Goal: Task Accomplishment & Management: Manage account settings

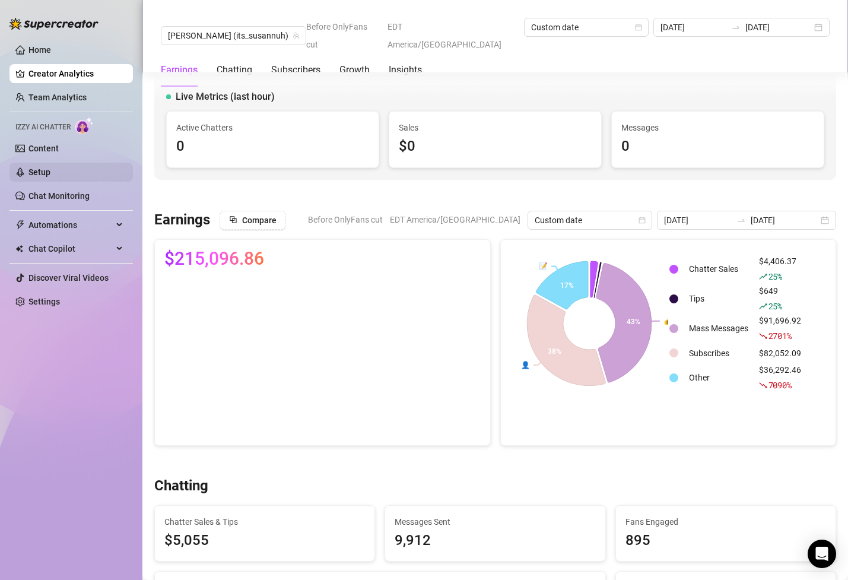
scroll to position [316, 0]
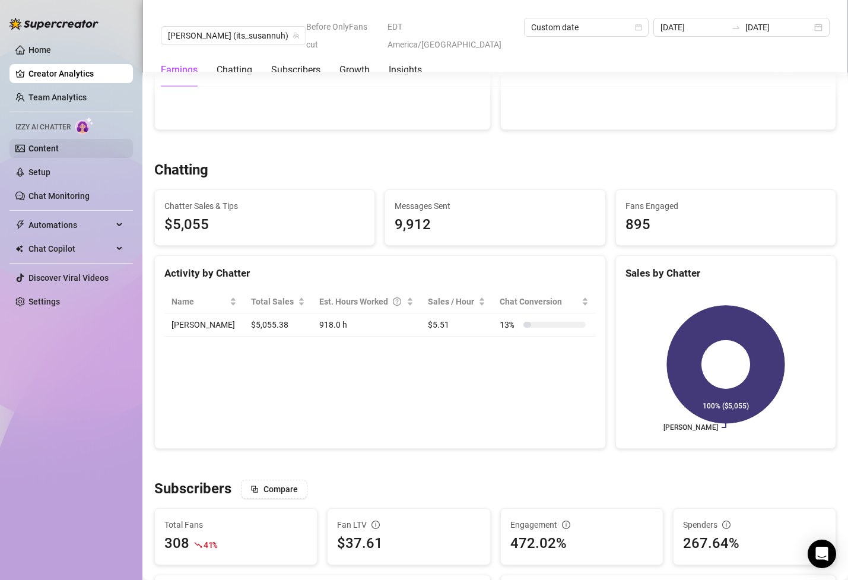
click at [53, 153] on link "Content" at bounding box center [43, 148] width 30 height 9
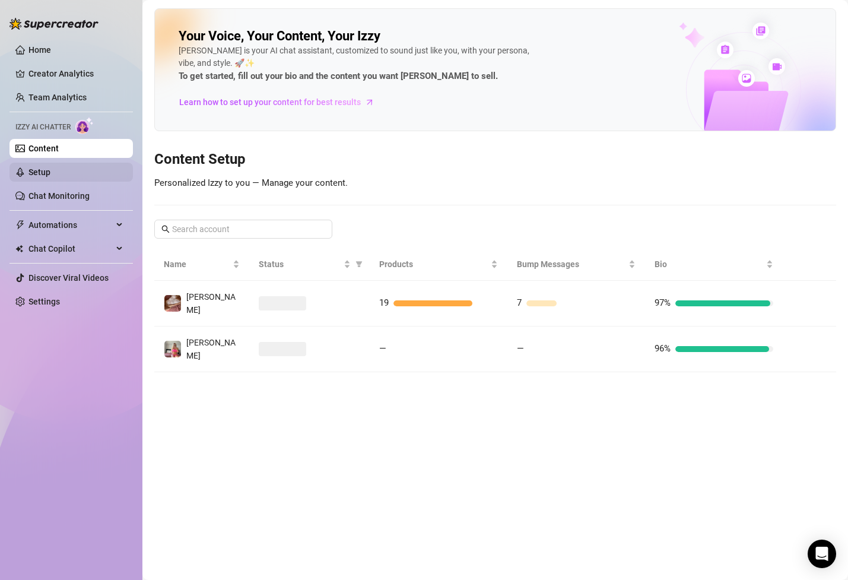
click at [50, 172] on link "Setup" at bounding box center [39, 171] width 22 height 9
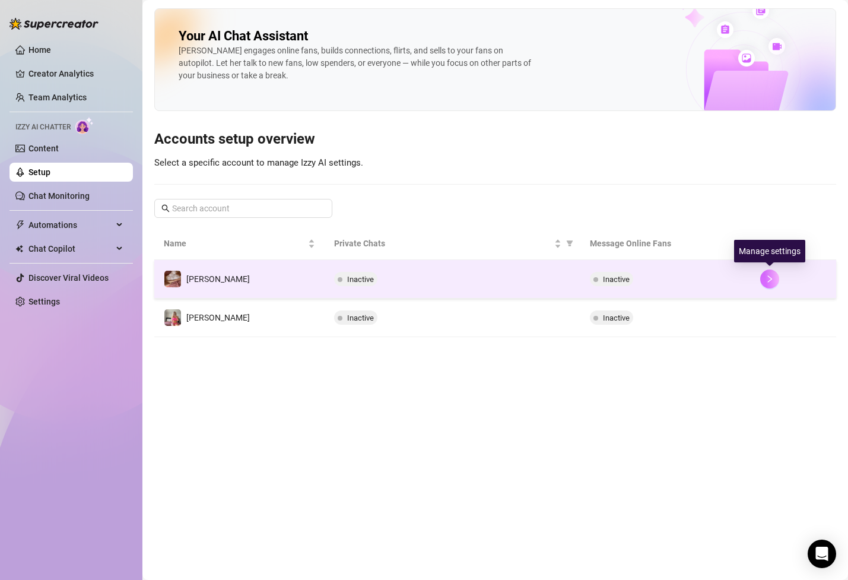
click at [765, 284] on button "button" at bounding box center [769, 278] width 19 height 19
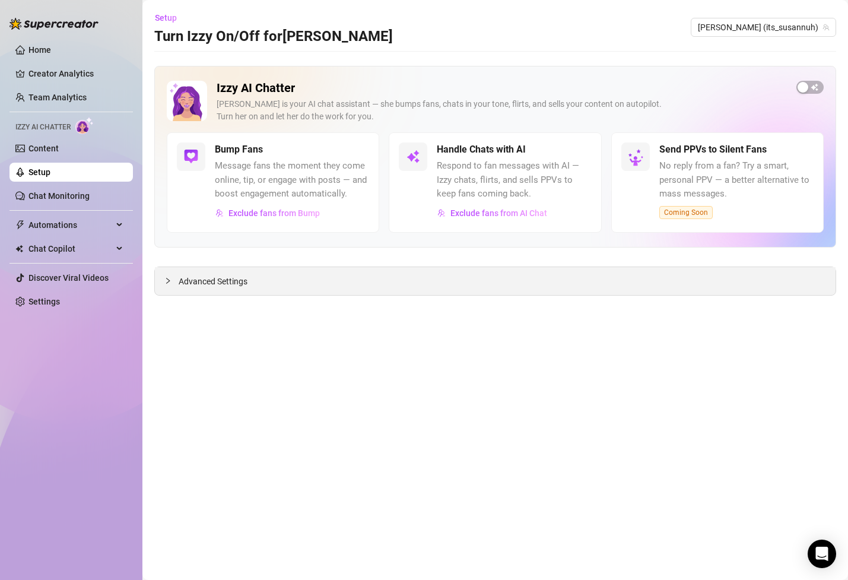
click at [182, 282] on span "Advanced Settings" at bounding box center [213, 281] width 69 height 13
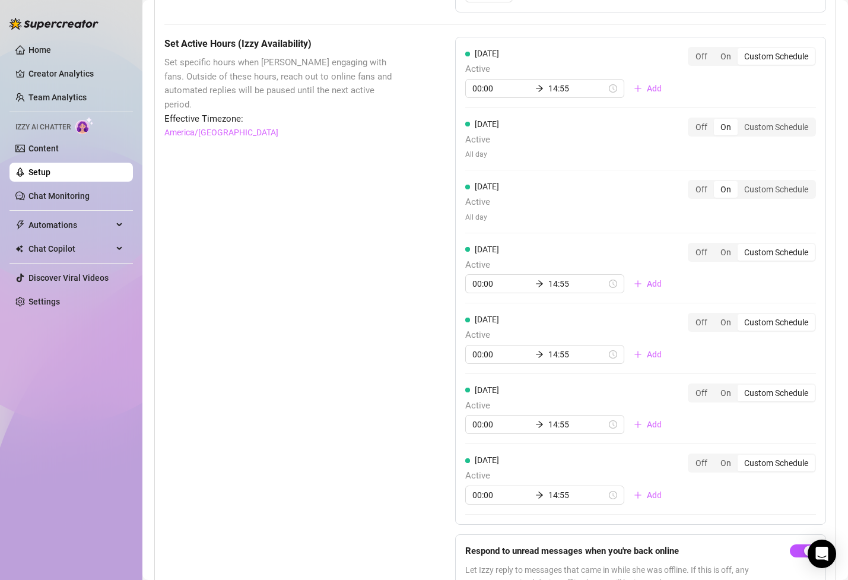
scroll to position [780, 0]
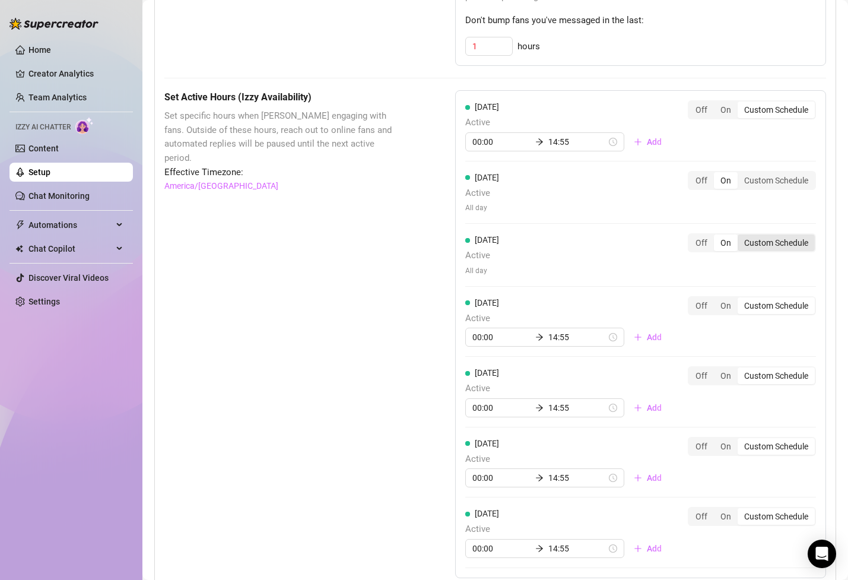
click at [757, 248] on div "Custom Schedule" at bounding box center [776, 242] width 77 height 17
click at [741, 236] on input "Custom Schedule" at bounding box center [741, 236] width 0 height 0
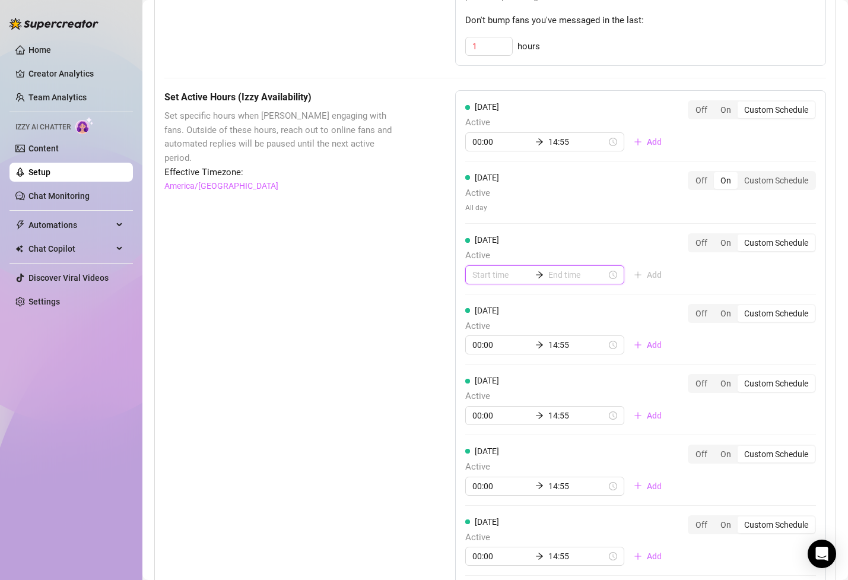
click at [491, 272] on input at bounding box center [502, 274] width 58 height 13
click at [484, 344] on div "07" at bounding box center [482, 342] width 28 height 17
type input "07:00"
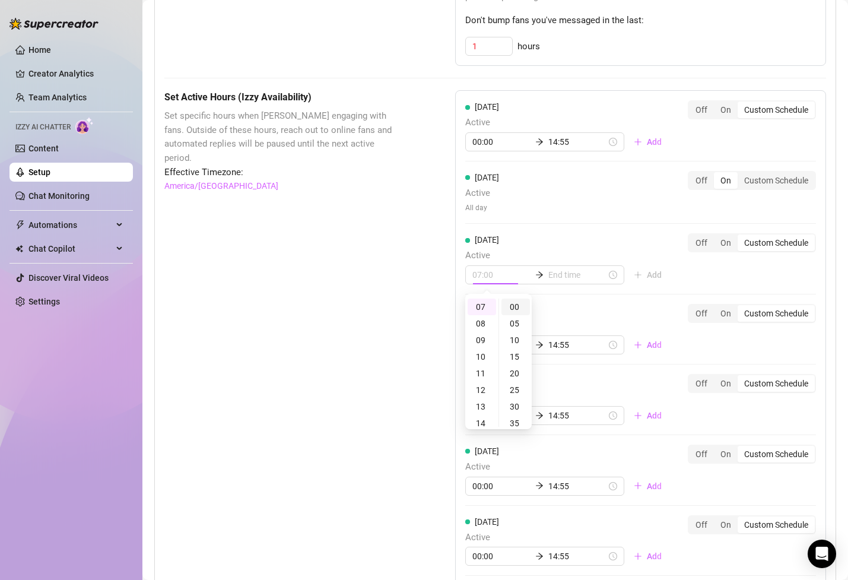
click at [519, 310] on div "00" at bounding box center [516, 307] width 28 height 17
click at [564, 300] on div "[DATE] Active 00:00 14:55 Add Off On Custom Schedule [DATE] Active All day Off …" at bounding box center [640, 338] width 371 height 496
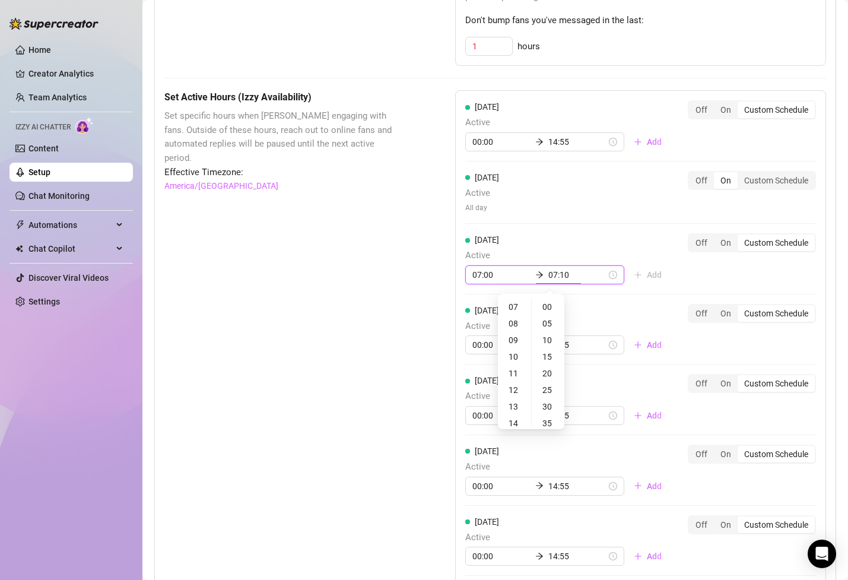
type input "07:15"
click at [516, 404] on div "20" at bounding box center [514, 406] width 28 height 17
click at [513, 350] on div "23" at bounding box center [514, 356] width 28 height 17
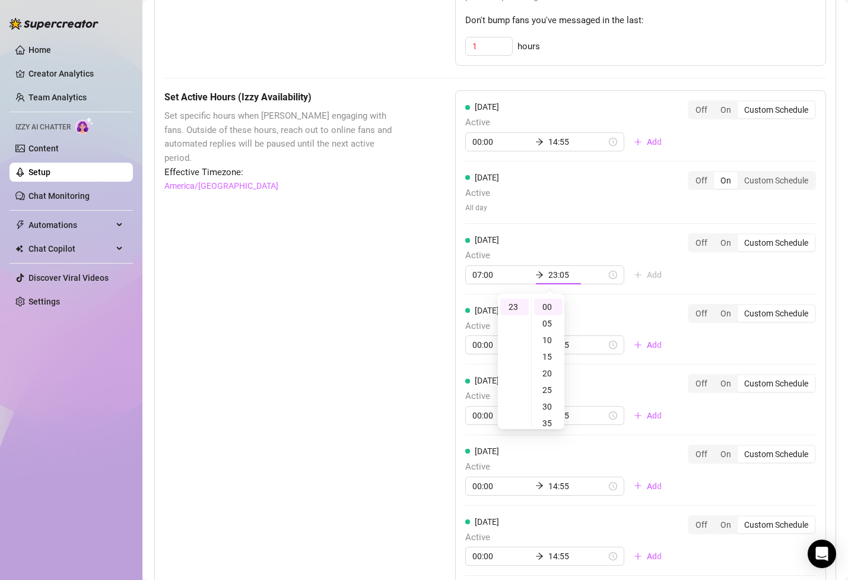
type input "23:00"
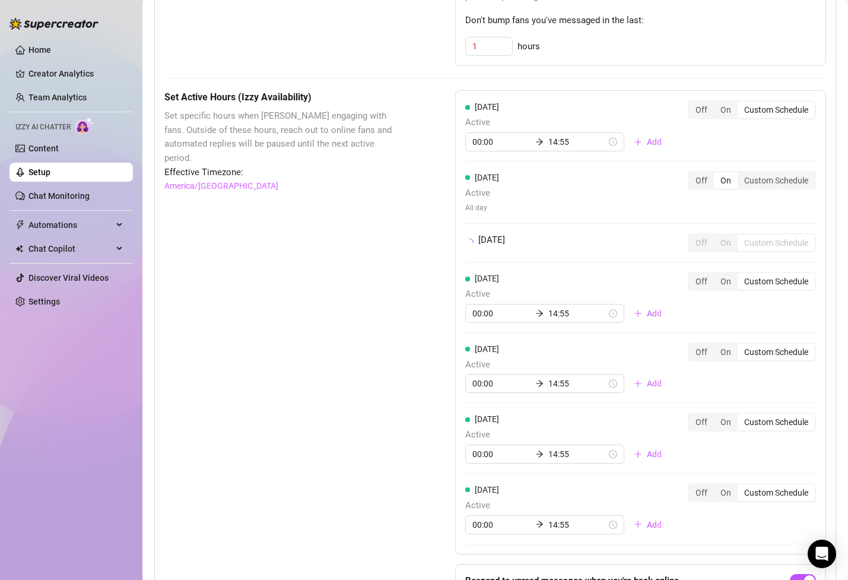
click at [592, 316] on div "[DATE] Active 00:00 14:55 Add" at bounding box center [568, 297] width 206 height 51
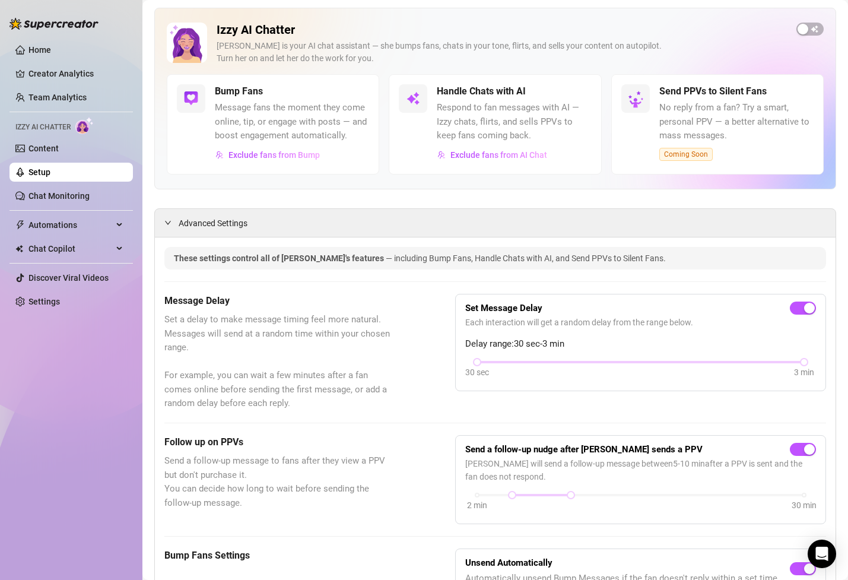
scroll to position [0, 0]
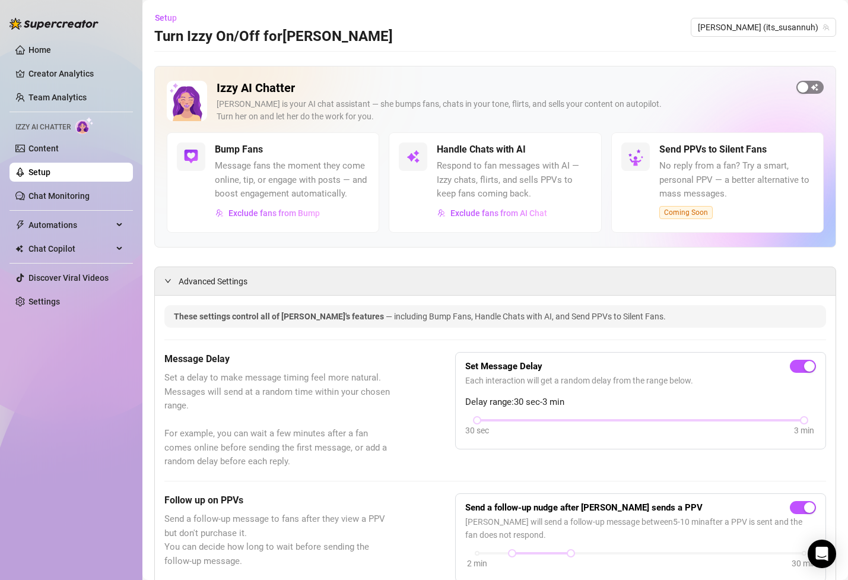
click at [811, 88] on span "button" at bounding box center [810, 87] width 27 height 13
click at [477, 220] on button "Exclude fans from AI Chat" at bounding box center [492, 213] width 111 height 19
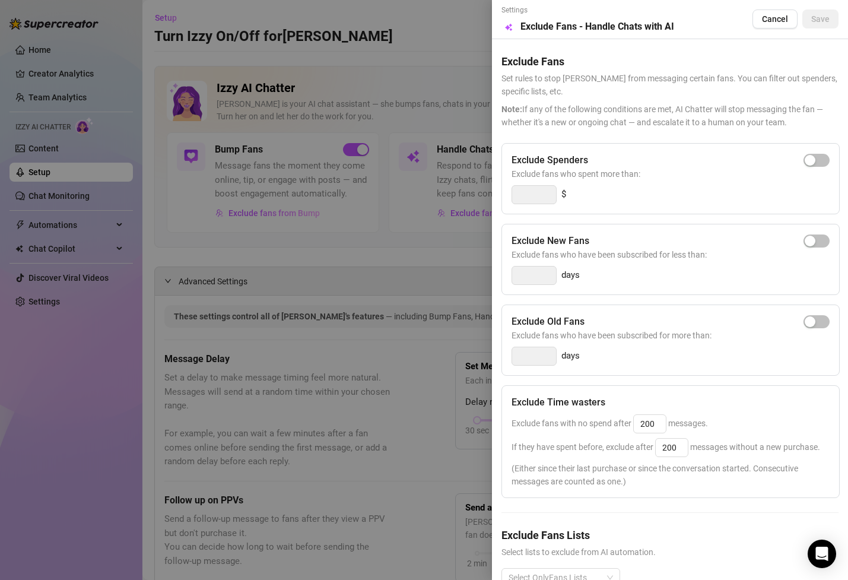
click at [397, 260] on div at bounding box center [424, 290] width 848 height 580
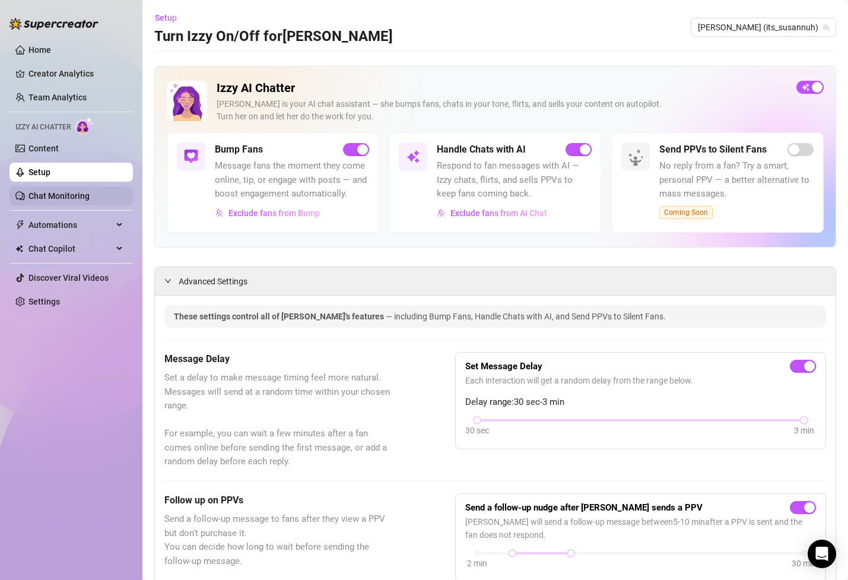
click at [78, 195] on link "Chat Monitoring" at bounding box center [58, 195] width 61 height 9
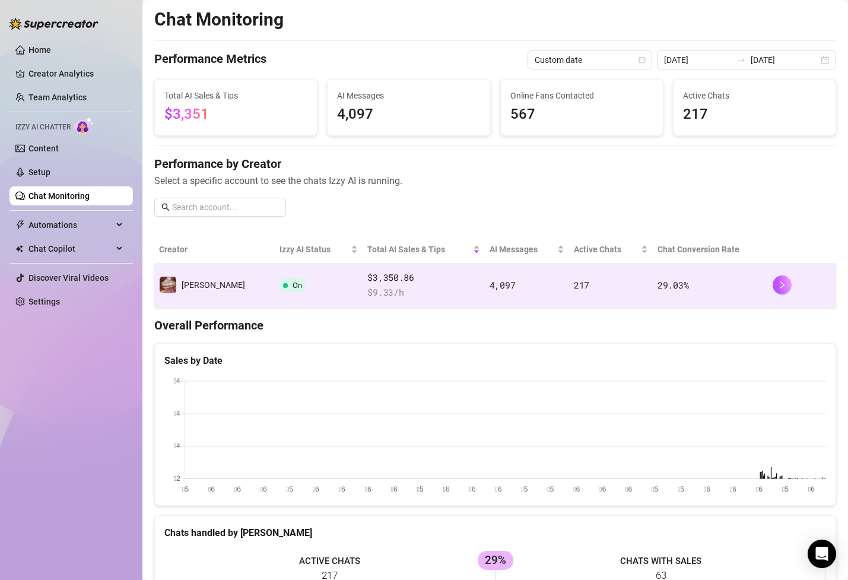
scroll to position [19, 0]
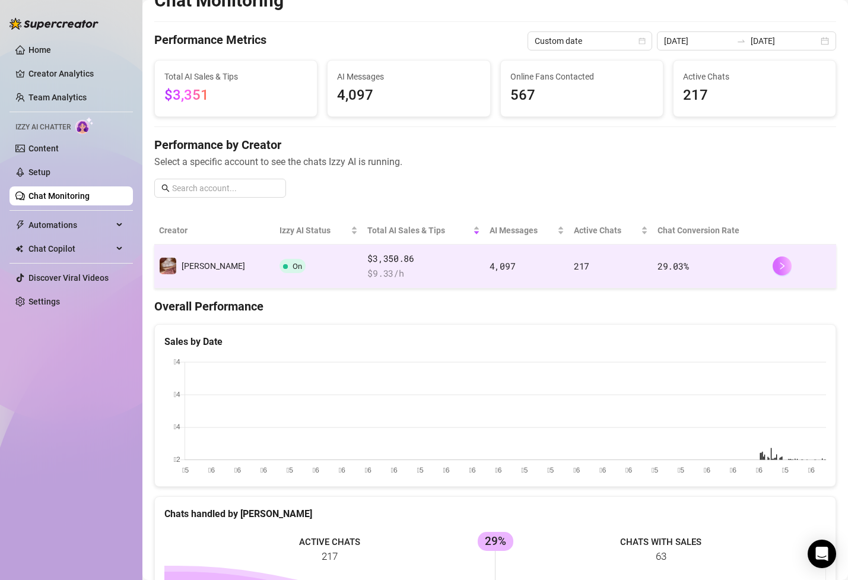
click at [779, 271] on button "button" at bounding box center [782, 265] width 19 height 19
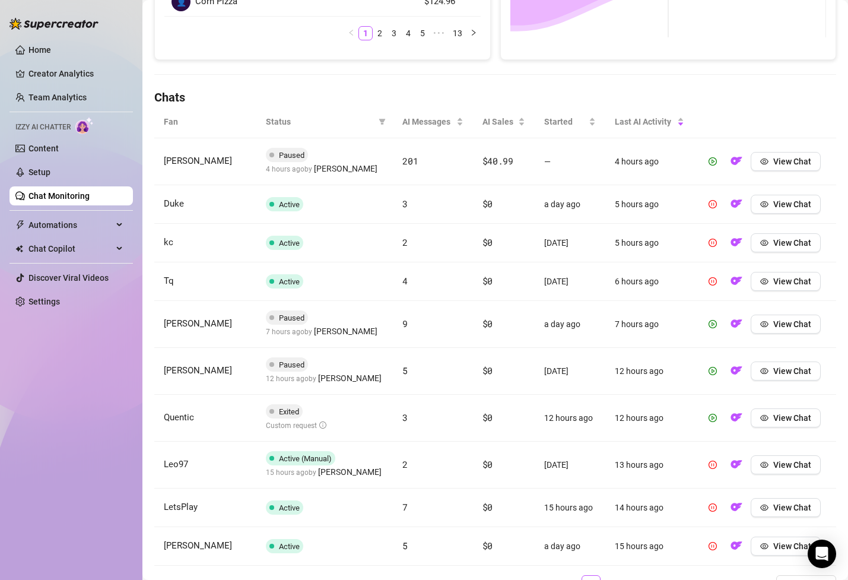
scroll to position [338, 0]
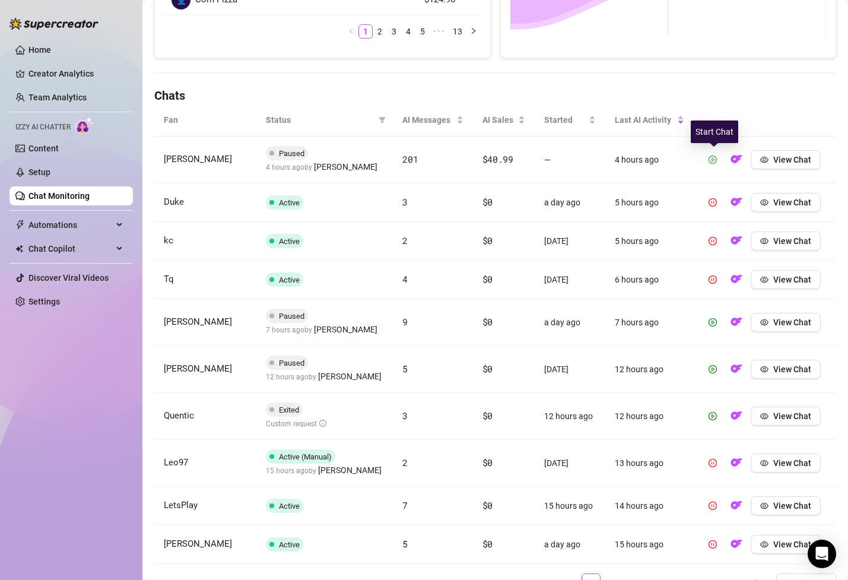
click at [716, 156] on icon "play-circle" at bounding box center [713, 160] width 8 height 8
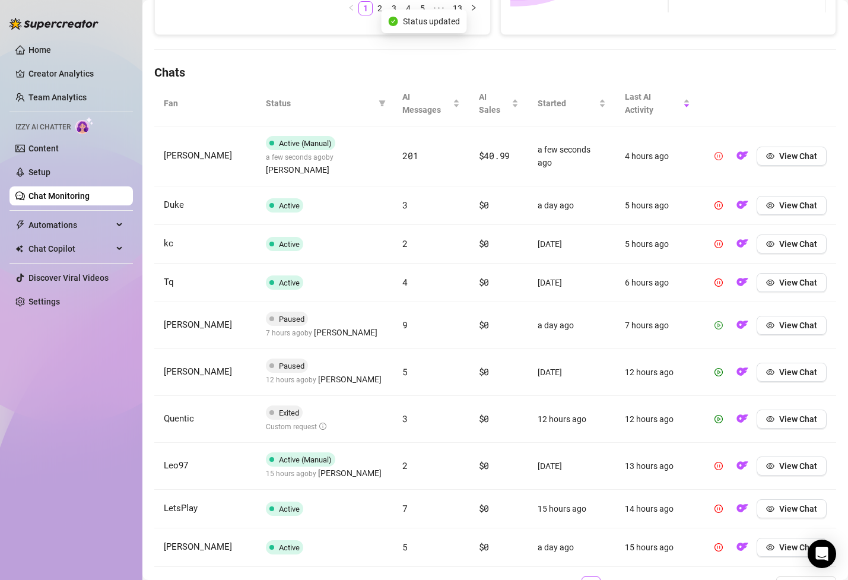
scroll to position [367, 0]
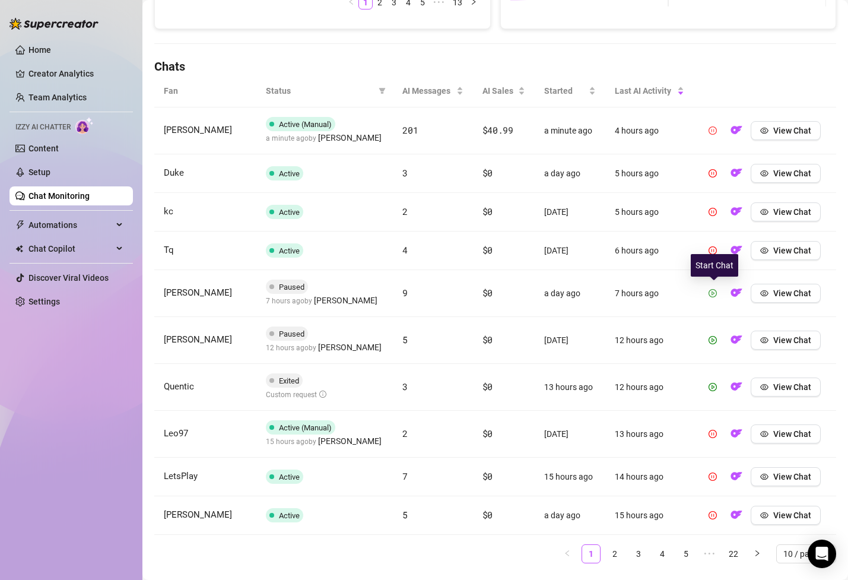
click at [712, 296] on icon "play-circle" at bounding box center [713, 293] width 8 height 8
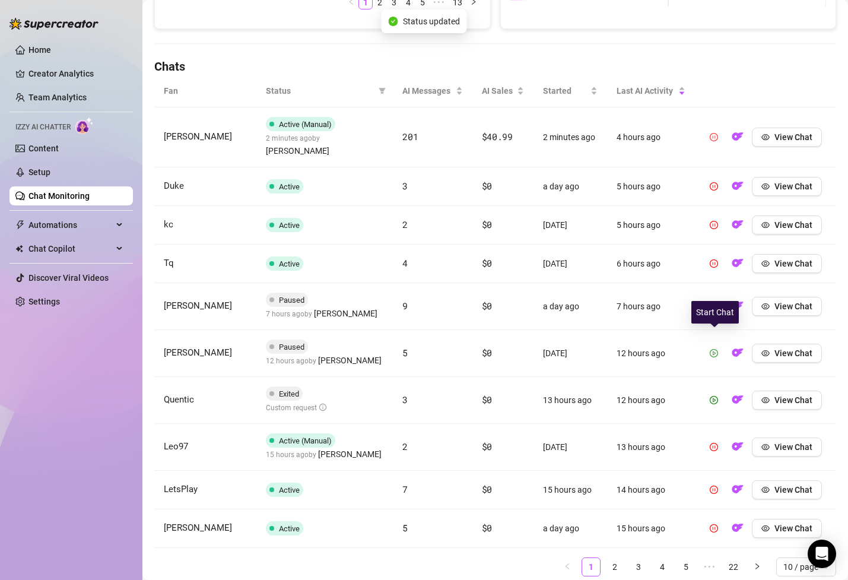
click at [712, 344] on button "button" at bounding box center [714, 353] width 19 height 19
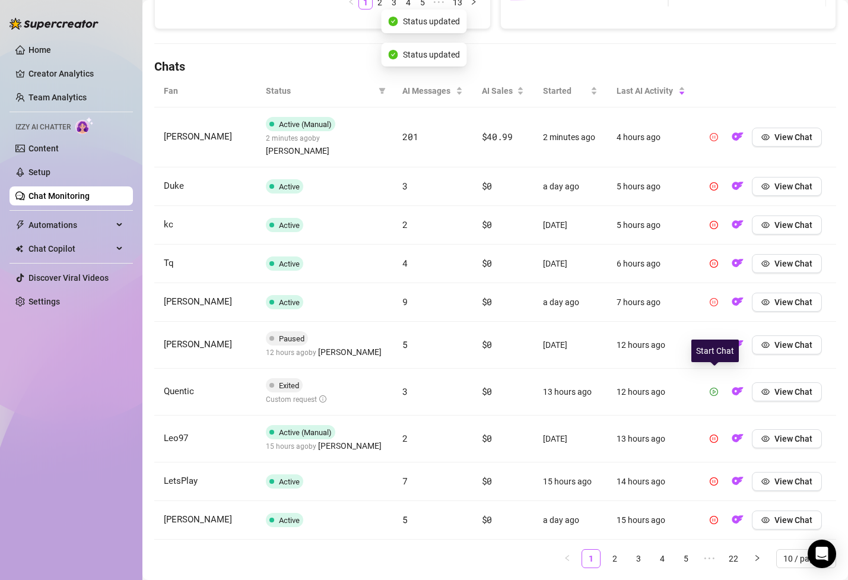
click at [715, 388] on icon "play-circle" at bounding box center [714, 392] width 8 height 8
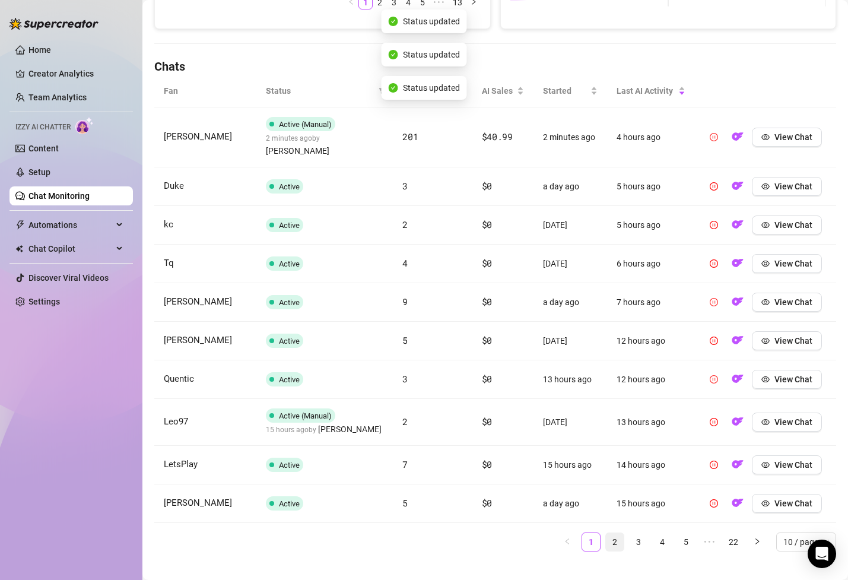
click at [610, 538] on li "2" at bounding box center [614, 541] width 19 height 19
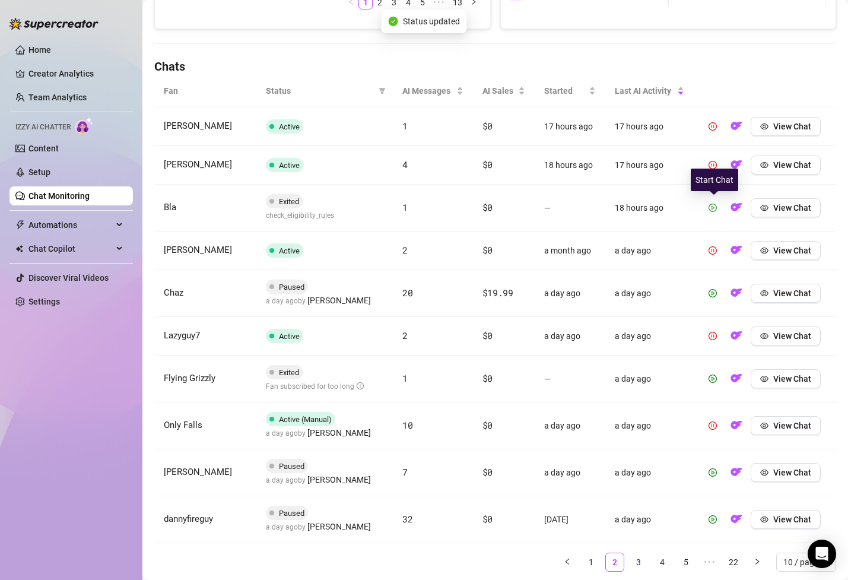
click at [715, 205] on icon "play-circle" at bounding box center [713, 208] width 8 height 8
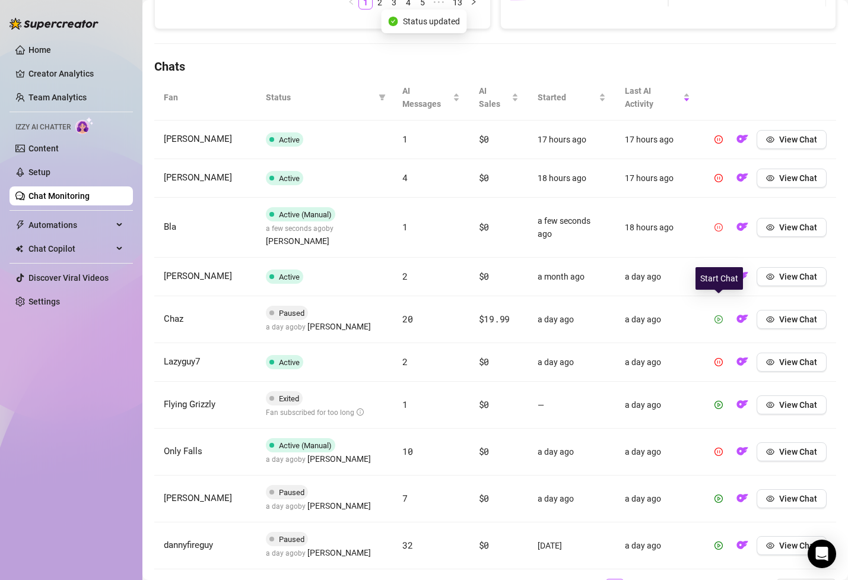
click at [718, 315] on icon "play-circle" at bounding box center [719, 319] width 8 height 8
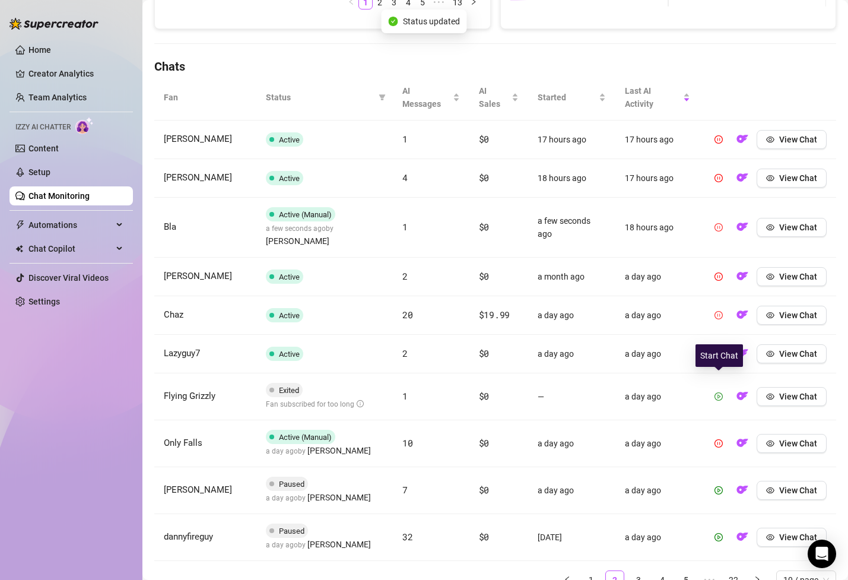
click at [722, 392] on button "button" at bounding box center [718, 396] width 19 height 19
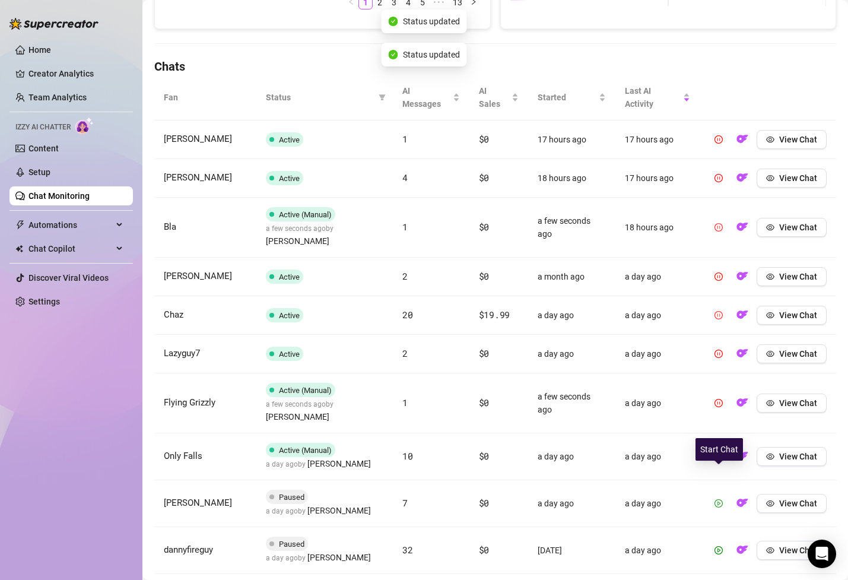
click at [719, 499] on icon "play-circle" at bounding box center [719, 503] width 8 height 8
click at [719, 546] on icon "play-circle" at bounding box center [719, 550] width 8 height 8
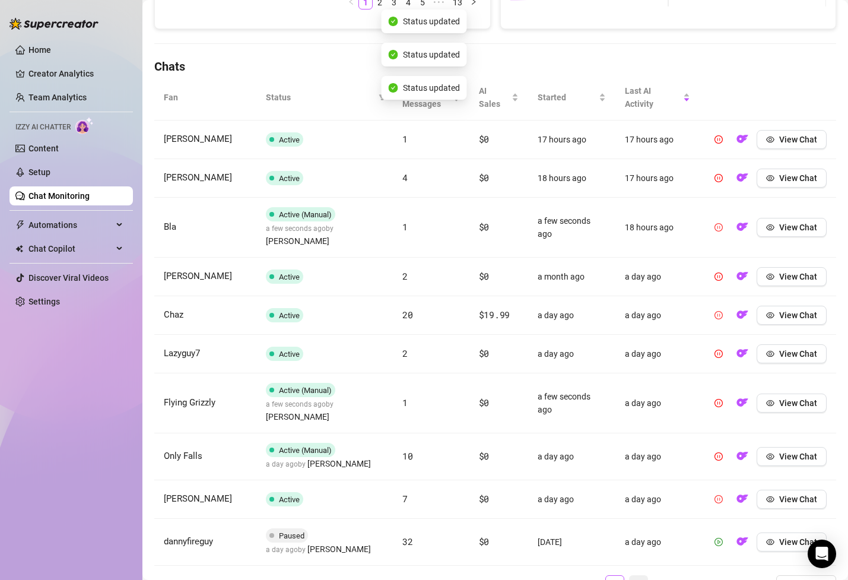
click at [638, 576] on link "3" at bounding box center [639, 585] width 18 height 18
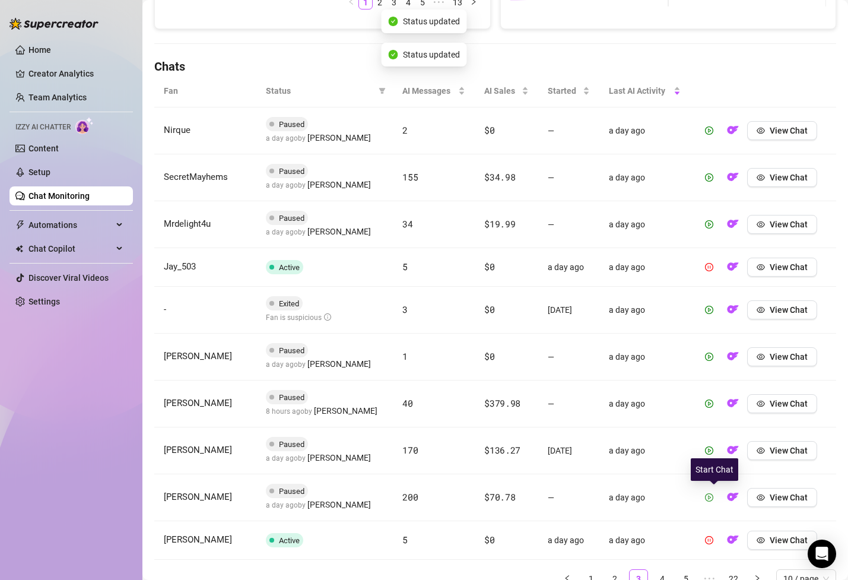
click at [712, 493] on span "button" at bounding box center [709, 497] width 8 height 9
click at [710, 454] on div at bounding box center [709, 450] width 19 height 19
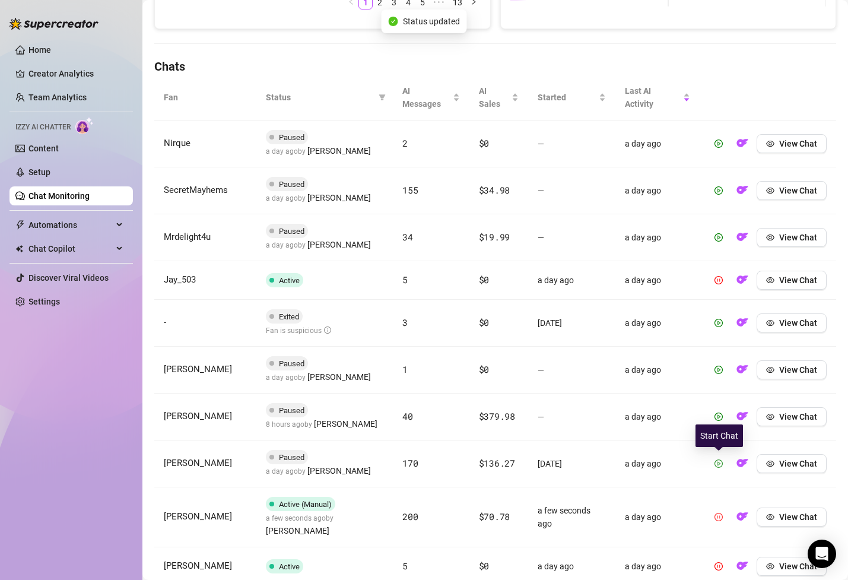
click at [717, 462] on icon "play-circle" at bounding box center [719, 463] width 8 height 8
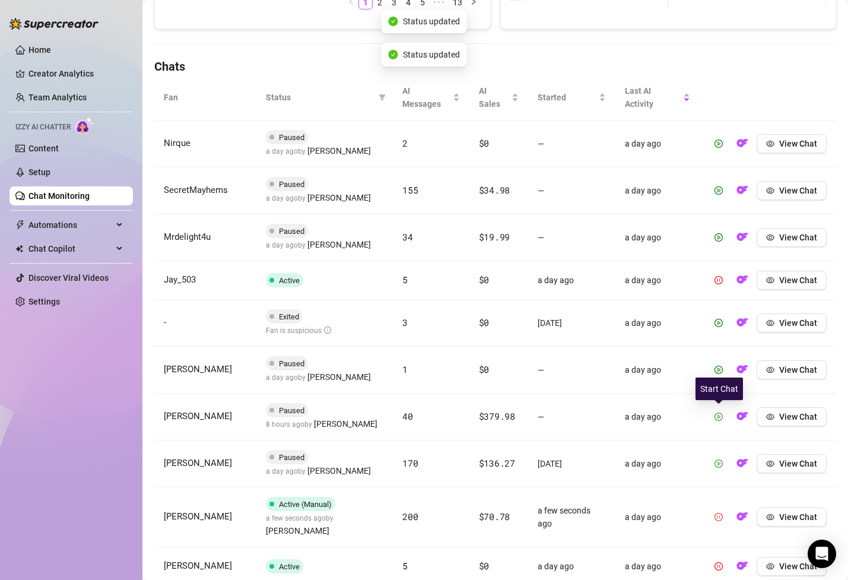
click at [717, 420] on icon "play-circle" at bounding box center [719, 417] width 8 height 8
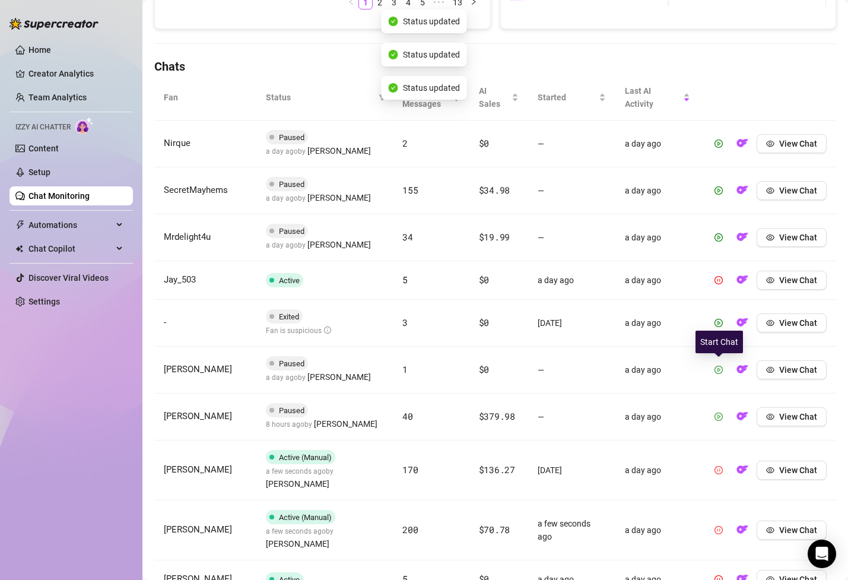
click at [724, 369] on button "button" at bounding box center [718, 369] width 19 height 19
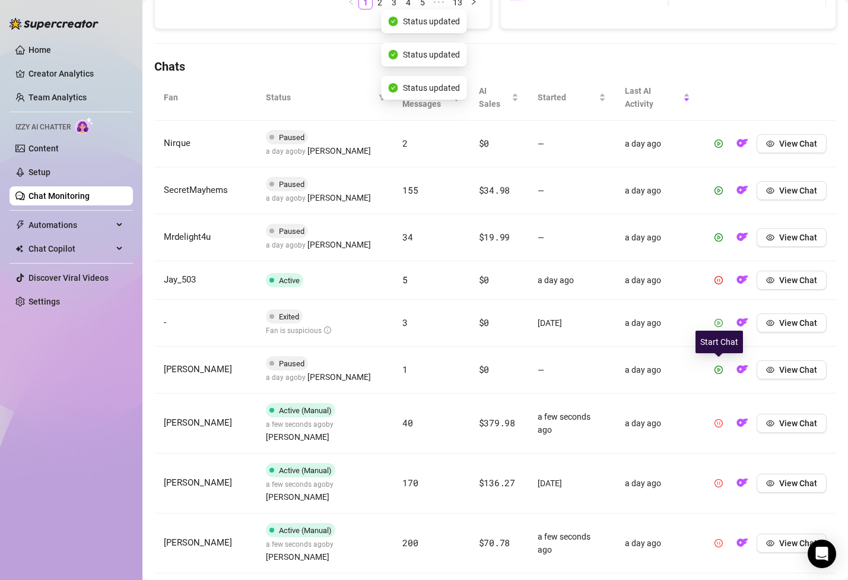
click at [722, 325] on icon "play-circle" at bounding box center [719, 323] width 8 height 8
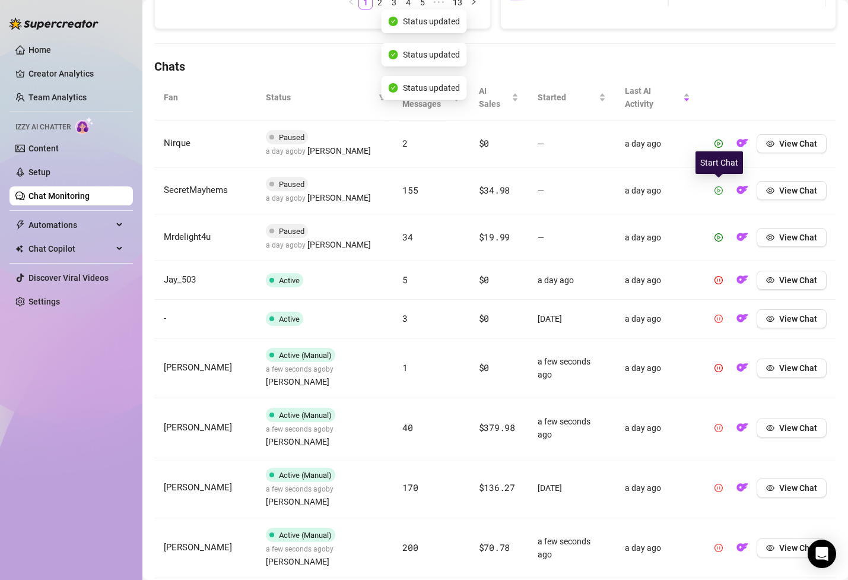
click at [721, 190] on icon "play-circle" at bounding box center [719, 190] width 3 height 4
click at [719, 148] on button "button" at bounding box center [718, 143] width 19 height 19
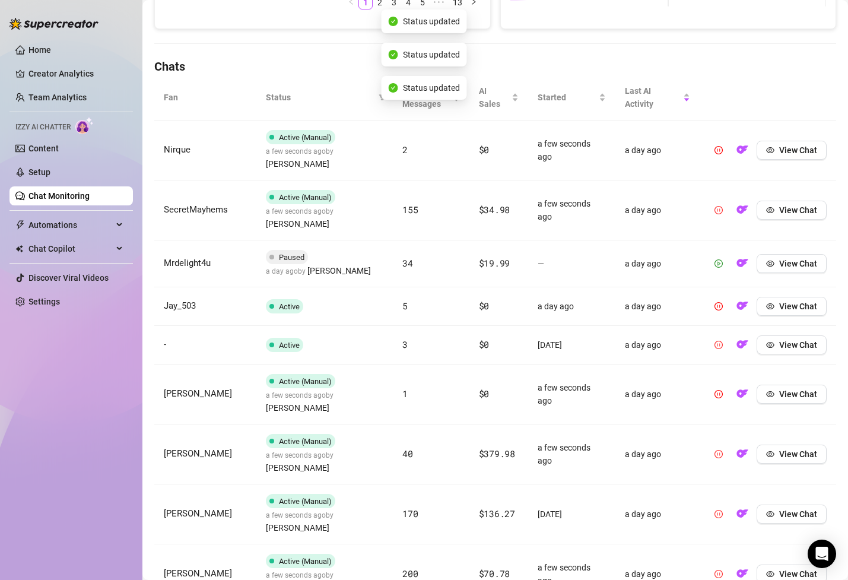
click at [722, 259] on icon "play-circle" at bounding box center [719, 263] width 8 height 8
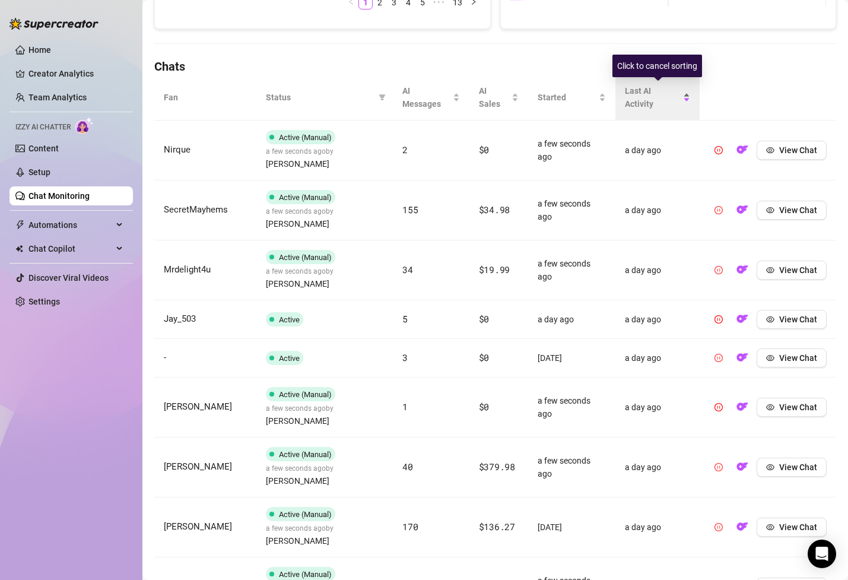
click at [634, 96] on span "Last AI Activity" at bounding box center [653, 97] width 56 height 26
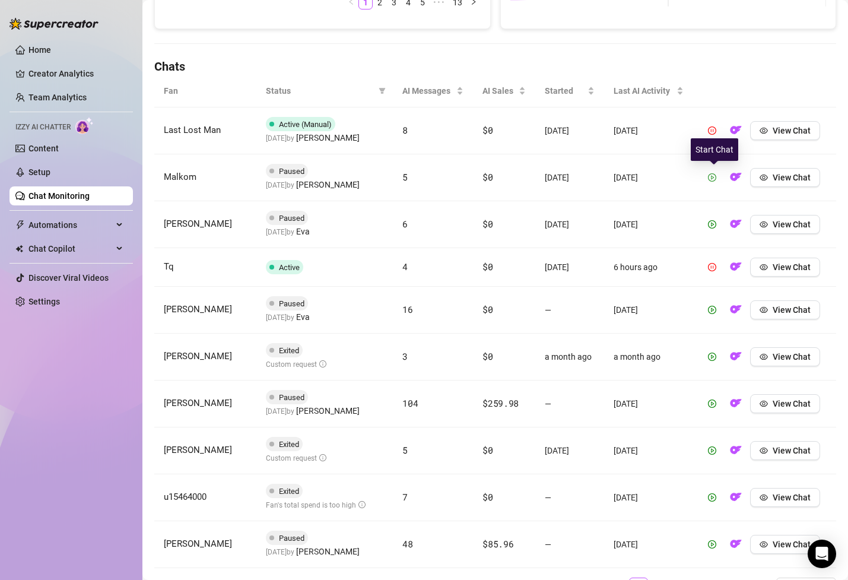
click at [712, 176] on icon "play-circle" at bounding box center [712, 177] width 8 height 8
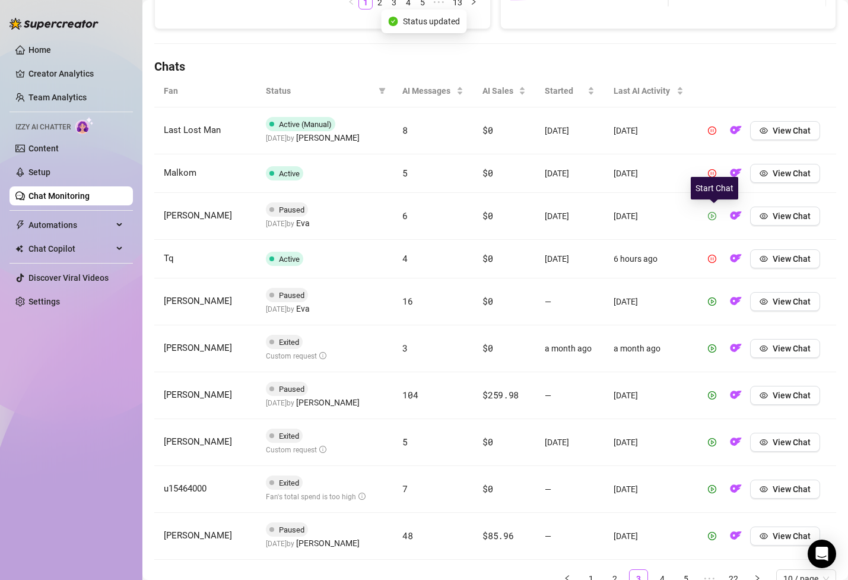
click at [715, 218] on icon "play-circle" at bounding box center [712, 216] width 8 height 8
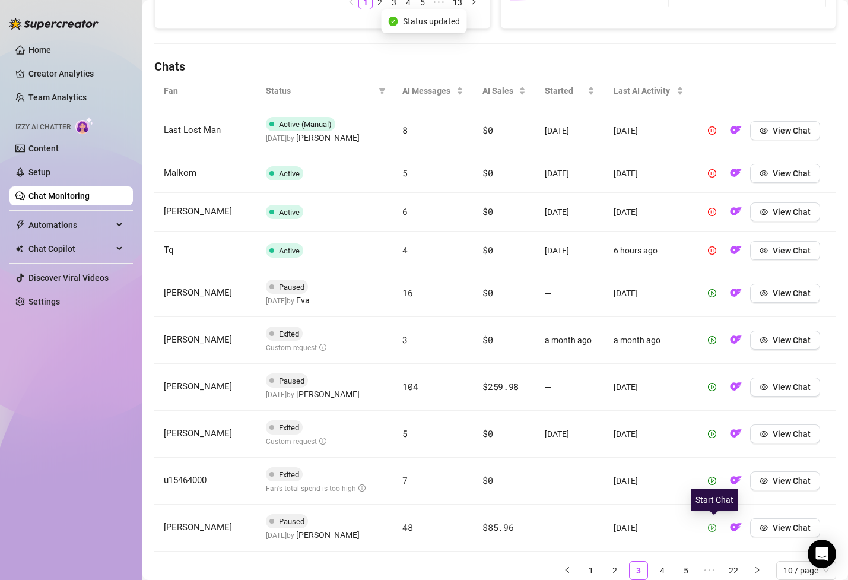
click at [716, 526] on icon "play-circle" at bounding box center [712, 528] width 8 height 8
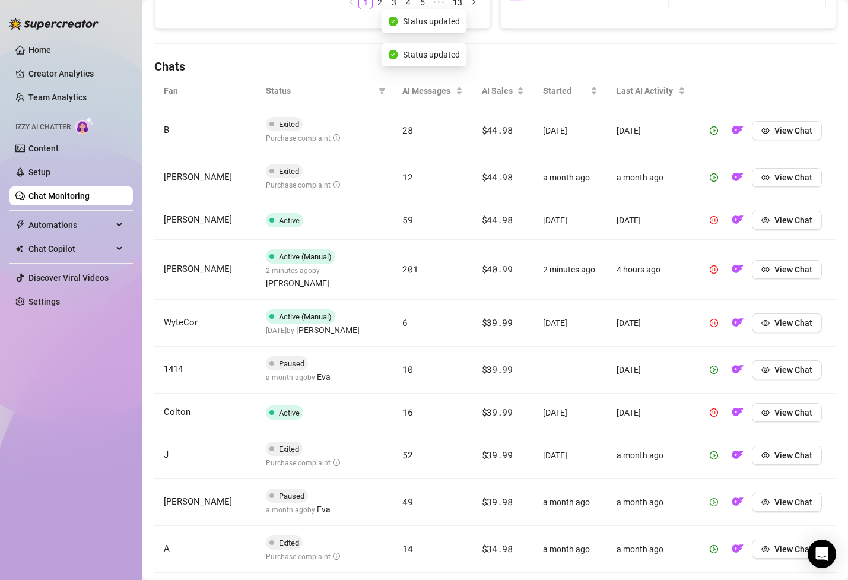
click at [715, 498] on icon "play-circle" at bounding box center [714, 502] width 8 height 8
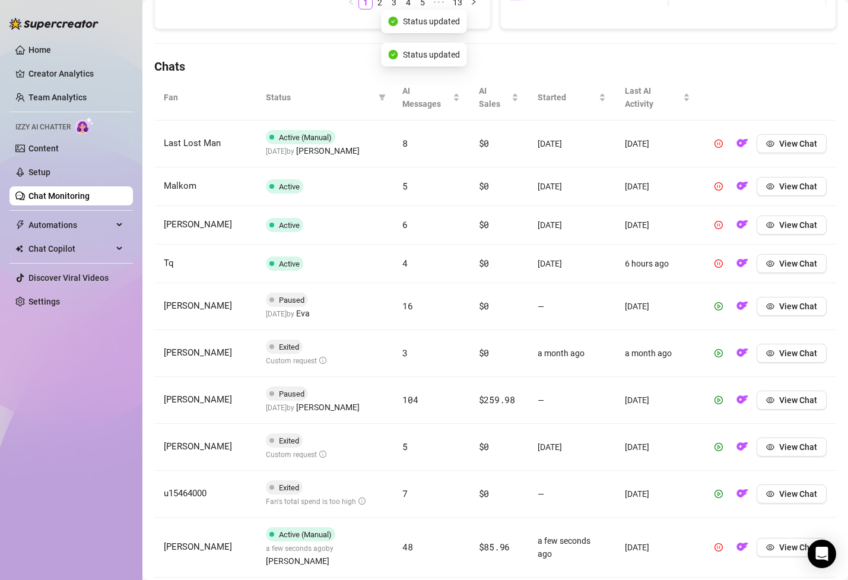
click at [713, 440] on button "button" at bounding box center [718, 446] width 19 height 19
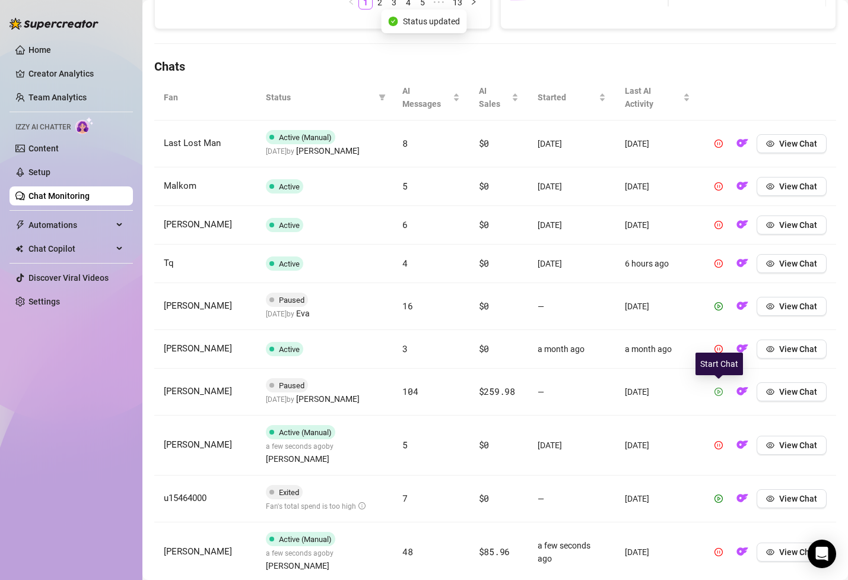
click at [719, 394] on icon "play-circle" at bounding box center [719, 392] width 8 height 8
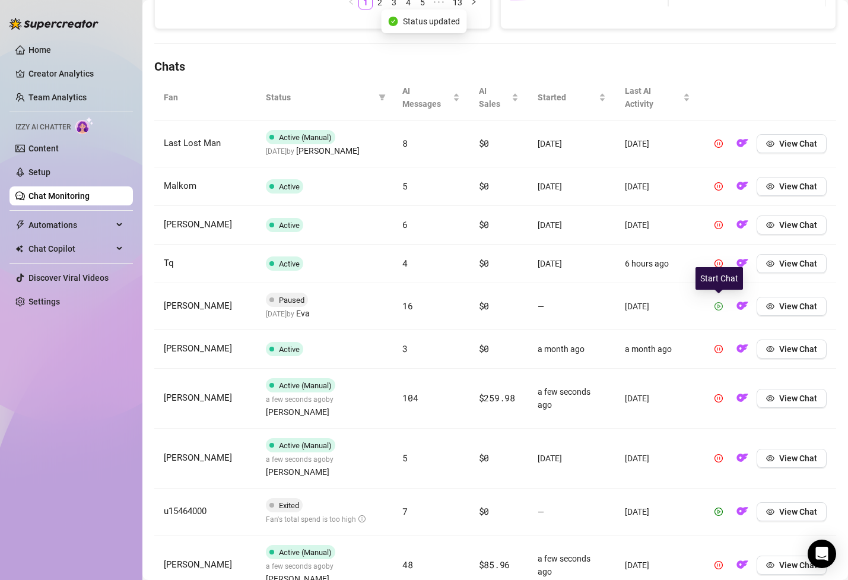
click at [716, 305] on icon "play-circle" at bounding box center [719, 306] width 8 height 8
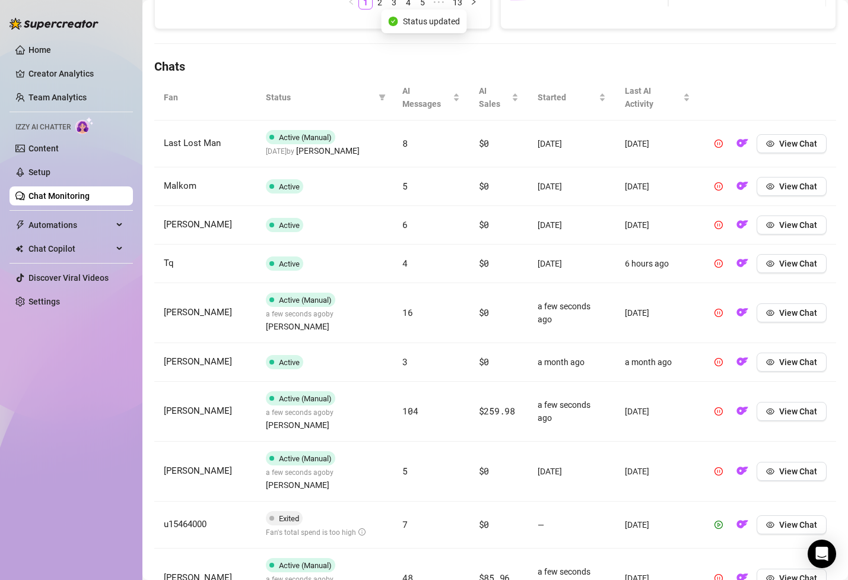
scroll to position [417, 0]
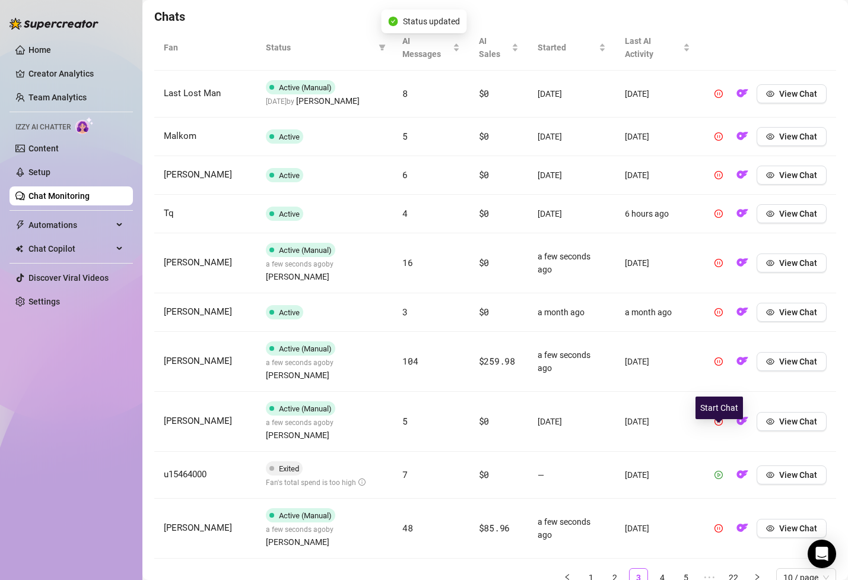
click at [722, 471] on icon "play-circle" at bounding box center [719, 475] width 8 height 8
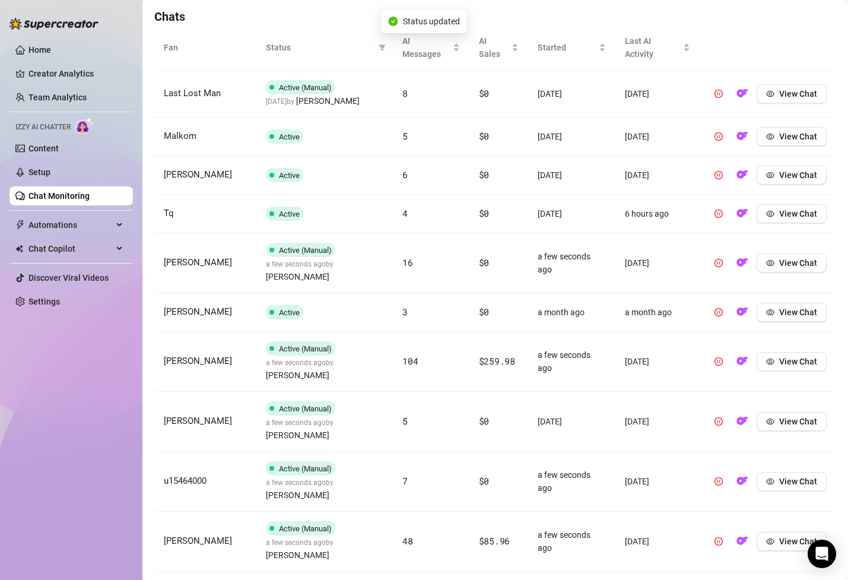
click at [591, 579] on link "1" at bounding box center [591, 591] width 18 height 18
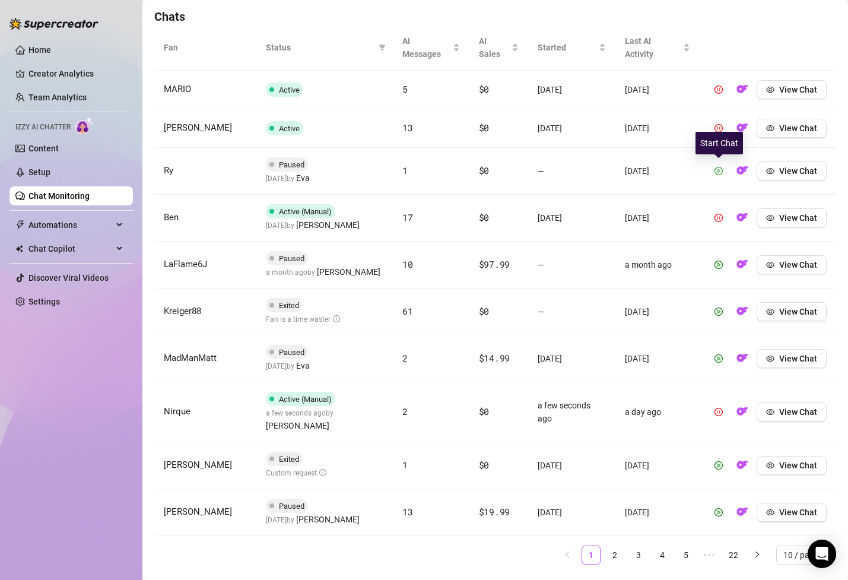
click at [718, 175] on span "button" at bounding box center [719, 170] width 8 height 9
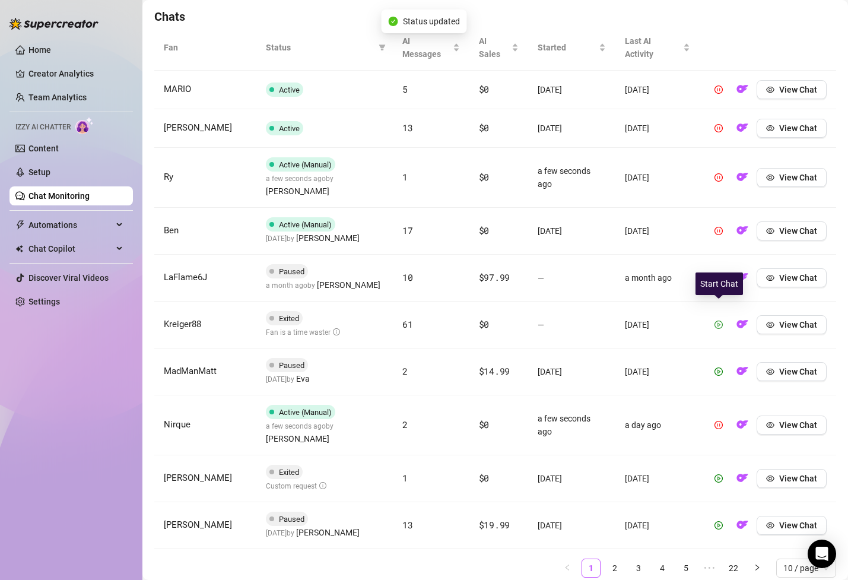
click at [721, 315] on button "button" at bounding box center [718, 324] width 19 height 19
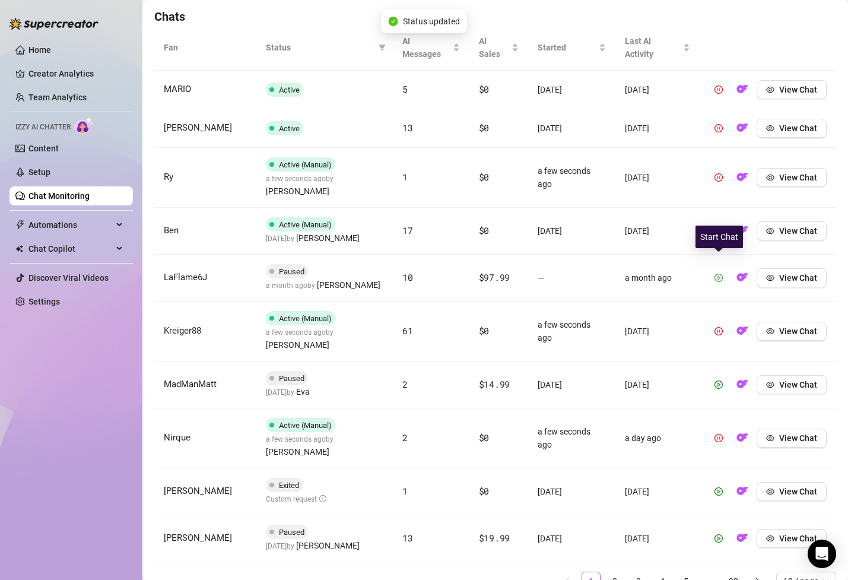
click at [720, 269] on button "button" at bounding box center [718, 277] width 19 height 19
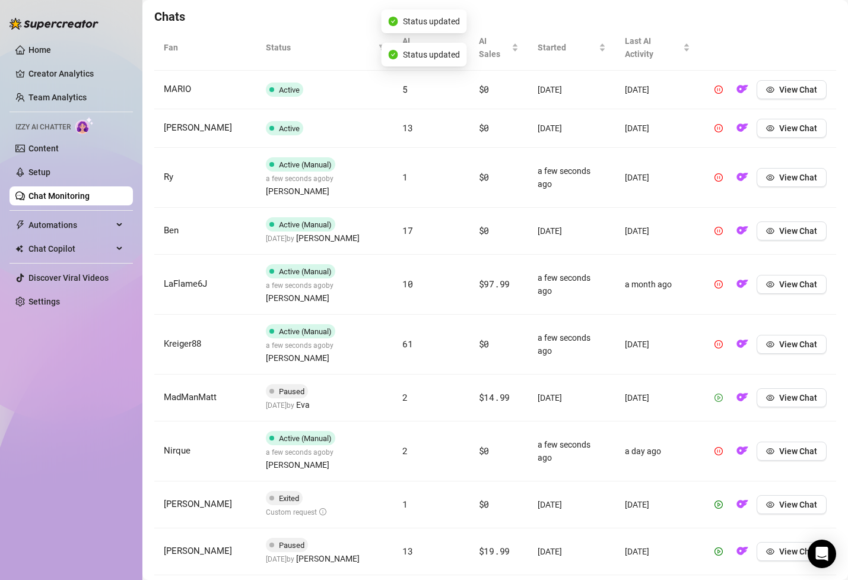
click at [721, 388] on button "button" at bounding box center [718, 397] width 19 height 19
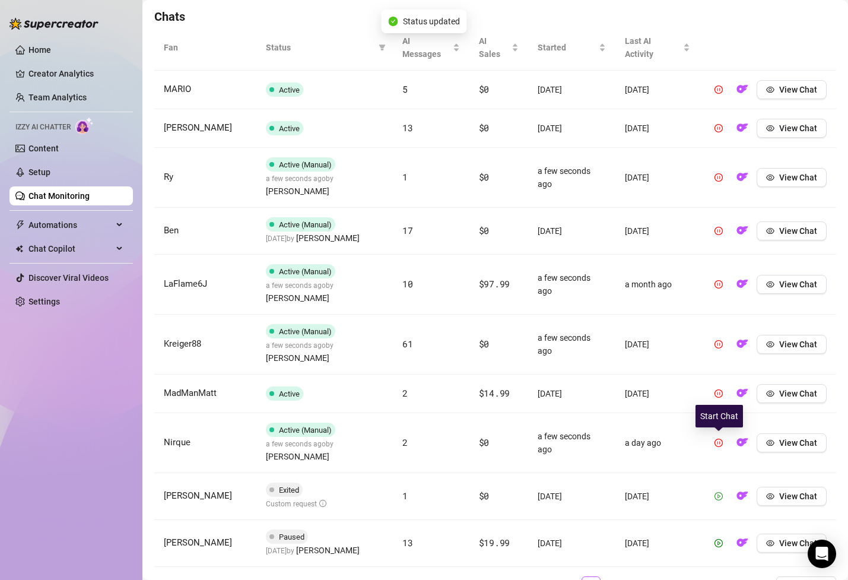
click at [717, 487] on button "button" at bounding box center [718, 496] width 19 height 19
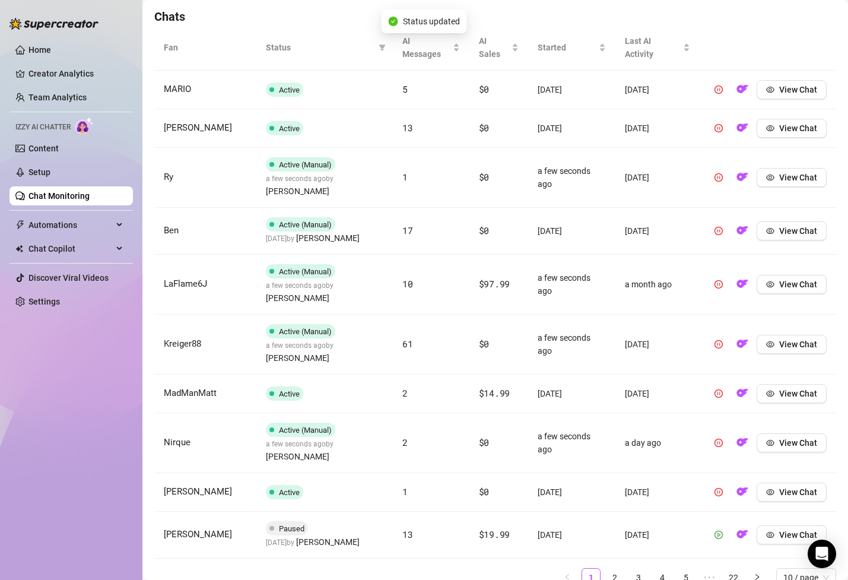
click at [721, 525] on button "button" at bounding box center [718, 534] width 19 height 19
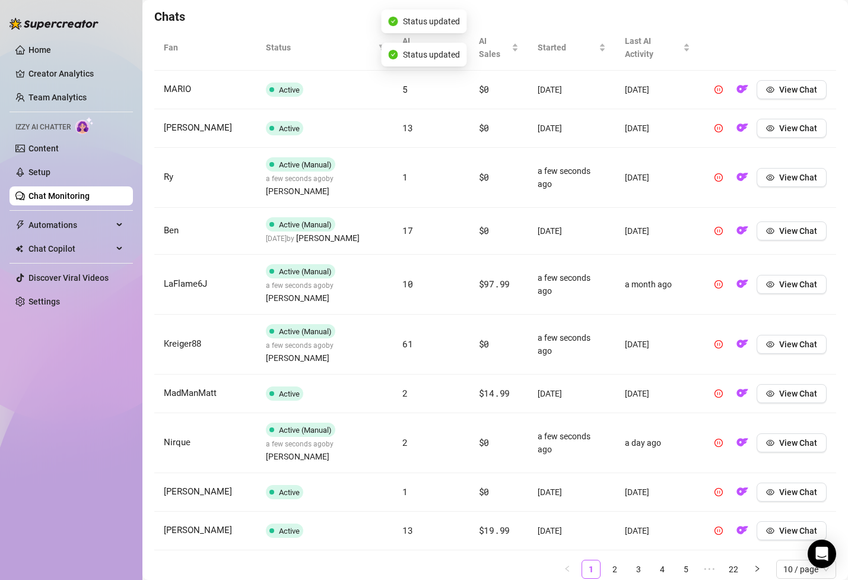
scroll to position [409, 0]
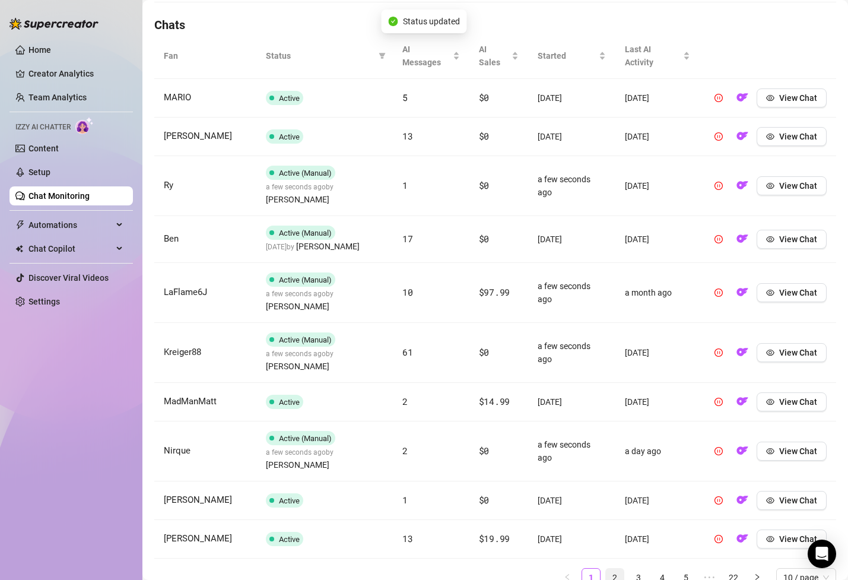
click at [610, 569] on link "2" at bounding box center [615, 578] width 18 height 18
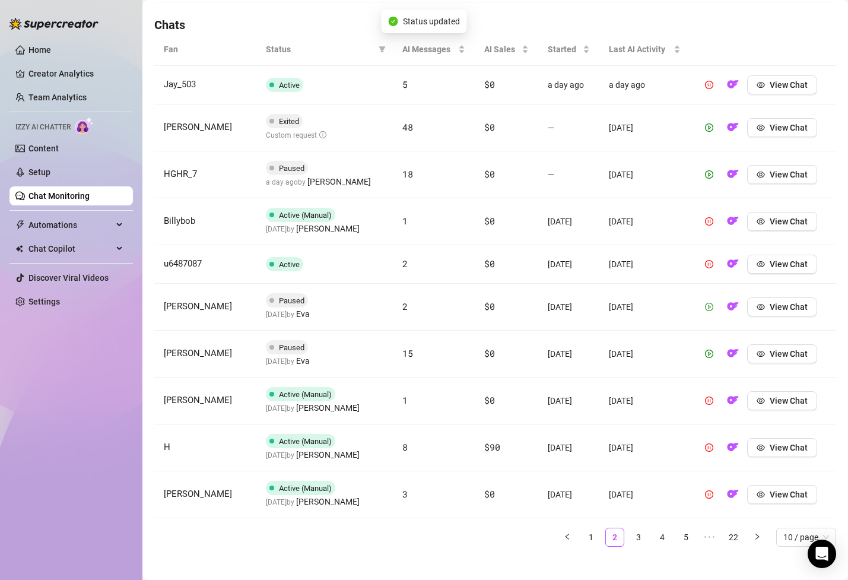
click at [711, 308] on icon "play-circle" at bounding box center [709, 307] width 3 height 4
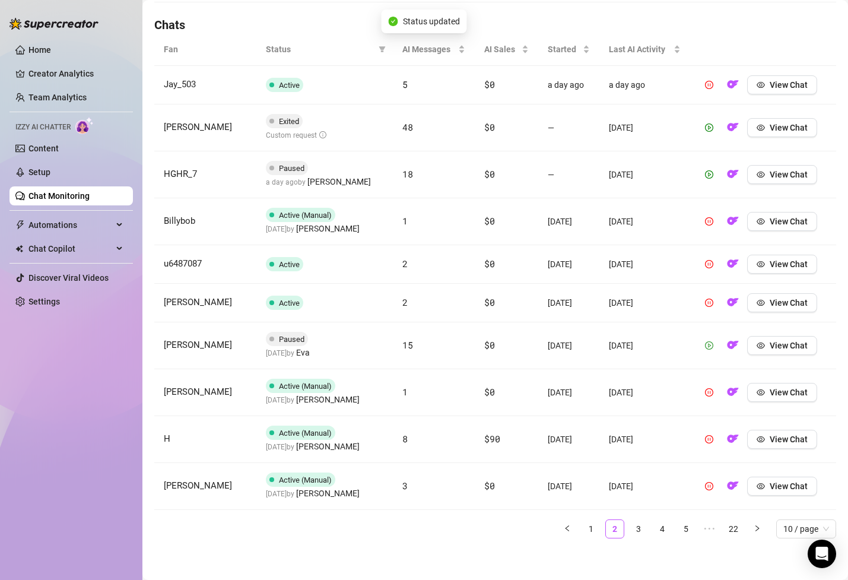
click at [714, 348] on icon "play-circle" at bounding box center [709, 345] width 8 height 8
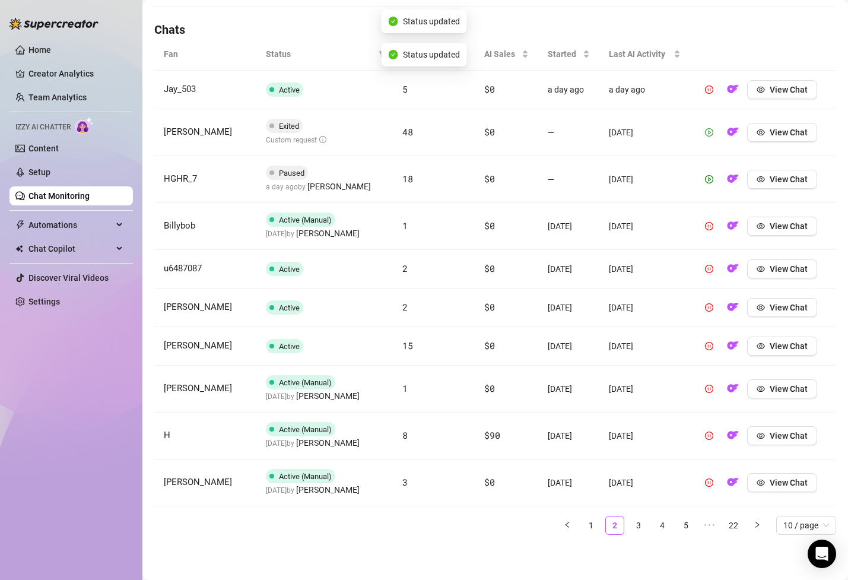
scroll to position [404, 0]
click at [714, 132] on icon "play-circle" at bounding box center [709, 132] width 8 height 8
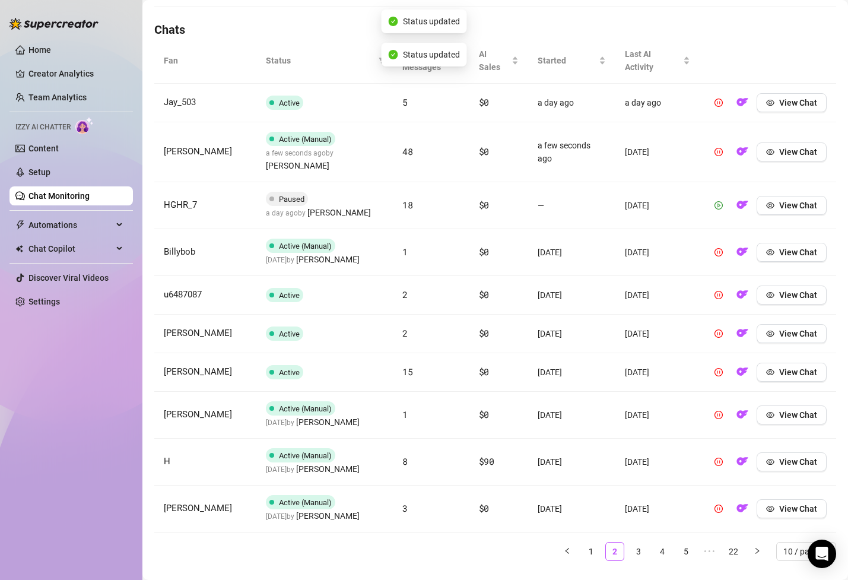
click at [718, 203] on icon "play-circle" at bounding box center [719, 205] width 3 height 4
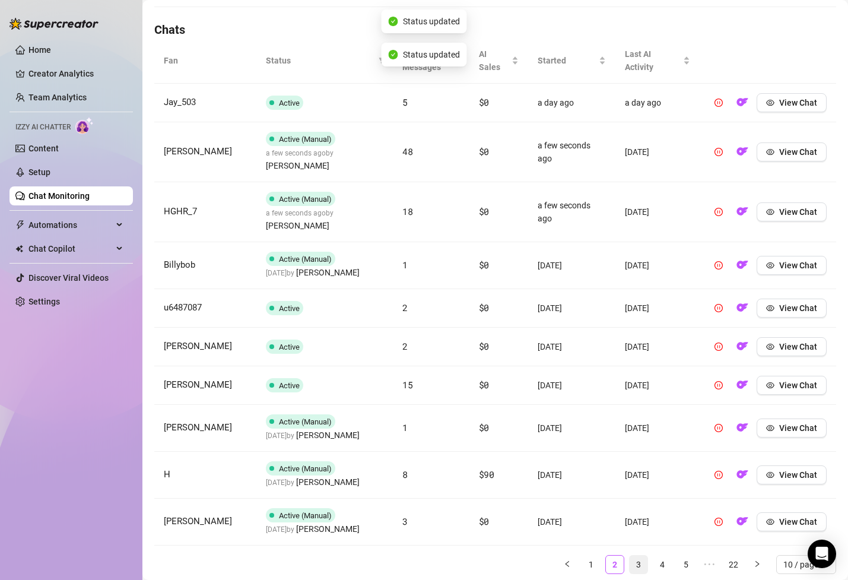
click at [645, 556] on link "3" at bounding box center [639, 565] width 18 height 18
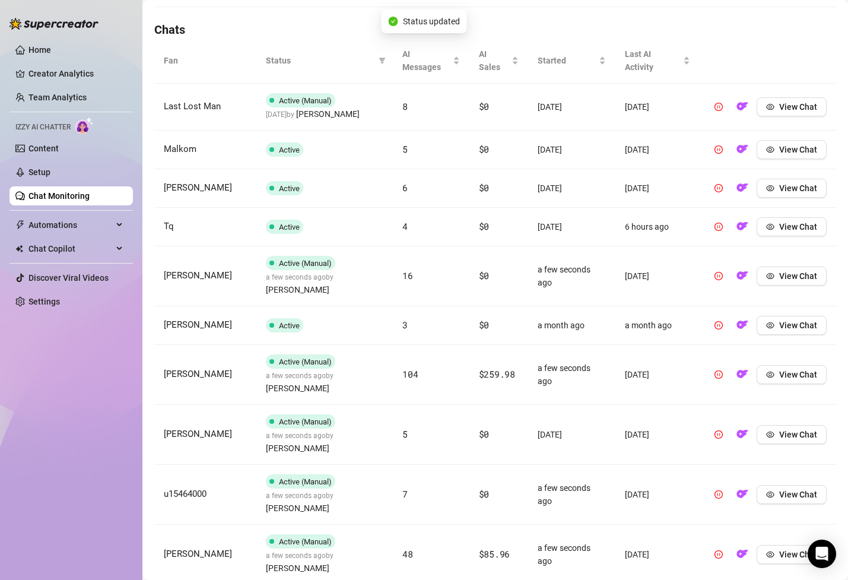
click at [709, 405] on td "View Chat" at bounding box center [768, 435] width 137 height 60
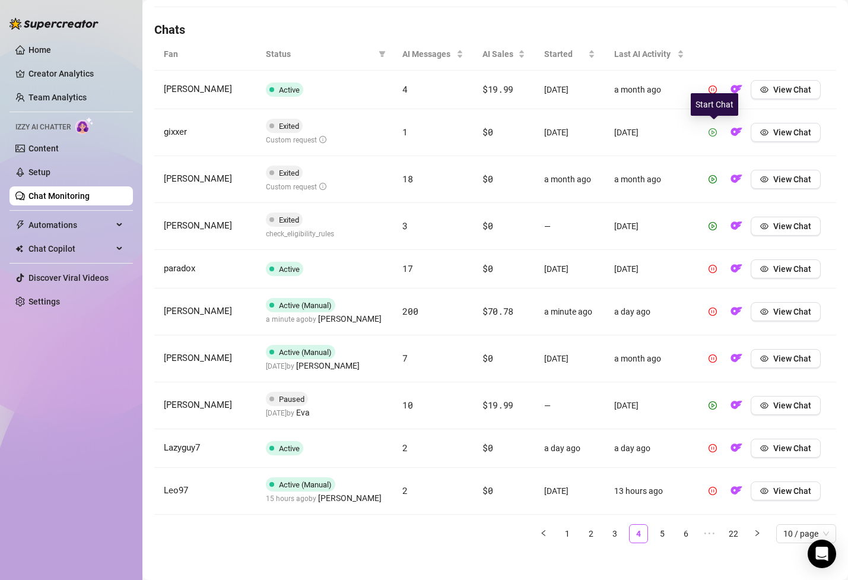
click at [713, 128] on icon "play-circle" at bounding box center [713, 132] width 8 height 8
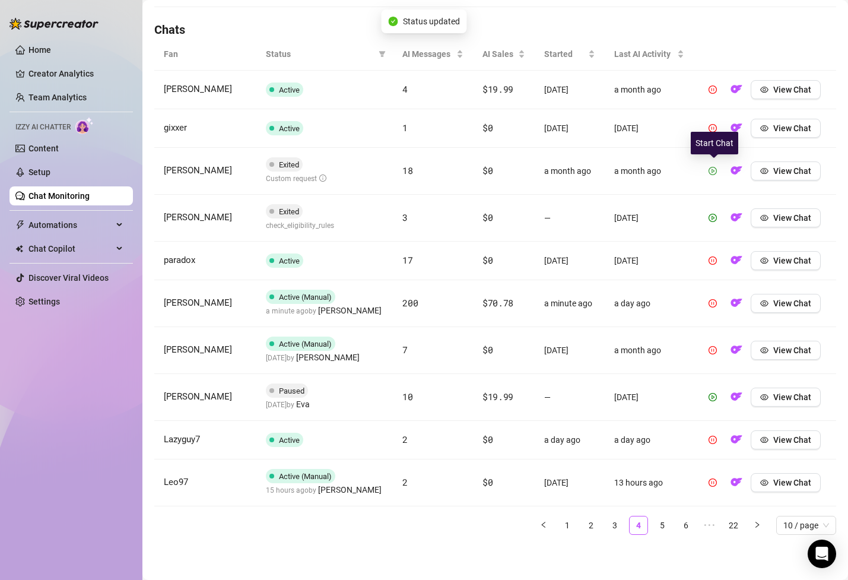
click at [713, 172] on icon "play-circle" at bounding box center [713, 171] width 3 height 4
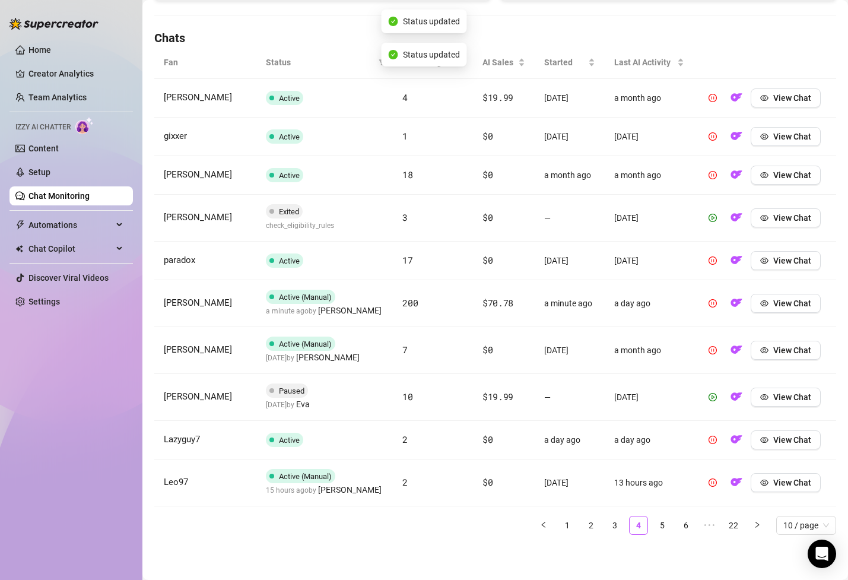
scroll to position [396, 0]
click at [716, 217] on icon "play-circle" at bounding box center [713, 218] width 8 height 8
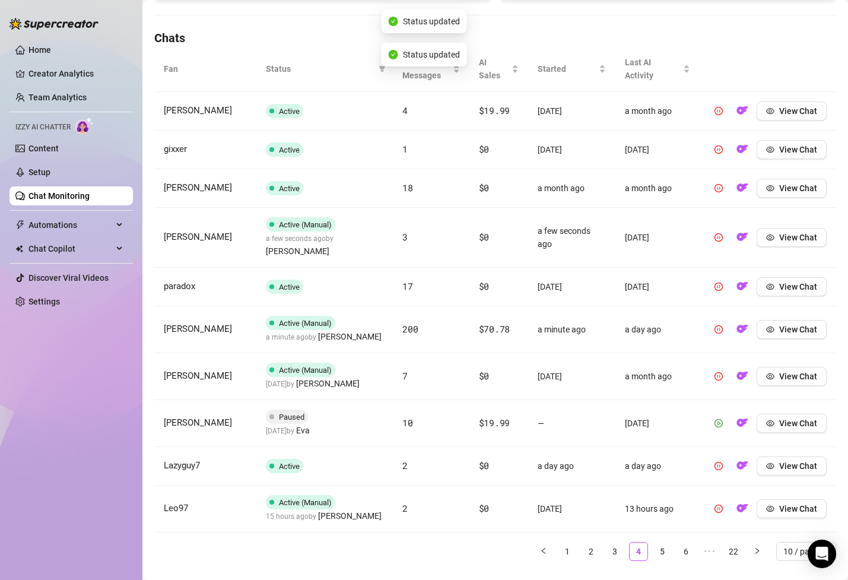
click at [719, 419] on icon "play-circle" at bounding box center [719, 423] width 8 height 8
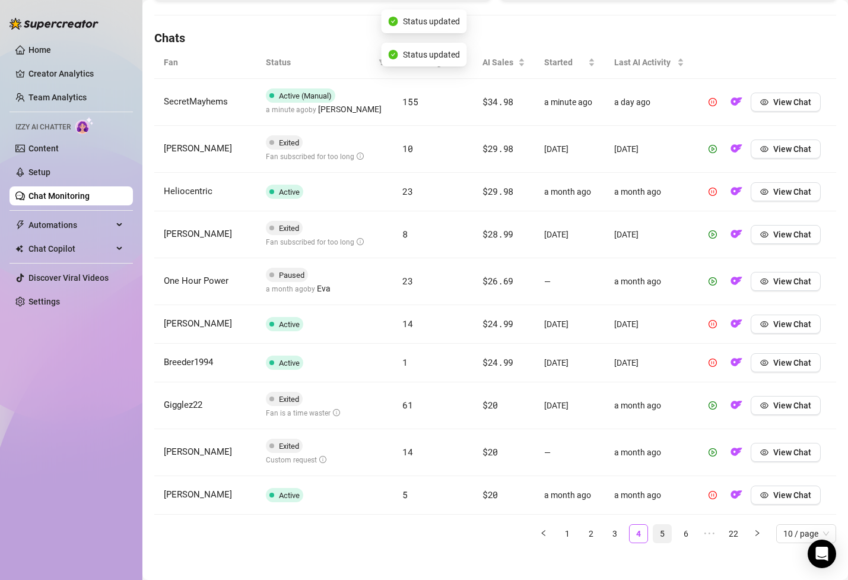
click at [661, 528] on div "Fan Status AI Messages AI Sales Started Last AI Activity SecretMayhems Active (…" at bounding box center [495, 294] width 682 height 497
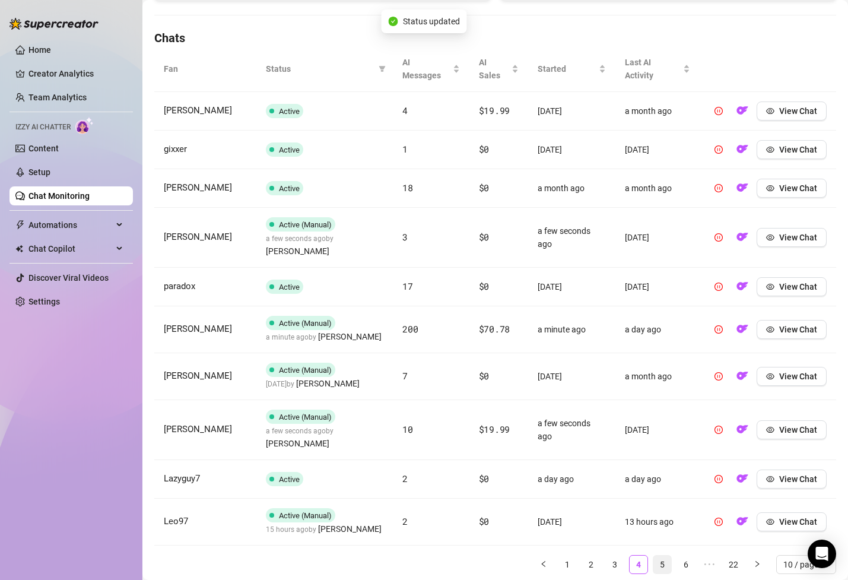
click at [662, 556] on link "5" at bounding box center [663, 565] width 18 height 18
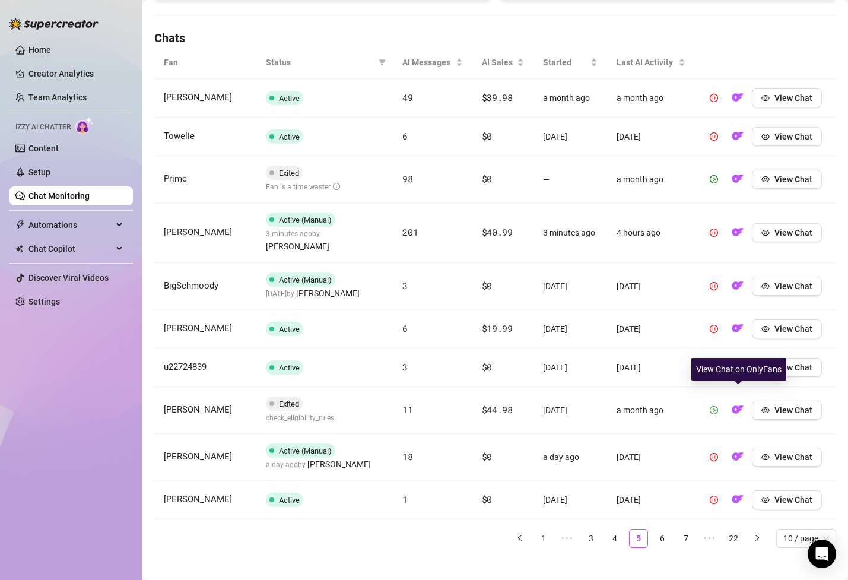
click at [717, 406] on icon "play-circle" at bounding box center [714, 410] width 8 height 8
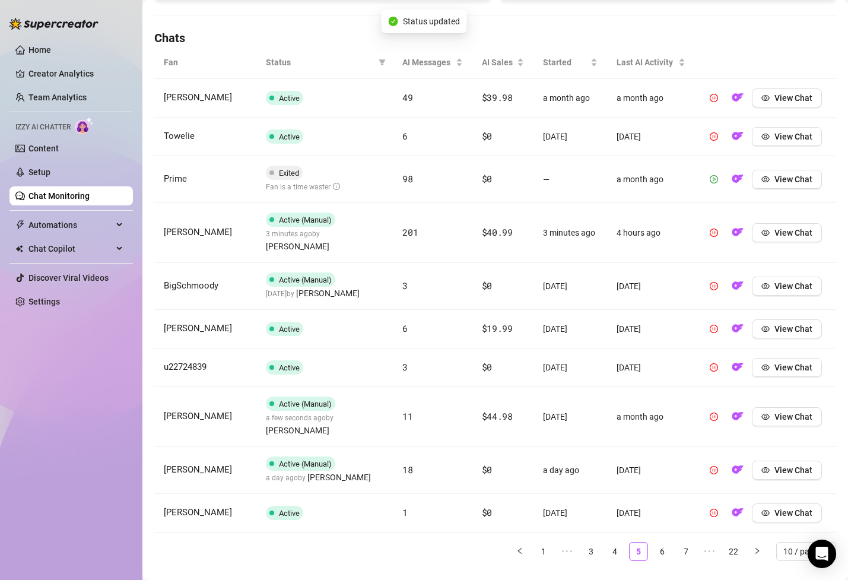
click at [716, 179] on icon "play-circle" at bounding box center [714, 179] width 8 height 8
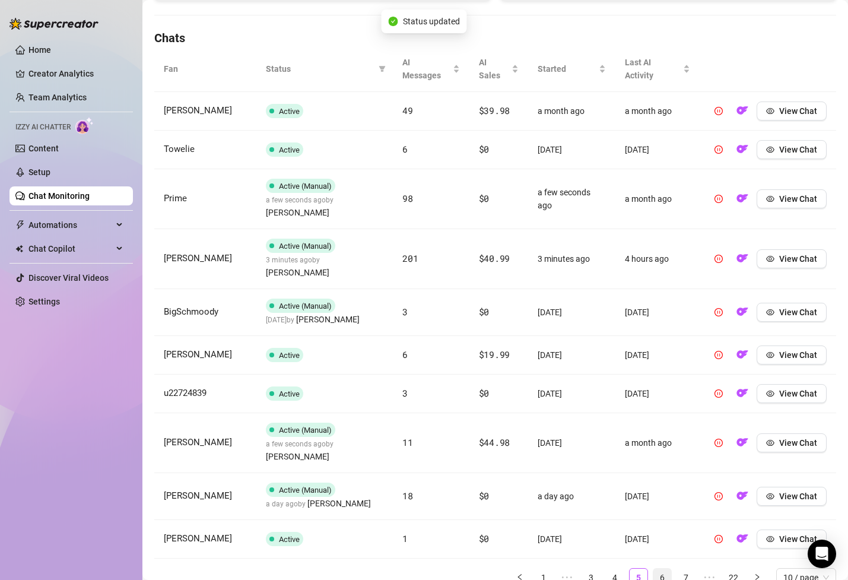
click at [657, 569] on link "6" at bounding box center [663, 578] width 18 height 18
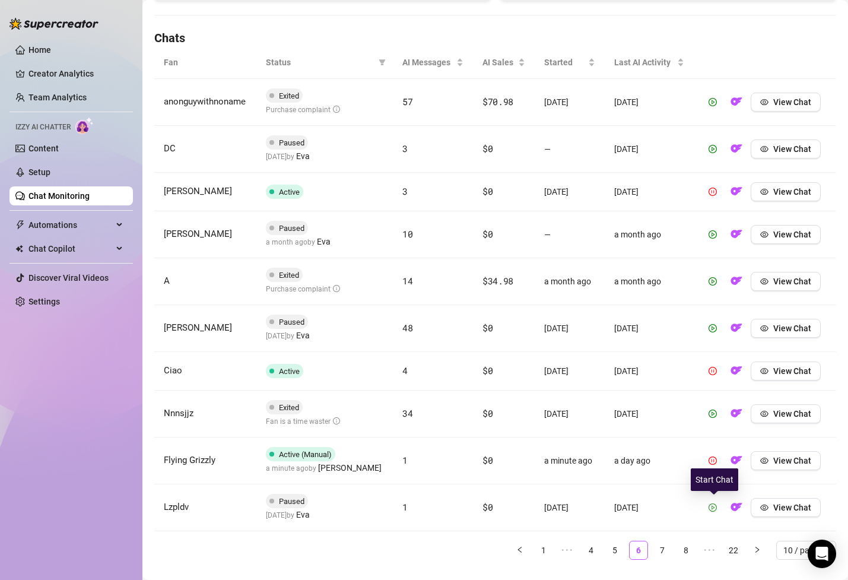
click at [713, 509] on icon "play-circle" at bounding box center [713, 507] width 8 height 8
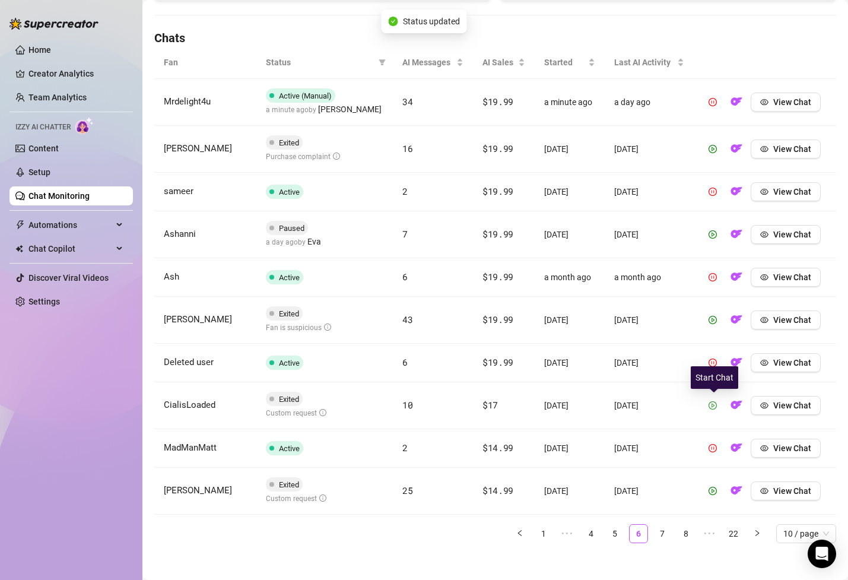
click at [712, 405] on icon "play-circle" at bounding box center [713, 405] width 8 height 8
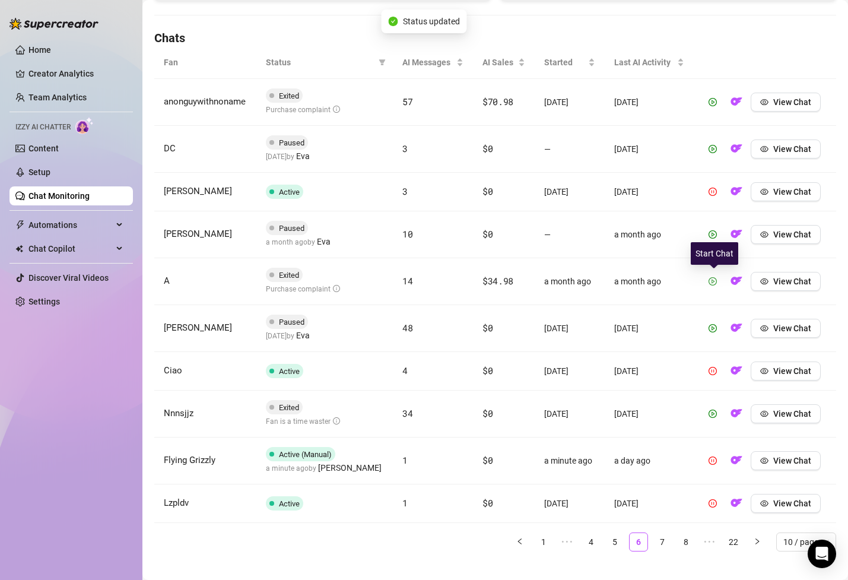
click at [712, 280] on icon "play-circle" at bounding box center [713, 281] width 8 height 8
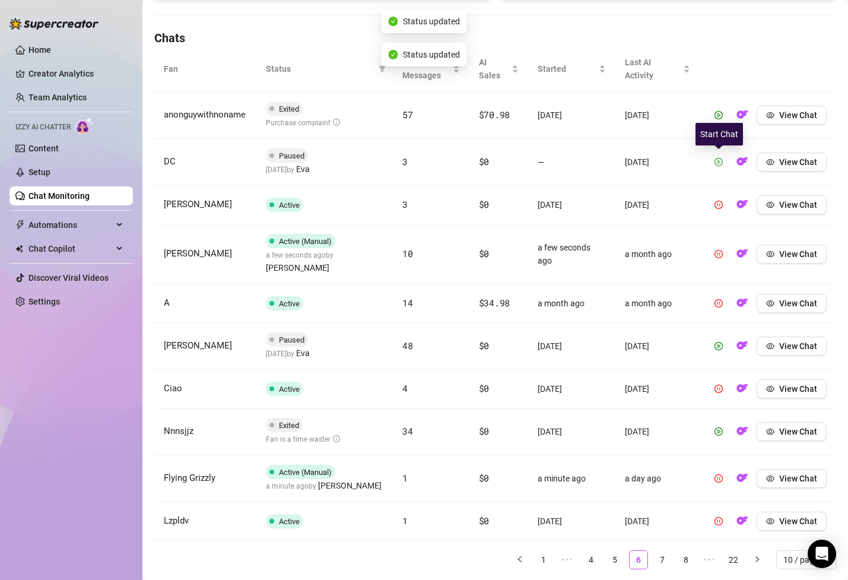
click at [718, 158] on icon "play-circle" at bounding box center [719, 162] width 8 height 8
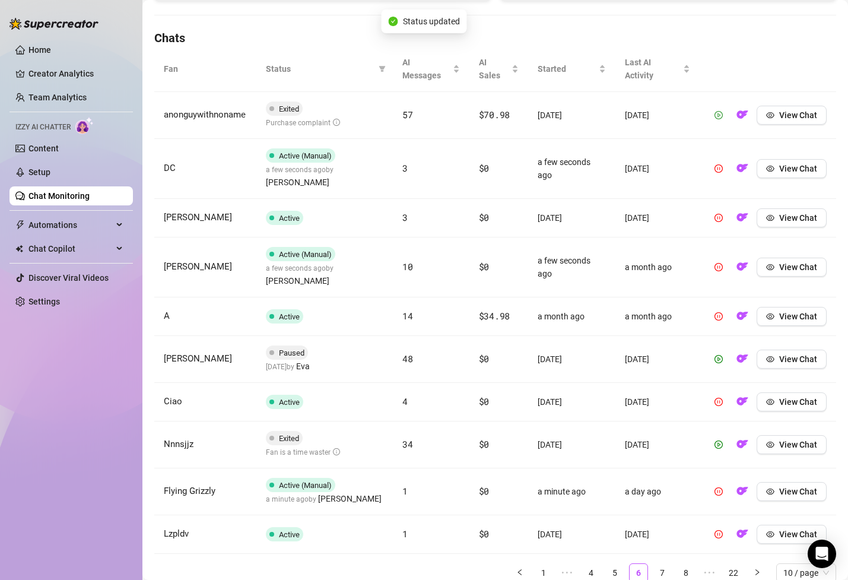
click at [721, 111] on icon "play-circle" at bounding box center [719, 115] width 8 height 8
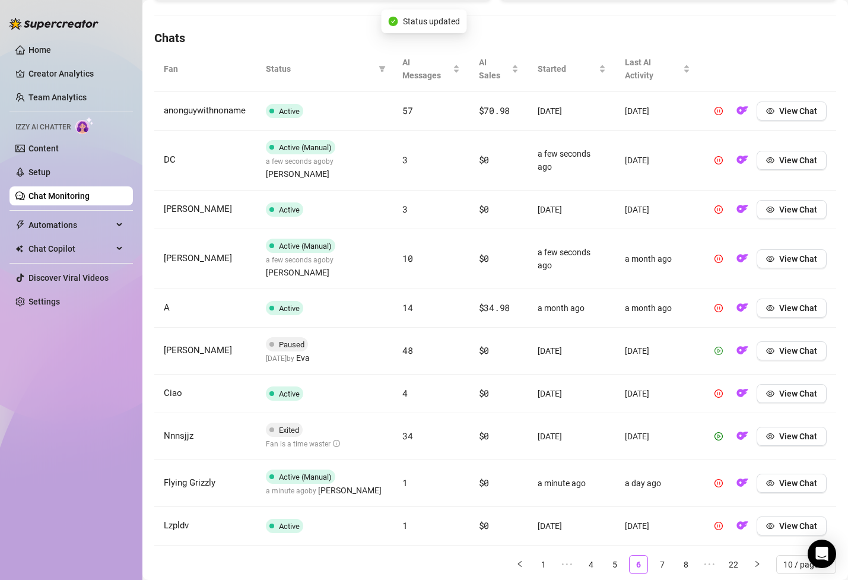
click at [715, 341] on button "button" at bounding box center [718, 350] width 19 height 19
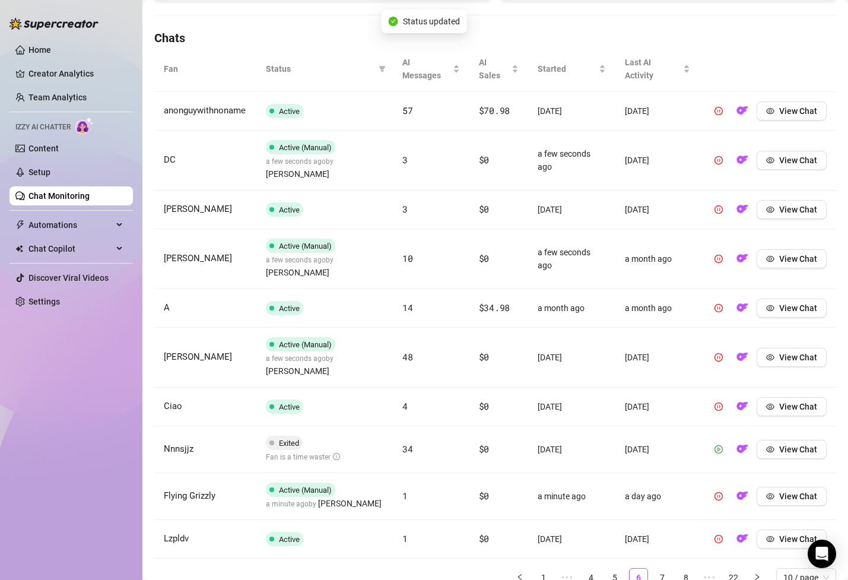
click at [716, 445] on icon "play-circle" at bounding box center [719, 449] width 8 height 8
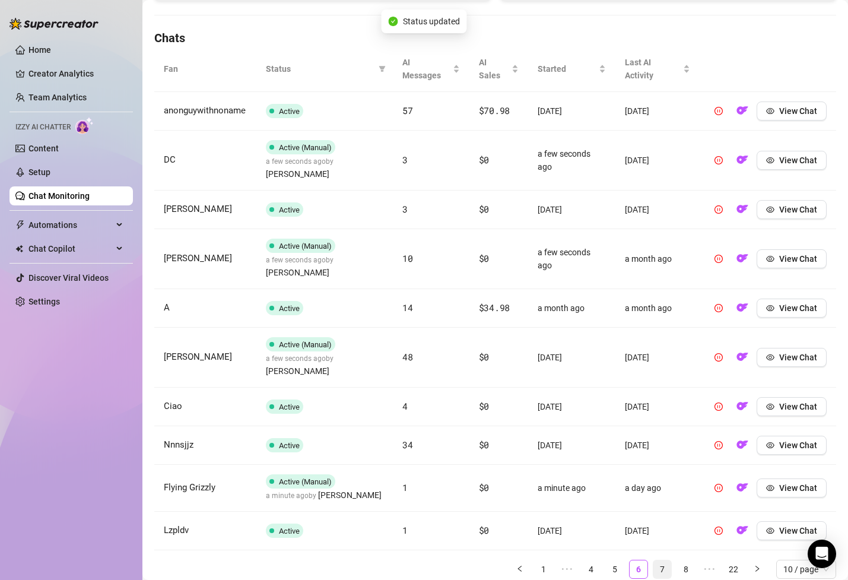
click at [661, 560] on link "7" at bounding box center [663, 569] width 18 height 18
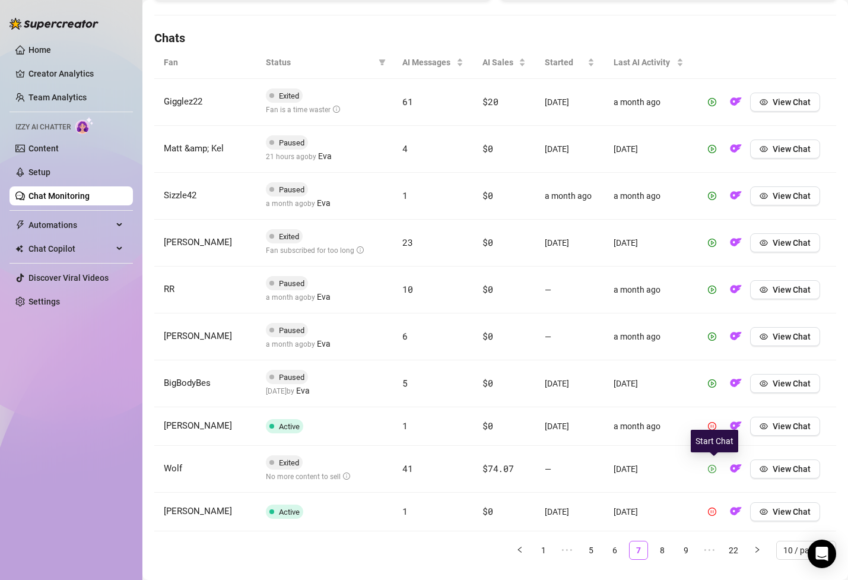
click at [714, 462] on button "button" at bounding box center [712, 468] width 19 height 19
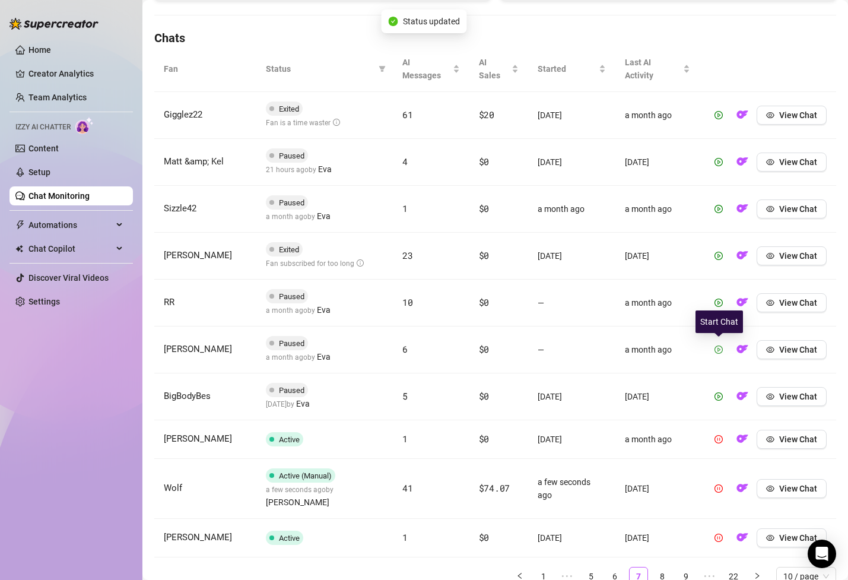
click at [719, 349] on icon "play-circle" at bounding box center [719, 349] width 8 height 8
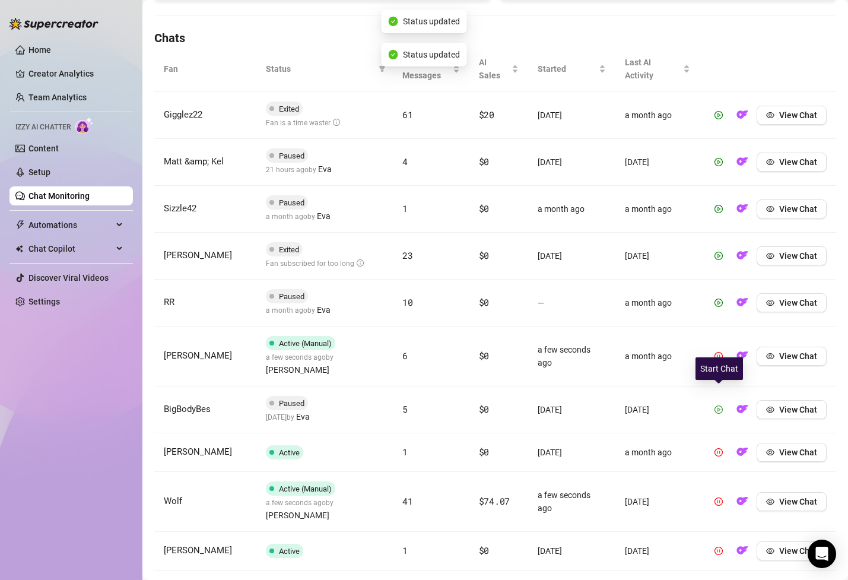
click at [720, 405] on icon "play-circle" at bounding box center [719, 409] width 8 height 8
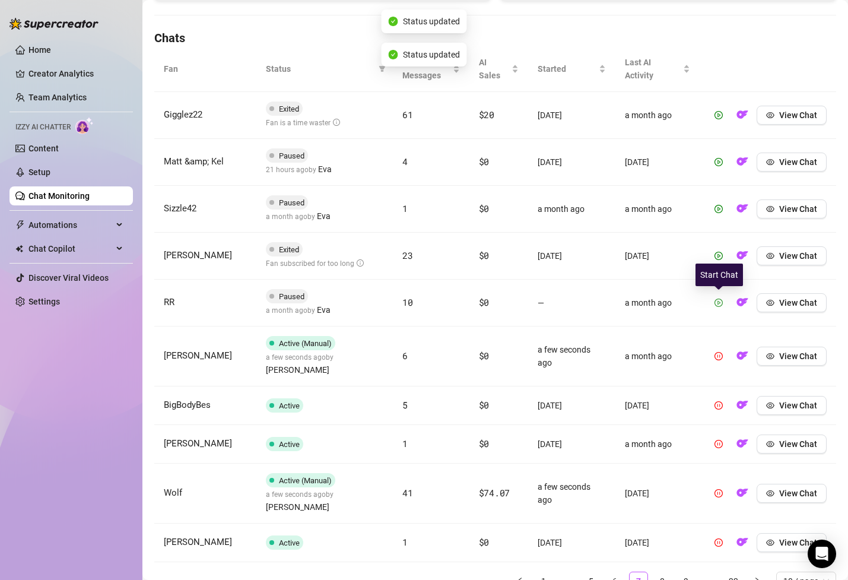
click at [714, 303] on button "button" at bounding box center [718, 302] width 19 height 19
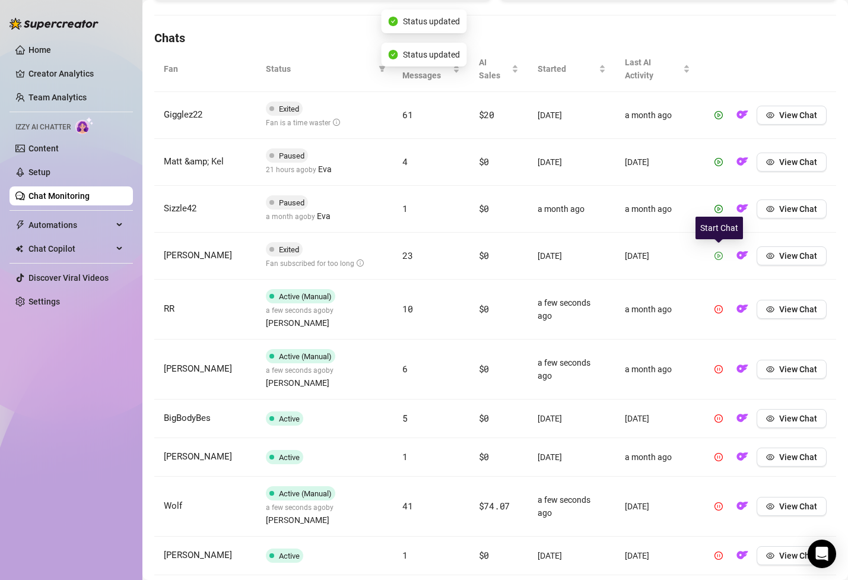
click at [720, 255] on icon "play-circle" at bounding box center [719, 255] width 3 height 4
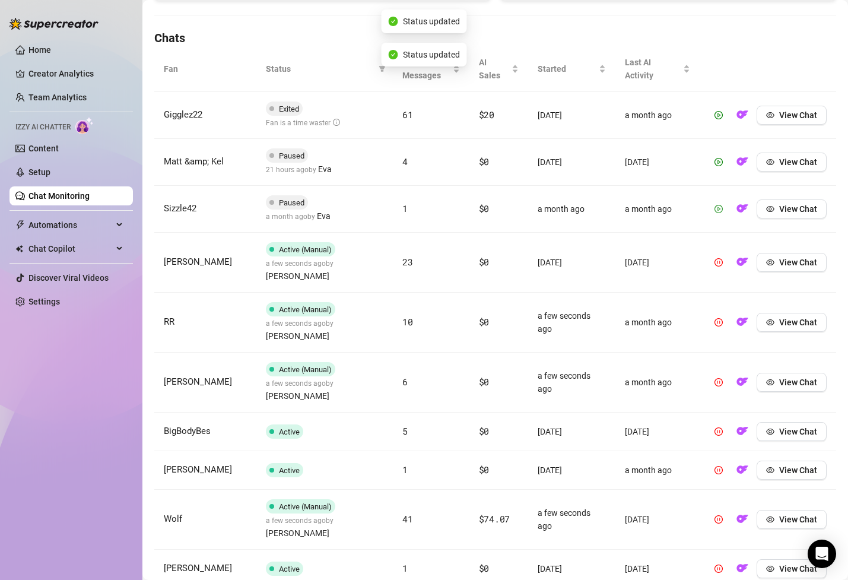
click at [719, 203] on button "button" at bounding box center [718, 208] width 19 height 19
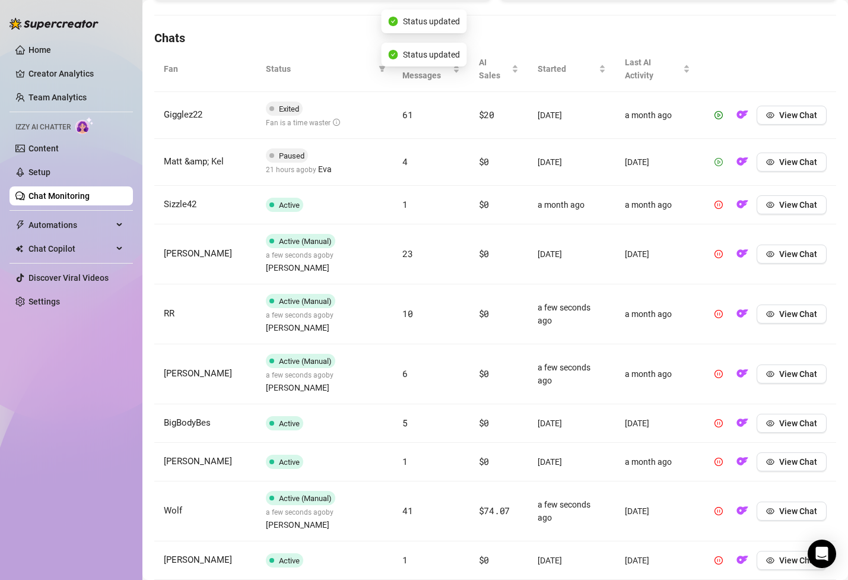
click at [720, 160] on icon "play-circle" at bounding box center [719, 162] width 8 height 8
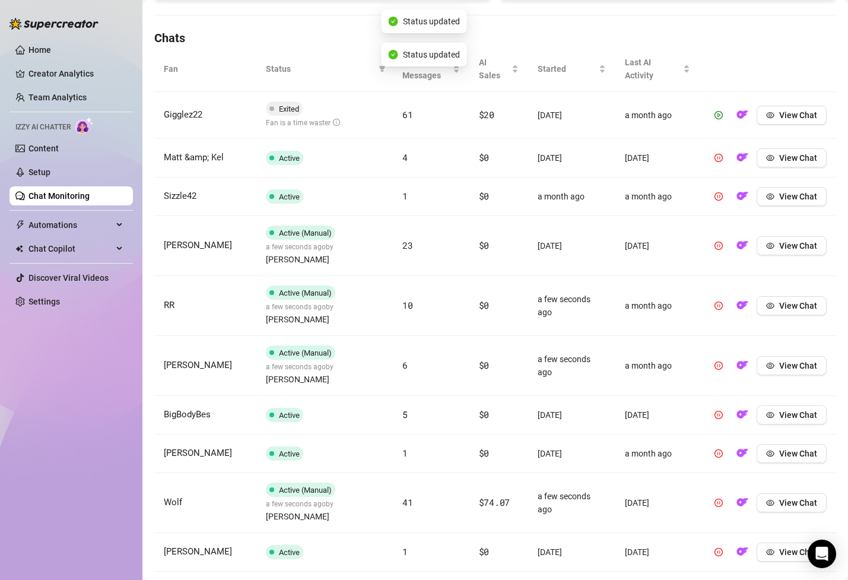
click at [717, 107] on button "button" at bounding box center [718, 115] width 19 height 19
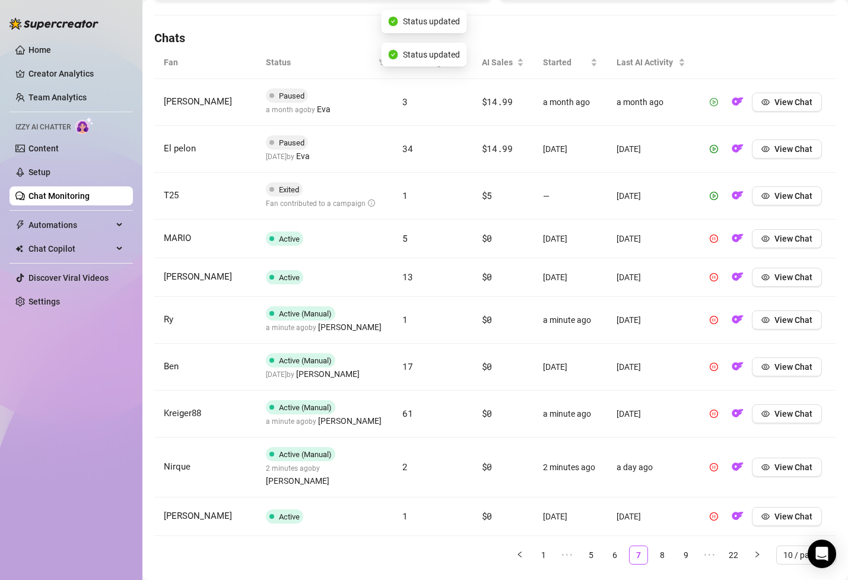
click at [712, 104] on icon "play-circle" at bounding box center [714, 102] width 8 height 8
click at [731, 546] on link "22" at bounding box center [734, 555] width 18 height 18
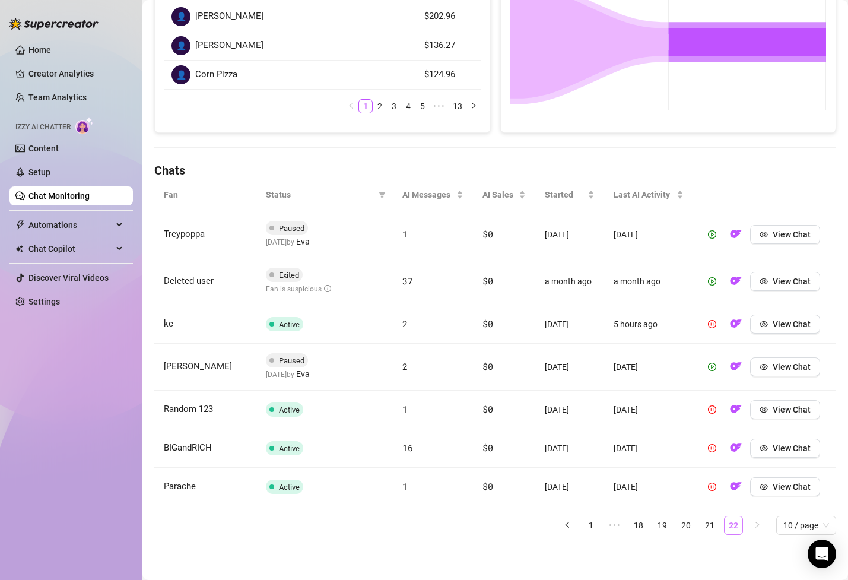
scroll to position [264, 0]
click at [714, 372] on button "button" at bounding box center [712, 366] width 19 height 19
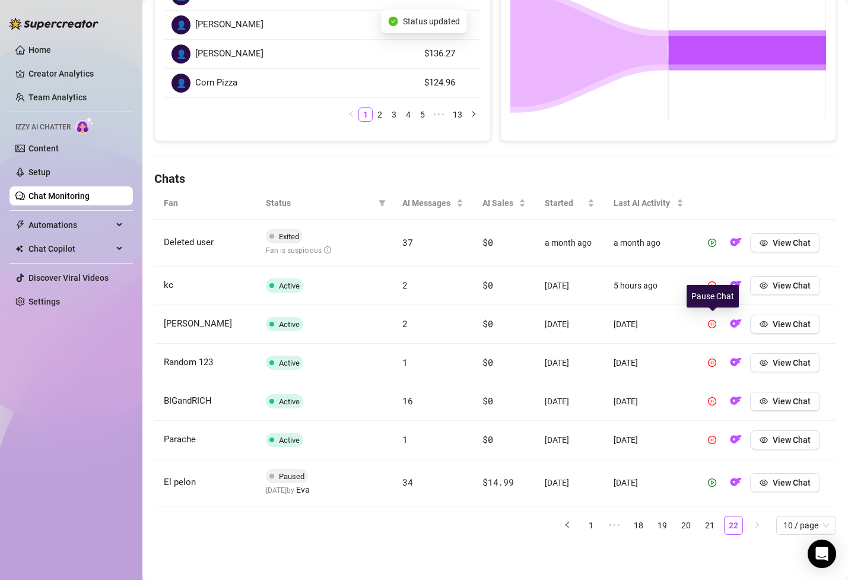
scroll to position [255, 0]
click at [716, 240] on icon "play-circle" at bounding box center [712, 243] width 8 height 8
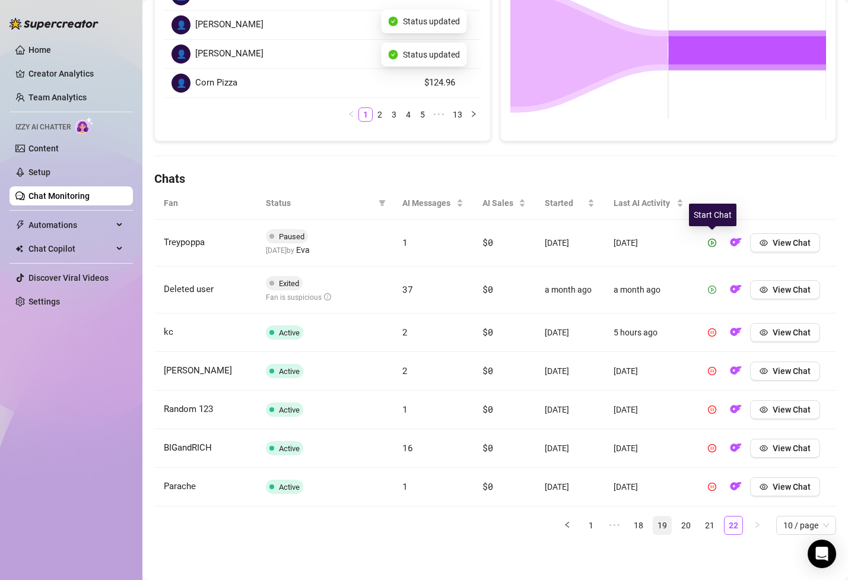
scroll to position [247, 0]
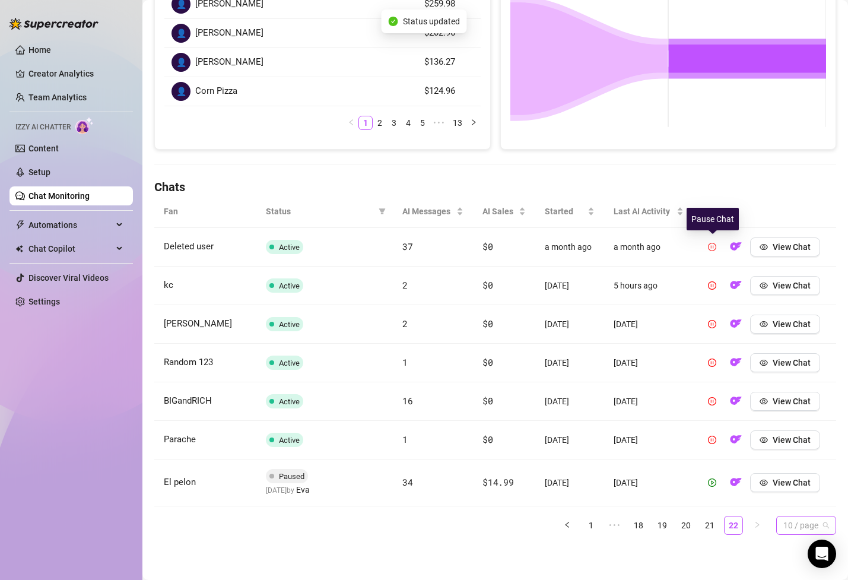
click at [781, 523] on div "10 / page" at bounding box center [806, 525] width 60 height 19
click at [797, 499] on div "100 / page" at bounding box center [806, 501] width 41 height 13
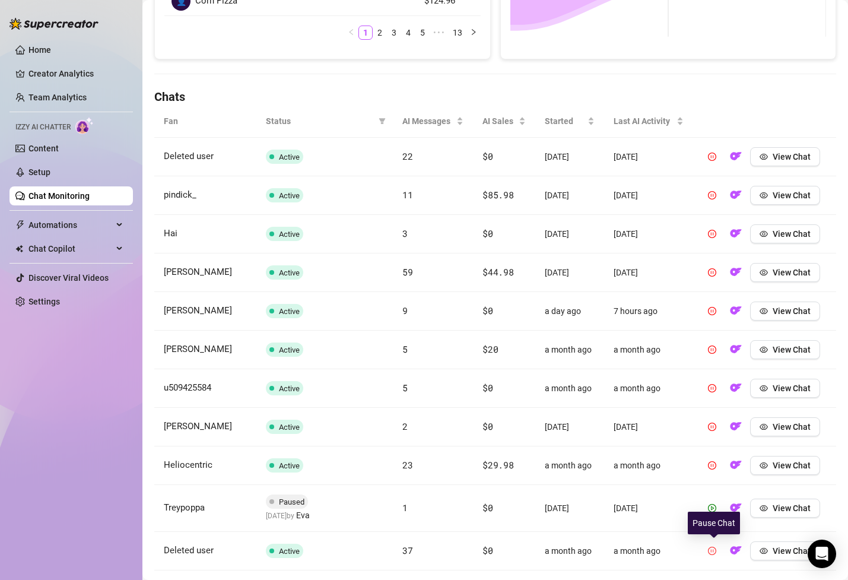
scroll to position [345, 0]
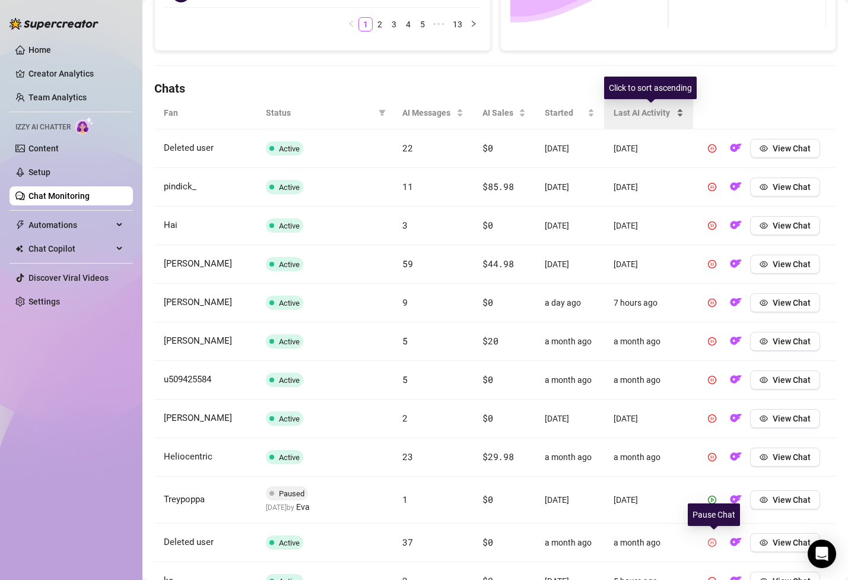
click at [647, 112] on span "Last AI Activity" at bounding box center [644, 112] width 61 height 13
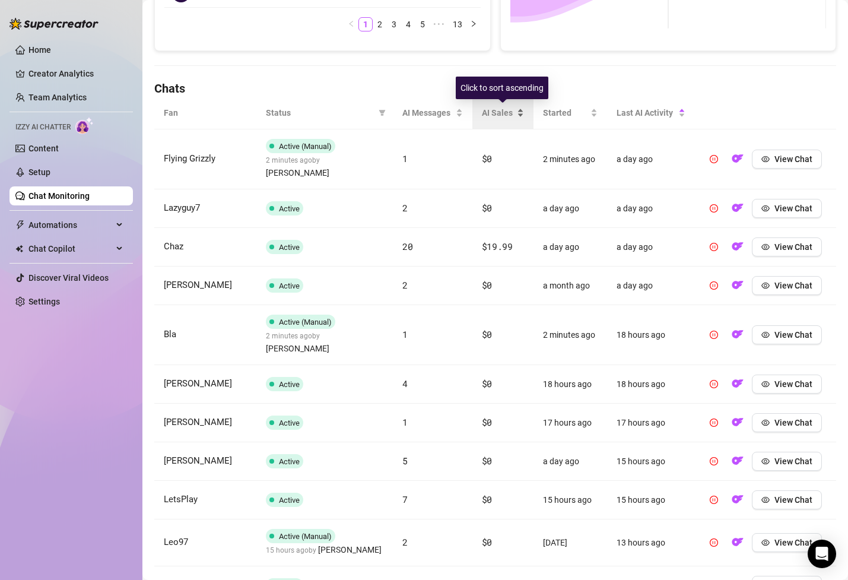
click at [492, 112] on span "AI Sales" at bounding box center [498, 112] width 33 height 13
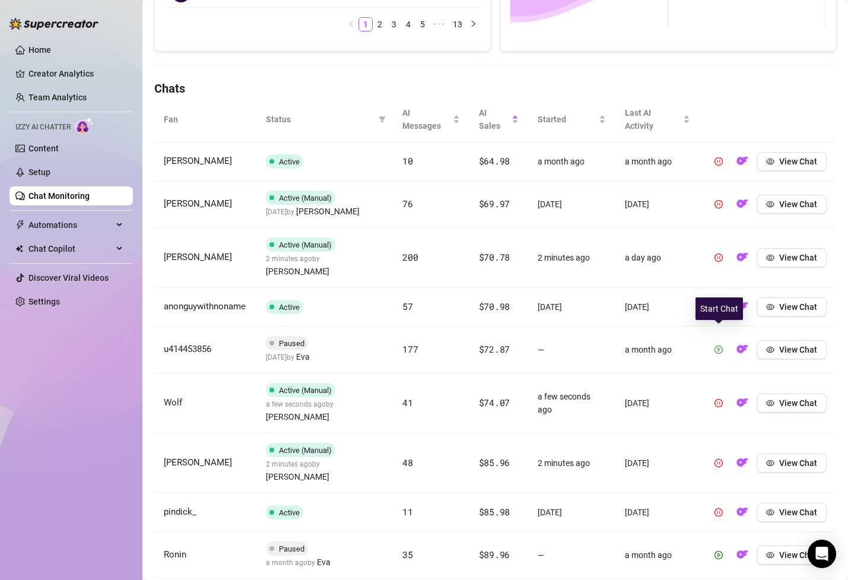
click at [720, 345] on icon "play-circle" at bounding box center [719, 349] width 8 height 8
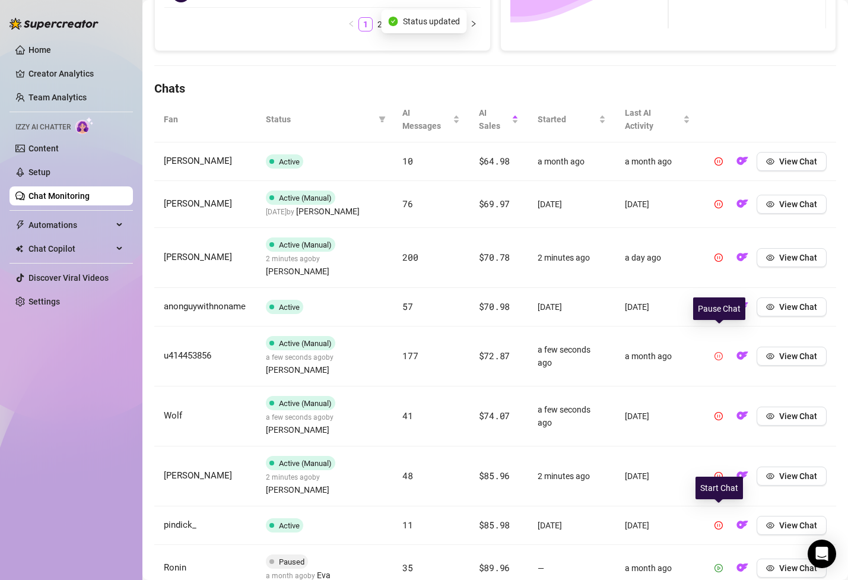
click at [723, 564] on icon "play-circle" at bounding box center [719, 568] width 8 height 8
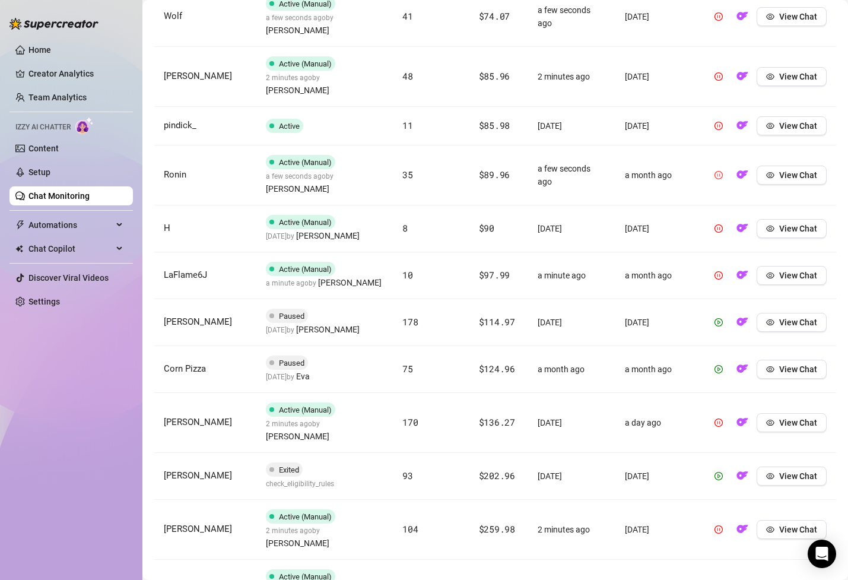
scroll to position [744, 0]
click at [722, 319] on icon "play-circle" at bounding box center [719, 323] width 8 height 8
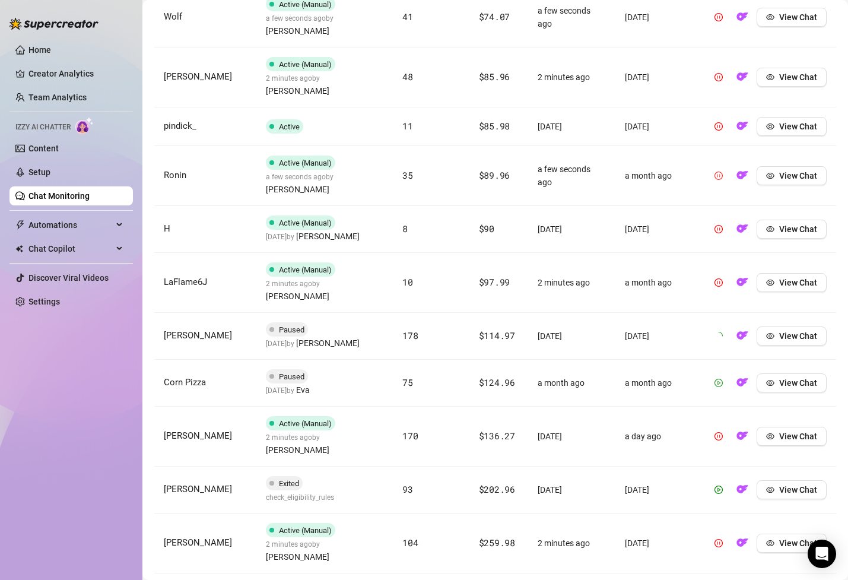
click at [721, 379] on icon "play-circle" at bounding box center [719, 383] width 8 height 8
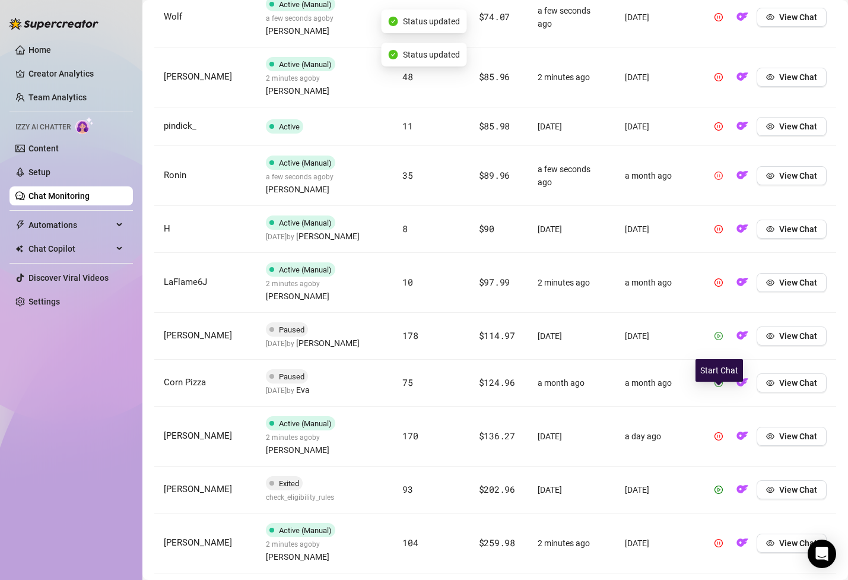
click at [721, 467] on td "View Chat" at bounding box center [768, 490] width 137 height 47
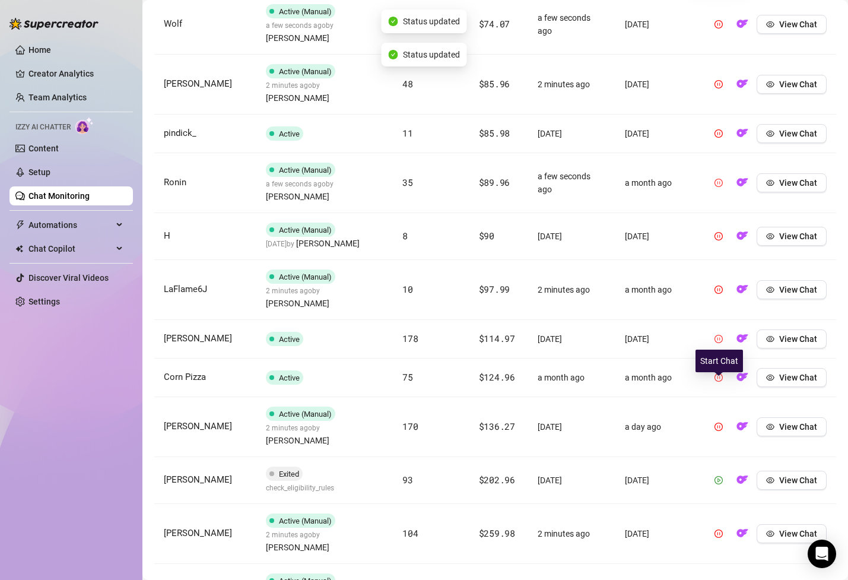
click at [721, 471] on button "button" at bounding box center [718, 480] width 19 height 19
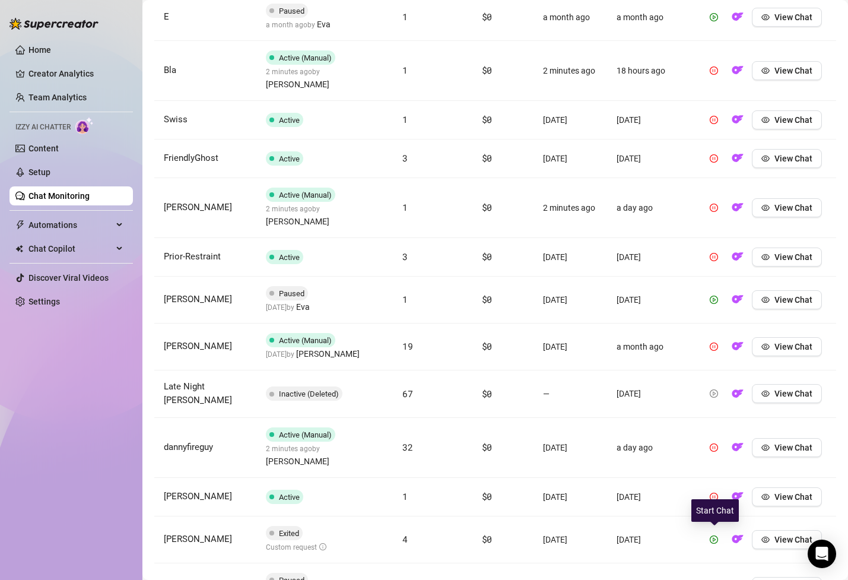
click at [716, 579] on icon "play-circle" at bounding box center [714, 586] width 8 height 8
click at [715, 535] on icon "play-circle" at bounding box center [714, 539] width 8 height 8
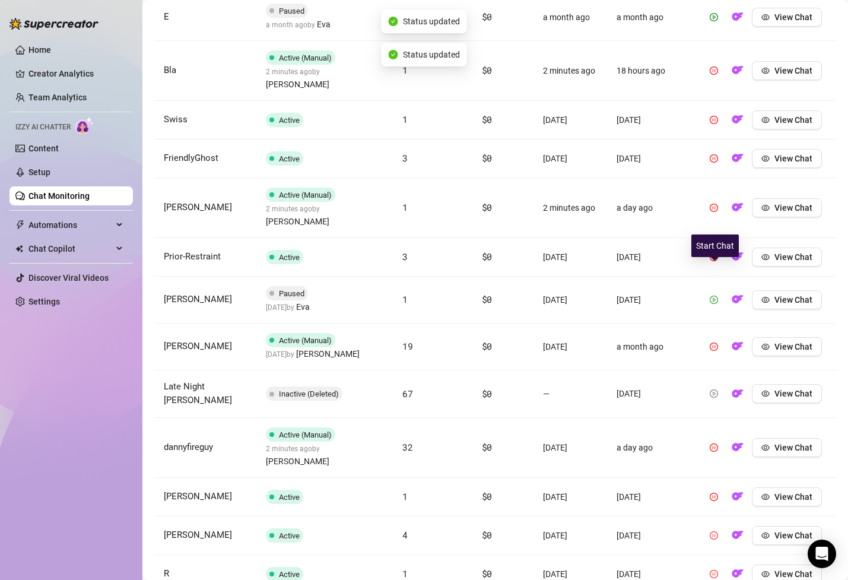
click at [716, 296] on icon "play-circle" at bounding box center [714, 300] width 8 height 8
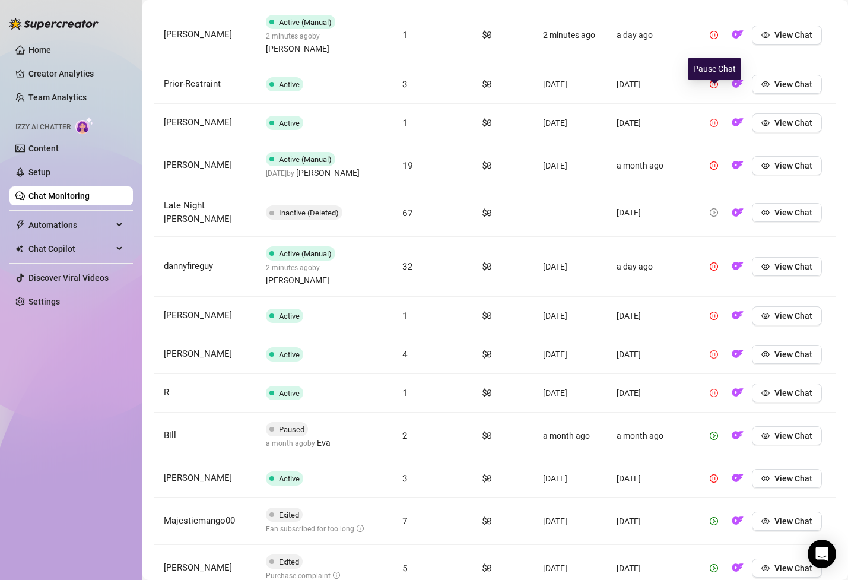
scroll to position [914, 0]
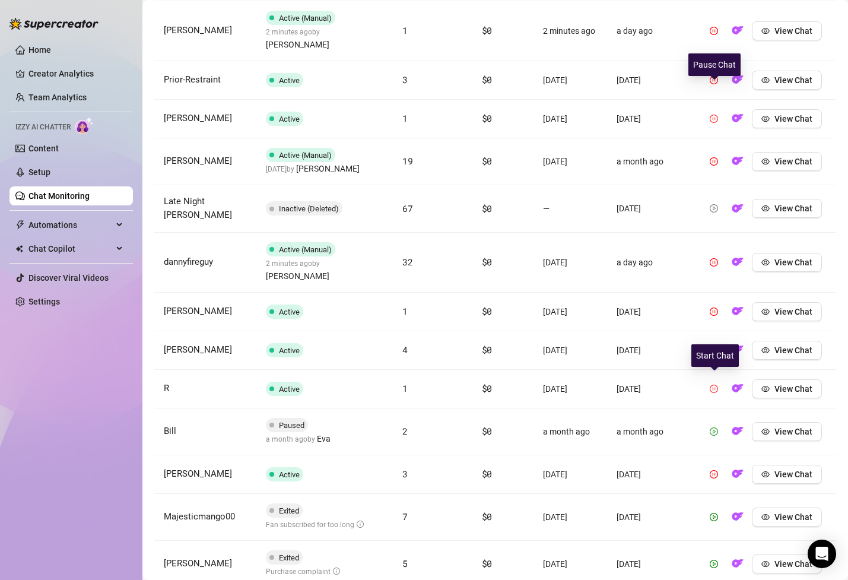
click at [712, 427] on icon "play-circle" at bounding box center [714, 431] width 8 height 8
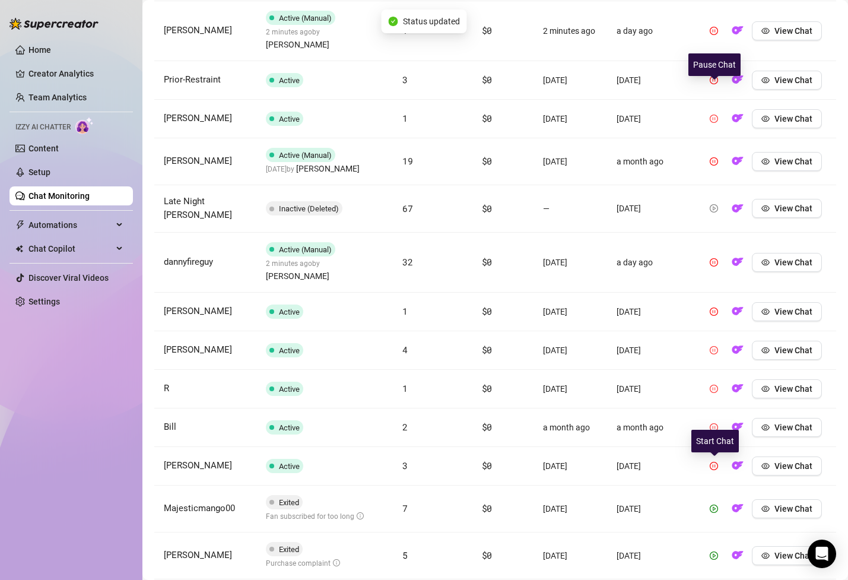
click at [716, 486] on td "View Chat" at bounding box center [765, 509] width 141 height 47
click at [715, 505] on icon "play-circle" at bounding box center [714, 509] width 8 height 8
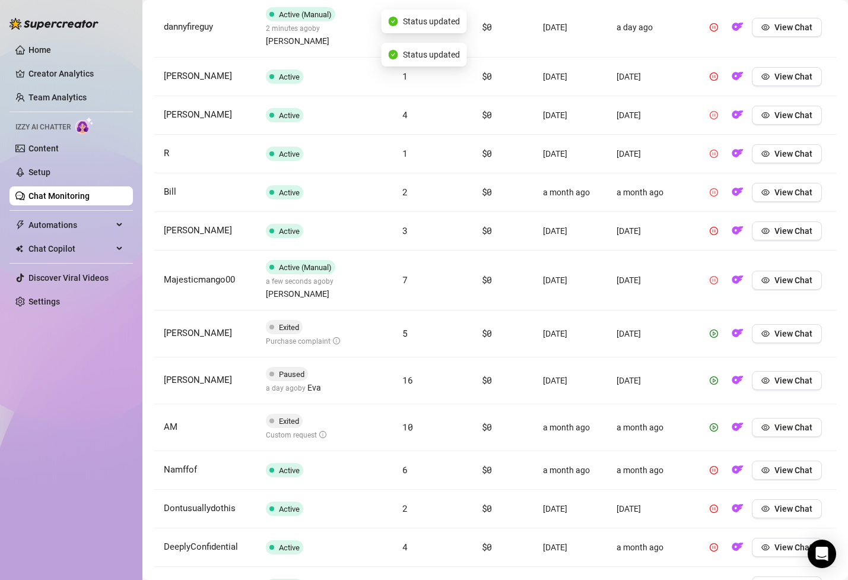
scroll to position [1220, 0]
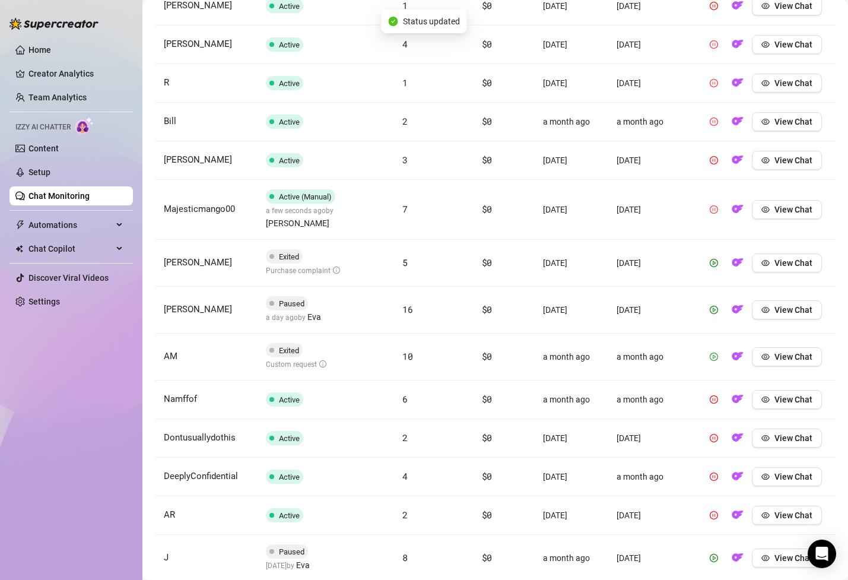
click at [714, 354] on icon "play-circle" at bounding box center [714, 356] width 3 height 4
click at [713, 306] on icon "play-circle" at bounding box center [714, 310] width 8 height 8
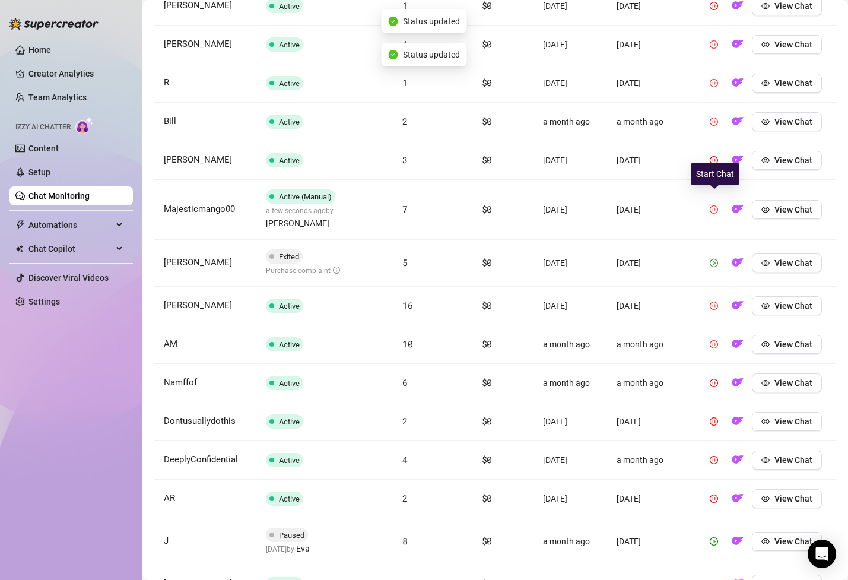
click at [713, 259] on icon "play-circle" at bounding box center [714, 263] width 8 height 8
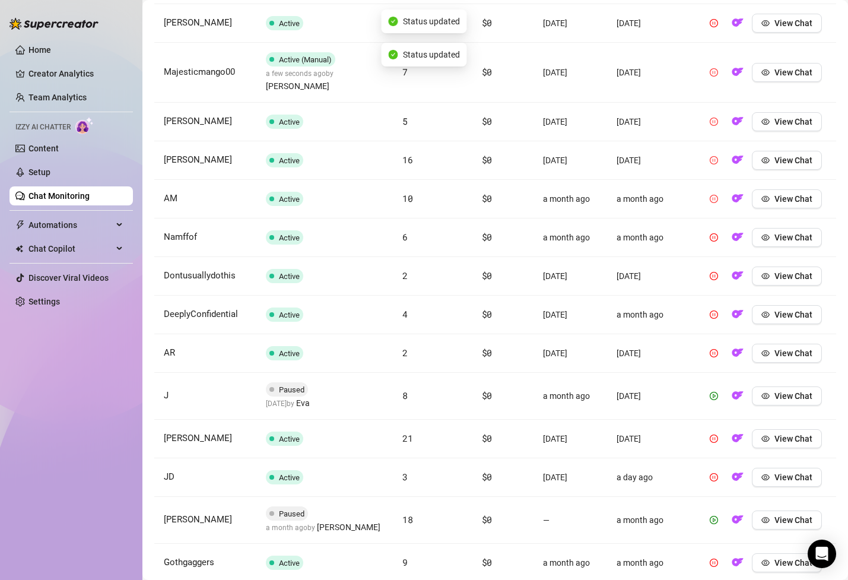
scroll to position [1364, 0]
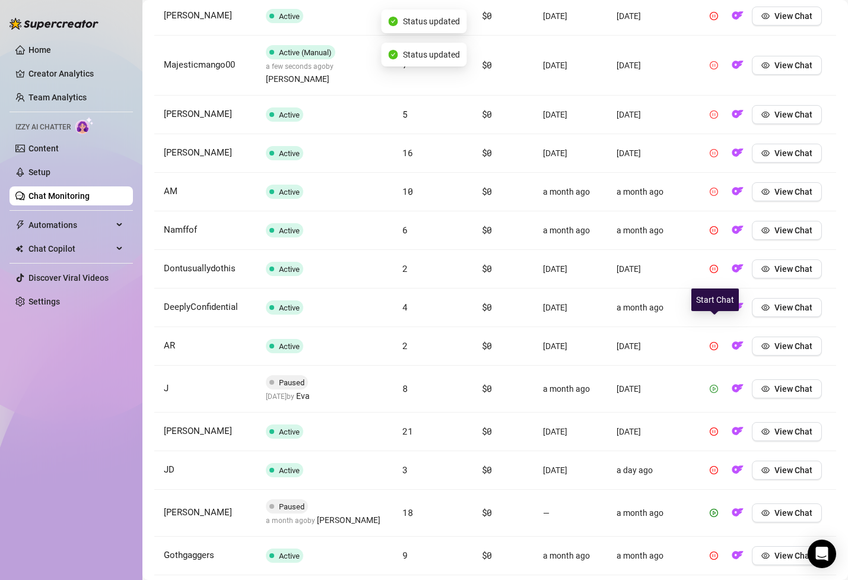
click at [713, 385] on icon "play-circle" at bounding box center [714, 389] width 8 height 8
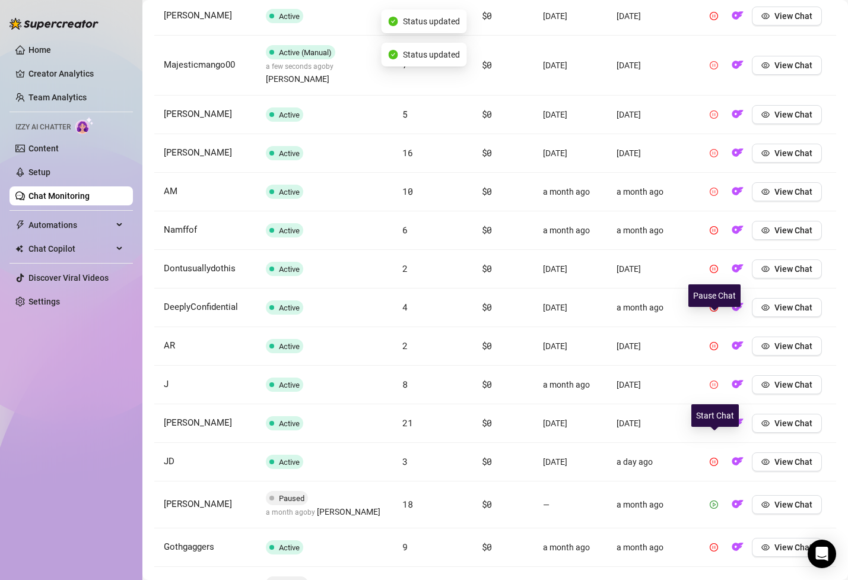
click at [713, 495] on button "button" at bounding box center [714, 504] width 19 height 19
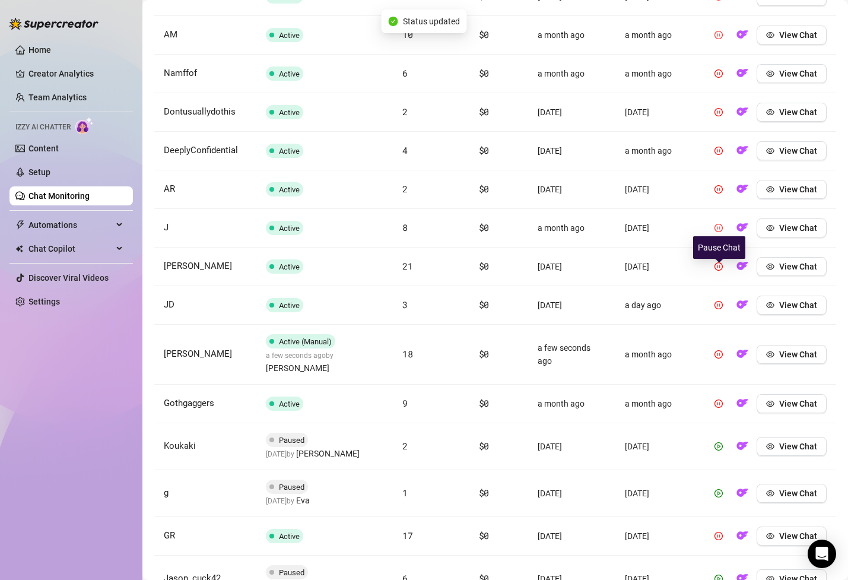
scroll to position [1646, 0]
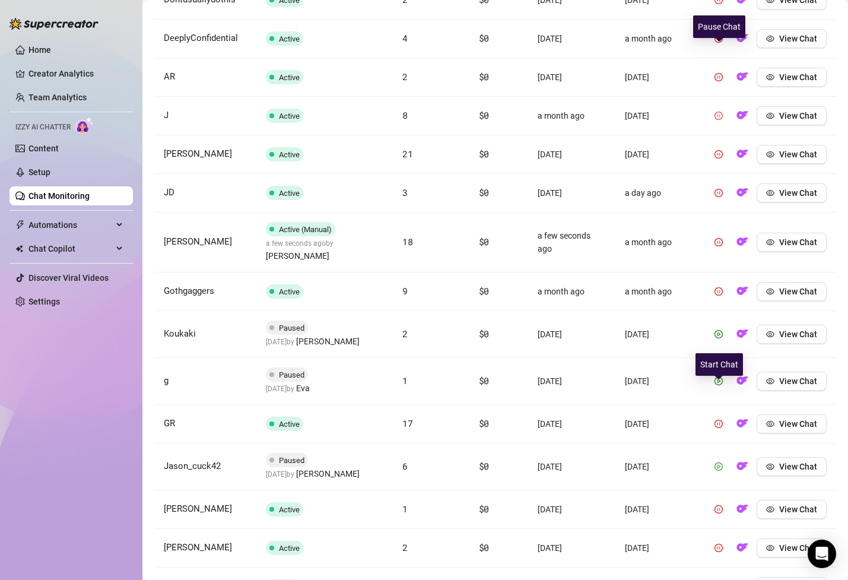
click at [716, 462] on icon "play-circle" at bounding box center [719, 466] width 8 height 8
click at [720, 379] on icon "play-circle" at bounding box center [719, 381] width 3 height 4
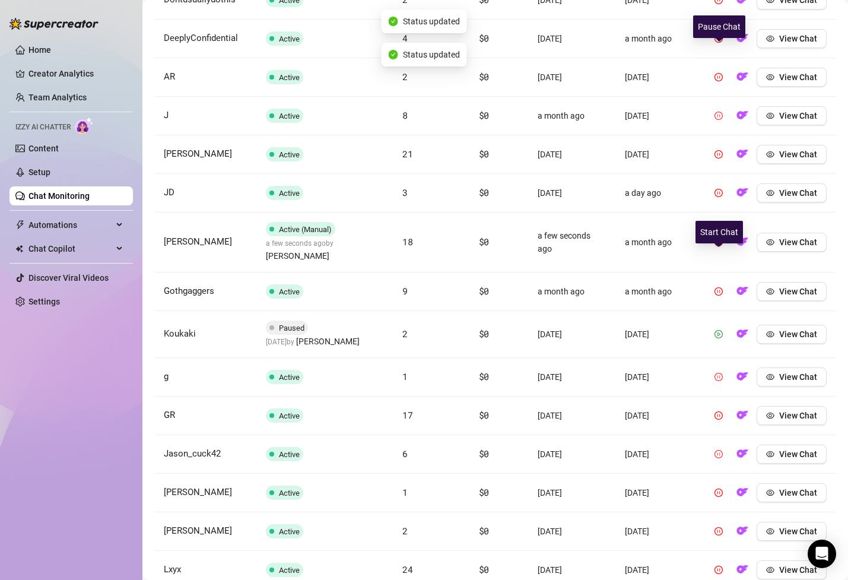
click at [718, 329] on span "button" at bounding box center [719, 333] width 8 height 9
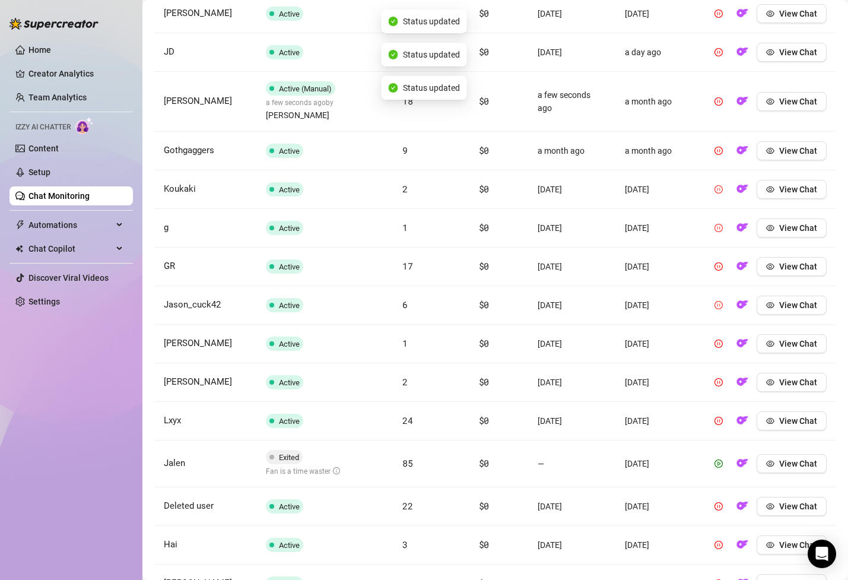
scroll to position [1816, 0]
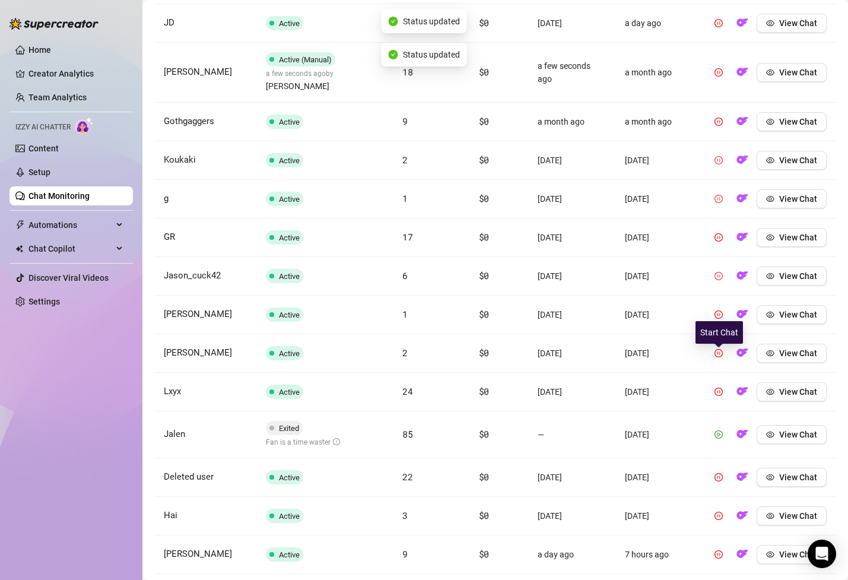
click at [719, 430] on icon "play-circle" at bounding box center [719, 434] width 8 height 8
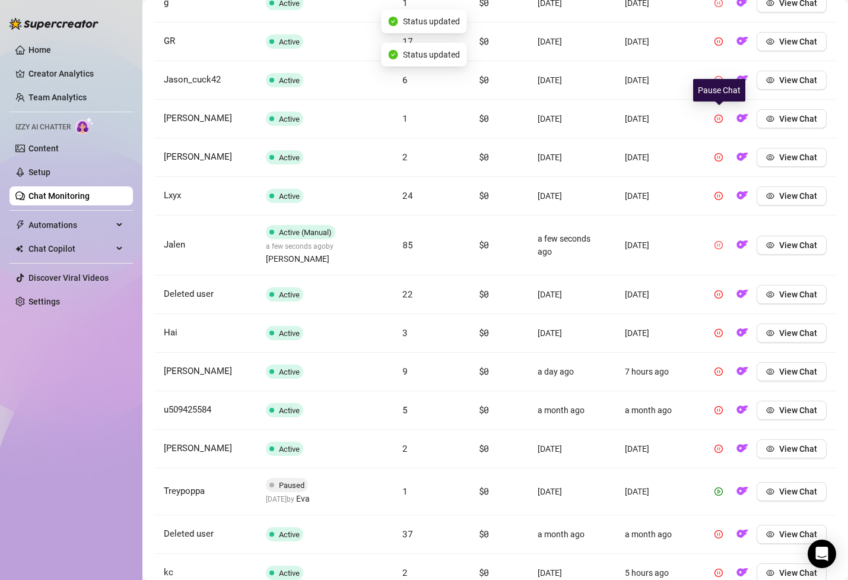
scroll to position [2058, 0]
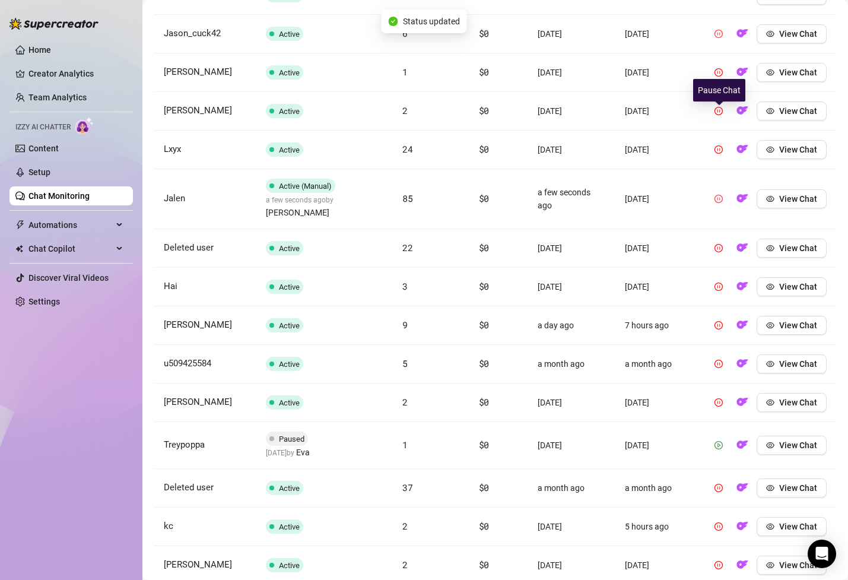
click at [720, 441] on icon "play-circle" at bounding box center [719, 445] width 8 height 8
click at [642, 546] on td "[DATE]" at bounding box center [658, 565] width 84 height 39
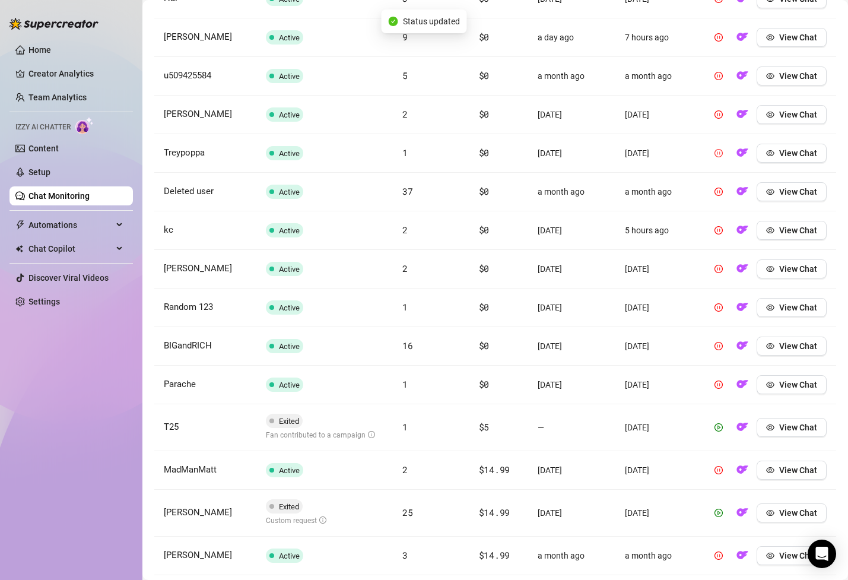
scroll to position [2410, 0]
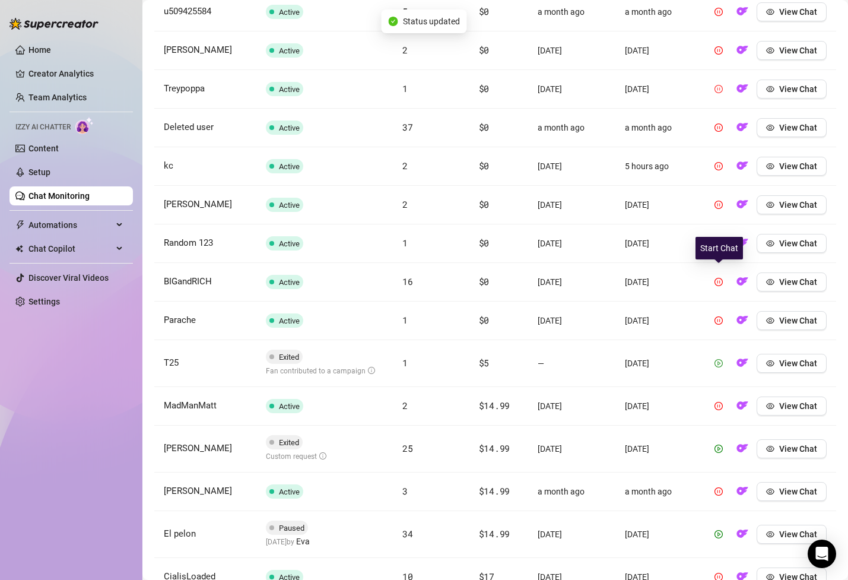
click at [719, 359] on icon "play-circle" at bounding box center [719, 363] width 8 height 8
click at [719, 445] on icon "play-circle" at bounding box center [719, 449] width 8 height 8
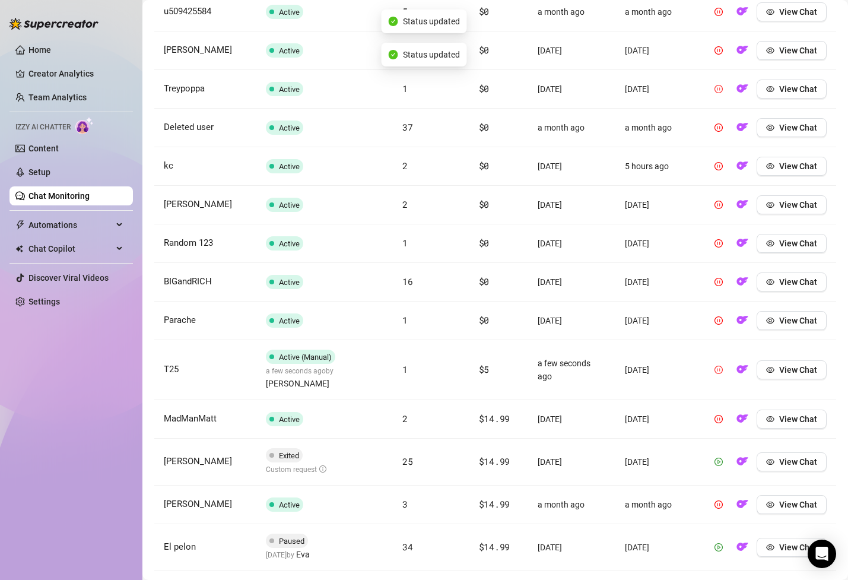
click at [723, 543] on icon "play-circle" at bounding box center [719, 547] width 8 height 8
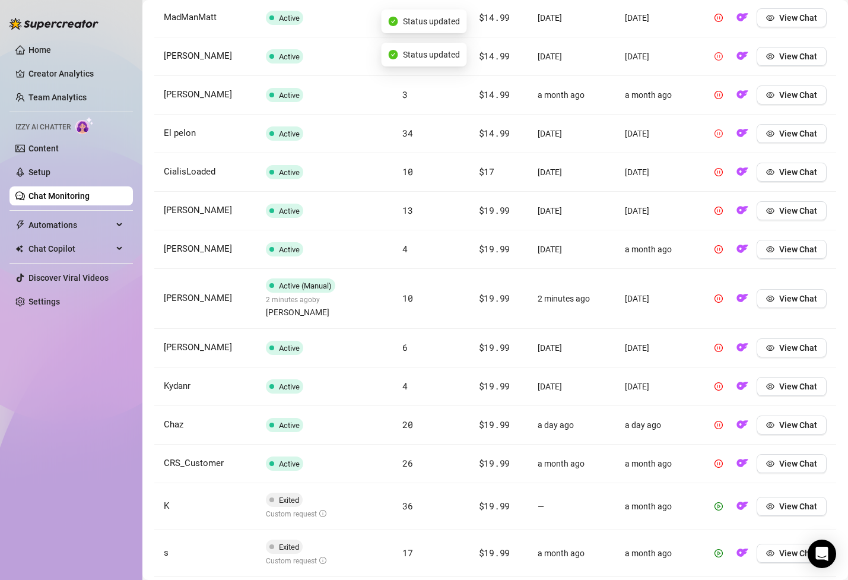
scroll to position [2816, 0]
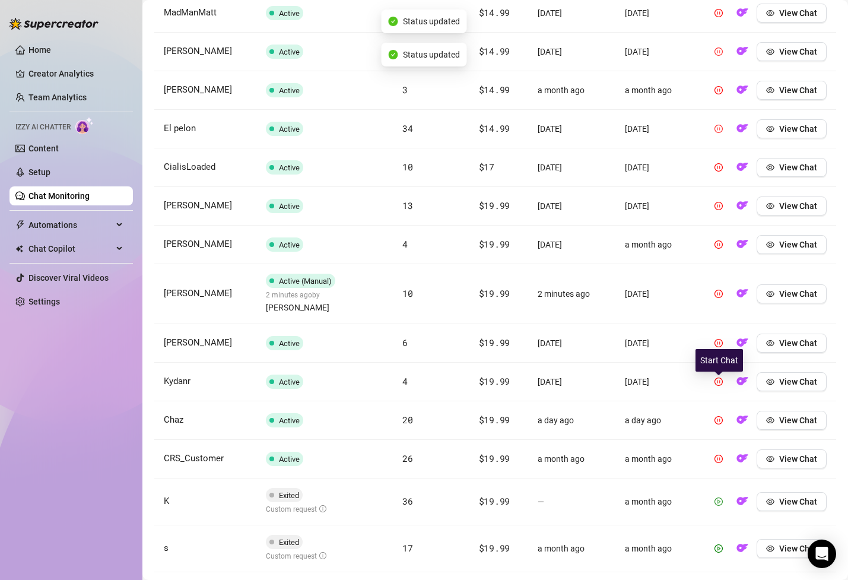
click at [723, 497] on icon "play-circle" at bounding box center [719, 501] width 8 height 8
click at [720, 539] on button "button" at bounding box center [718, 548] width 19 height 19
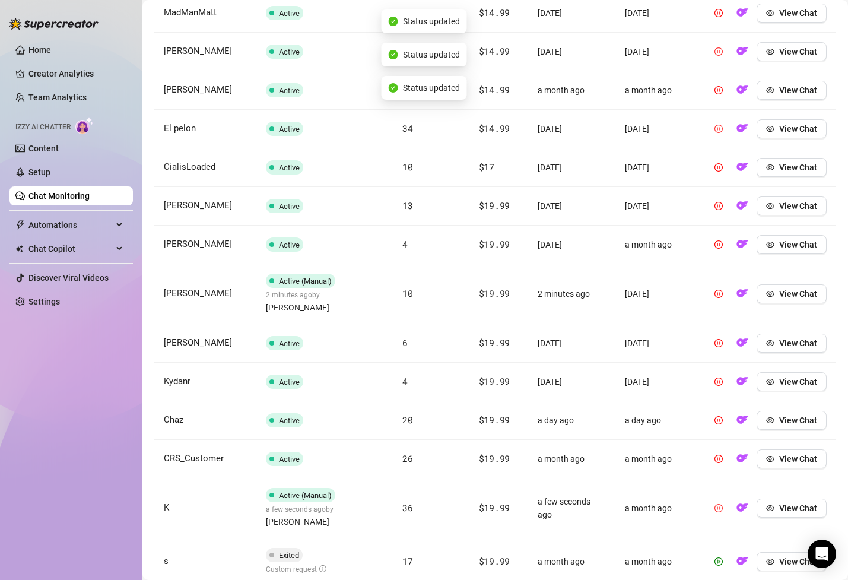
scroll to position [3034, 0]
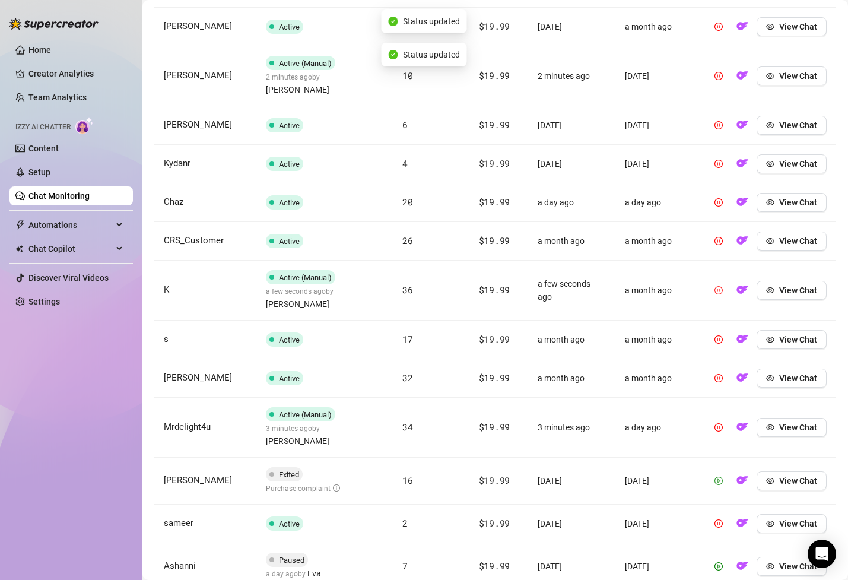
click at [718, 476] on span "button" at bounding box center [719, 480] width 8 height 9
click at [717, 557] on button "button" at bounding box center [718, 566] width 19 height 19
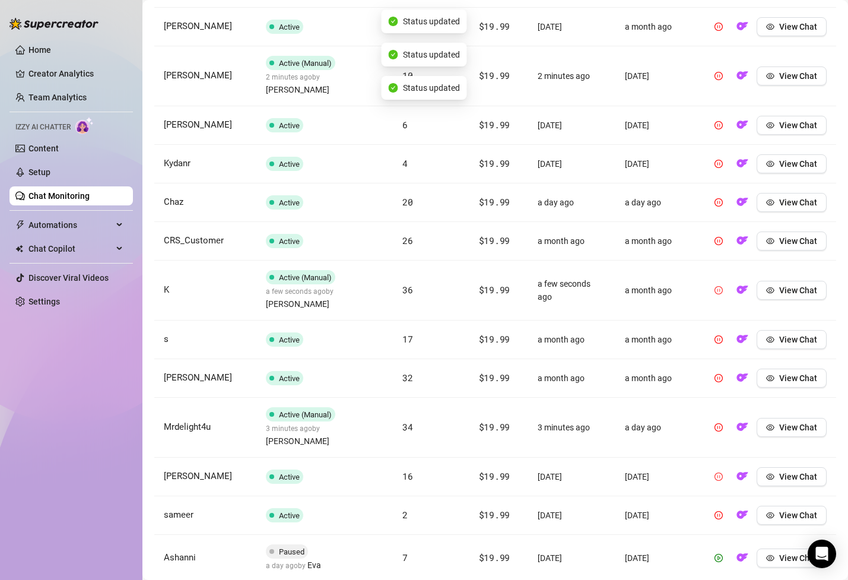
scroll to position [3153, 0]
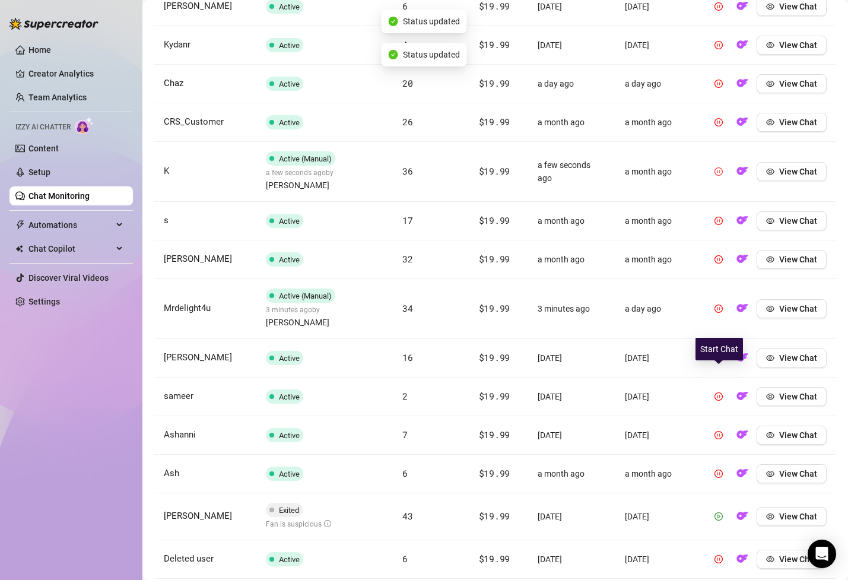
click at [719, 512] on icon "play-circle" at bounding box center [719, 516] width 8 height 8
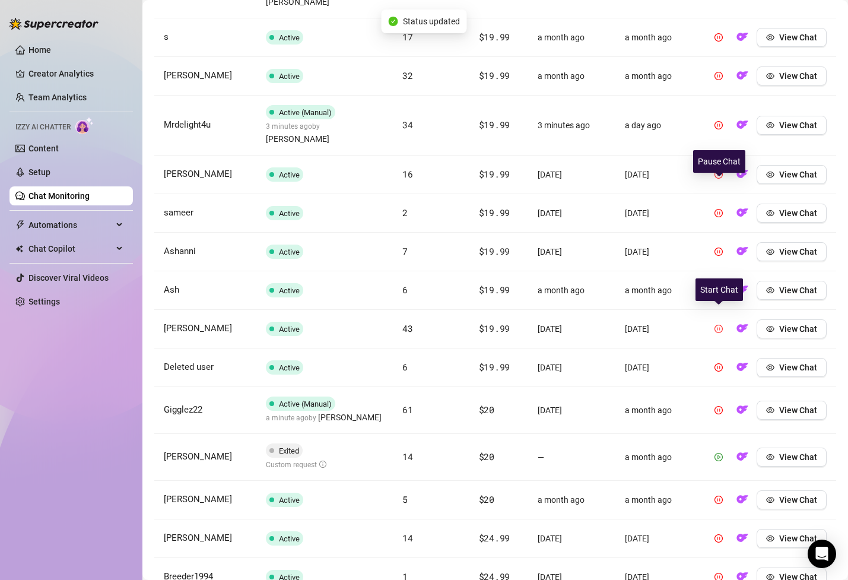
click at [720, 453] on icon "play-circle" at bounding box center [719, 457] width 8 height 8
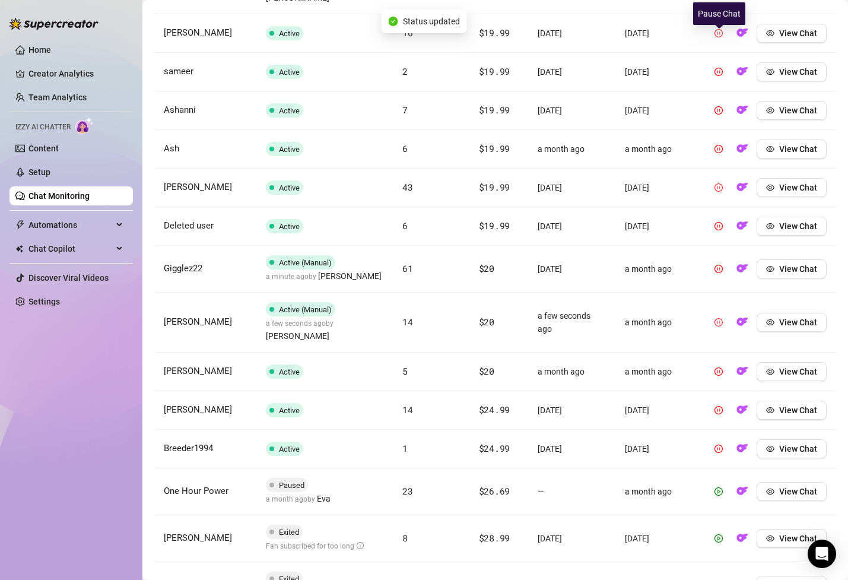
scroll to position [3484, 0]
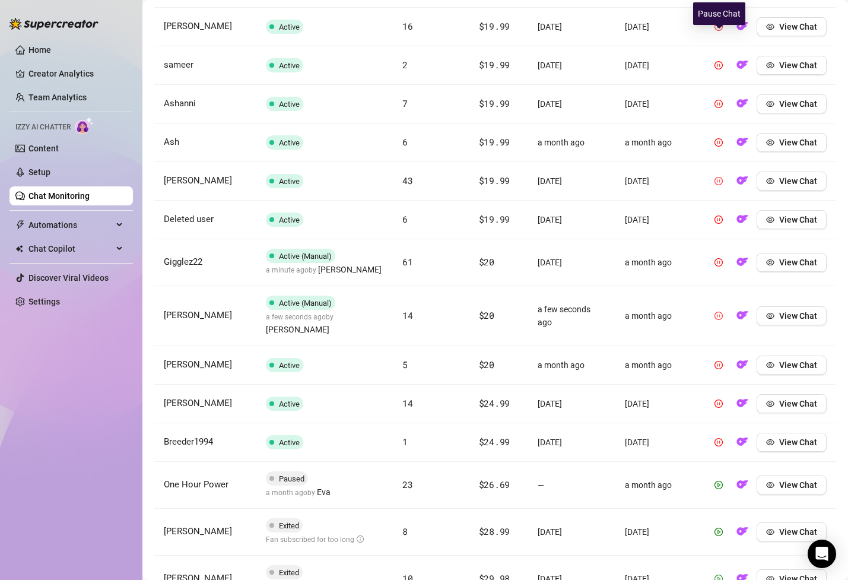
click at [716, 575] on icon "play-circle" at bounding box center [719, 579] width 8 height 8
click at [718, 528] on icon "play-circle" at bounding box center [719, 532] width 8 height 8
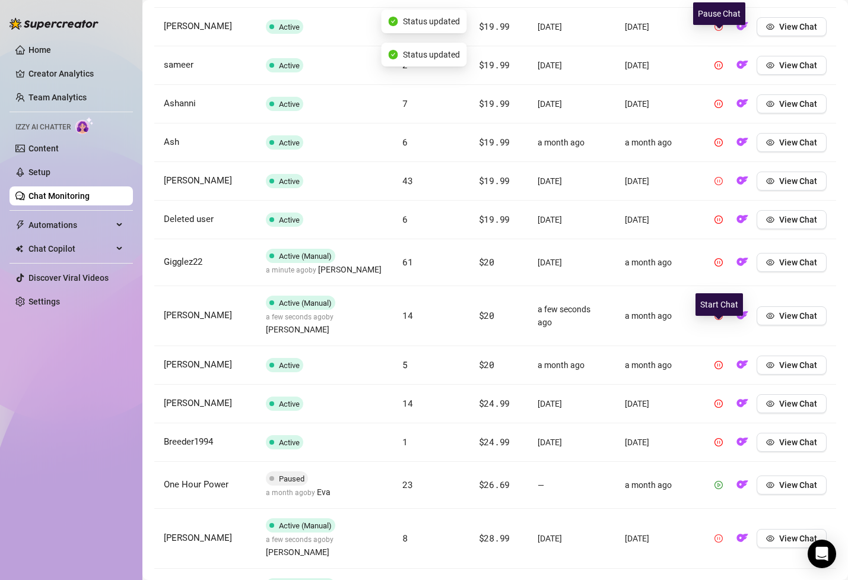
click at [720, 481] on icon "play-circle" at bounding box center [719, 485] width 8 height 8
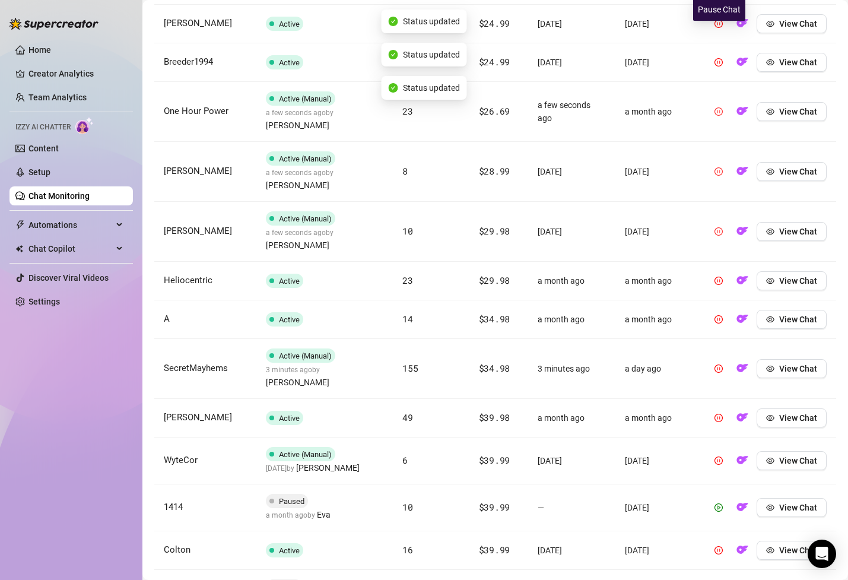
scroll to position [4014, 0]
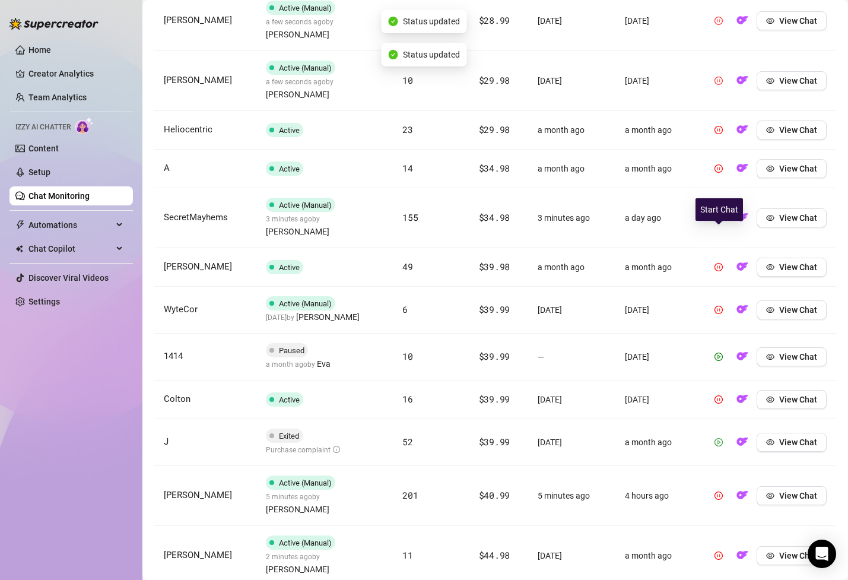
click at [720, 437] on span "button" at bounding box center [719, 441] width 8 height 9
click at [718, 347] on button "button" at bounding box center [718, 356] width 19 height 19
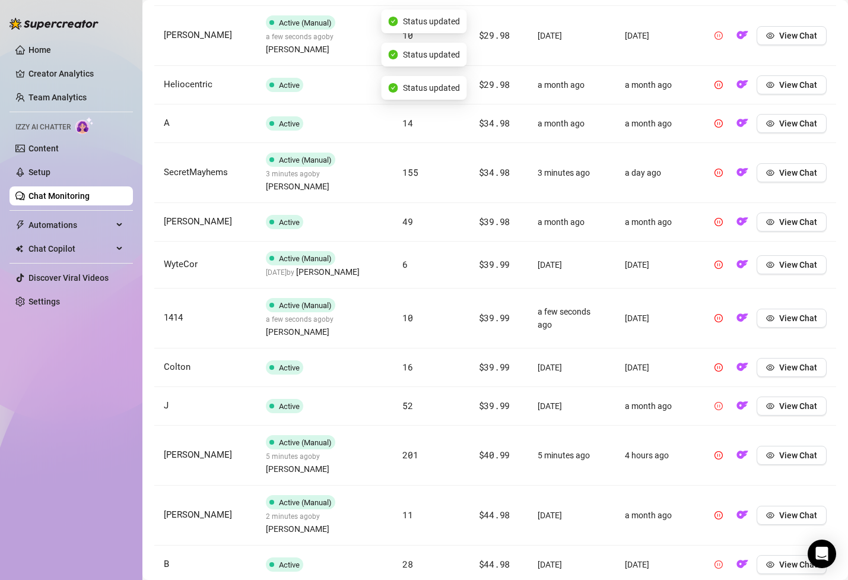
scroll to position [4064, 0]
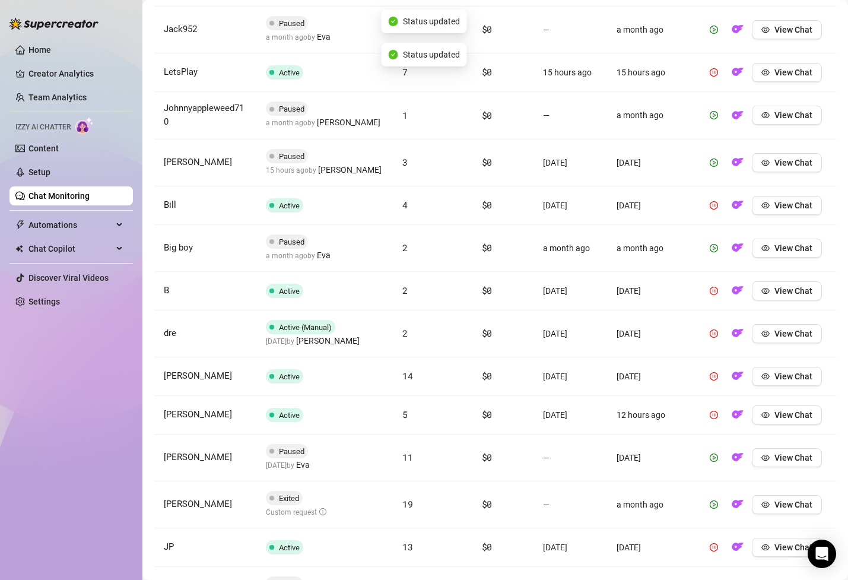
scroll to position [4226, 0]
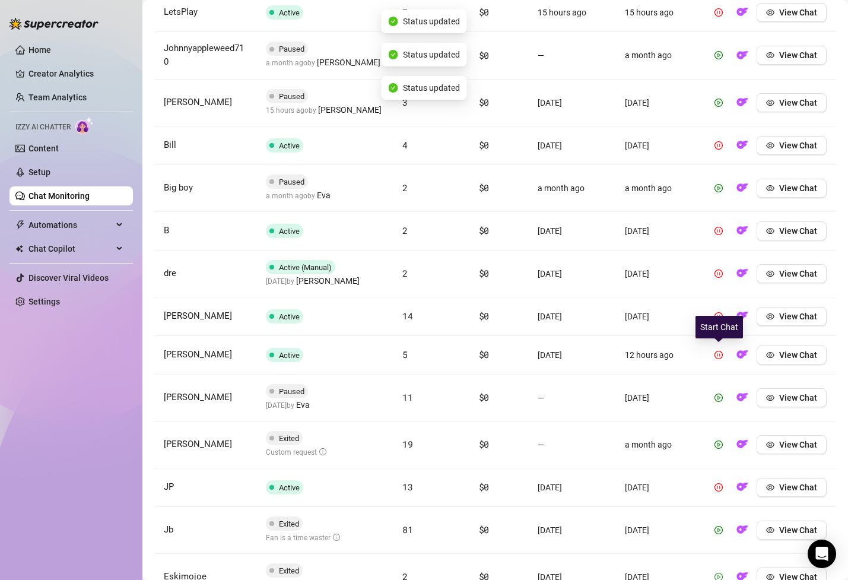
click at [719, 573] on icon "play-circle" at bounding box center [719, 577] width 8 height 8
click at [719, 526] on icon "play-circle" at bounding box center [719, 530] width 8 height 8
click at [719, 440] on span "button" at bounding box center [719, 444] width 8 height 9
click at [719, 394] on icon "play-circle" at bounding box center [719, 398] width 8 height 8
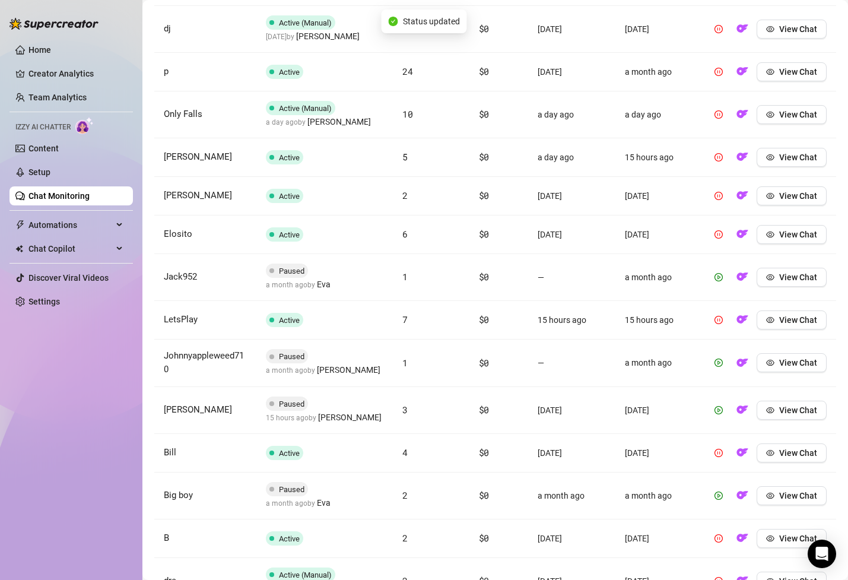
scroll to position [3913, 0]
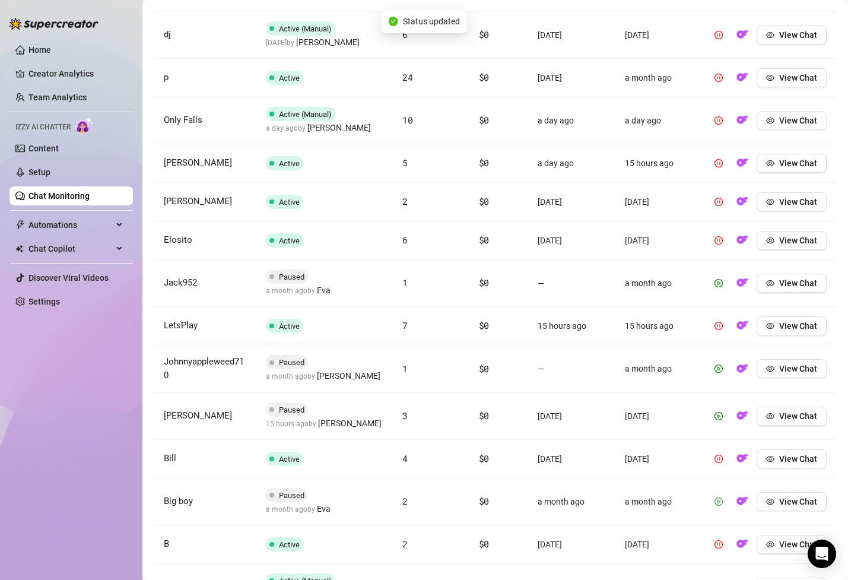
click at [715, 497] on icon "play-circle" at bounding box center [719, 501] width 8 height 8
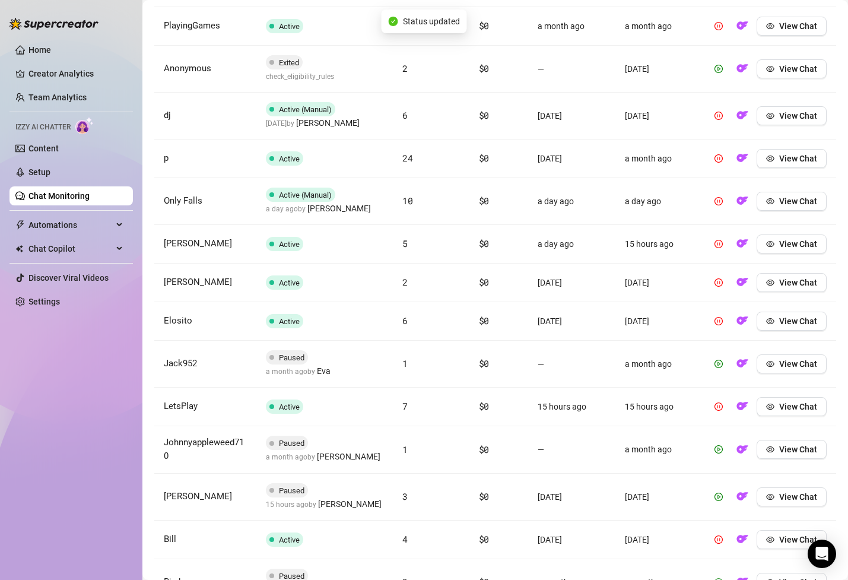
scroll to position [3815, 0]
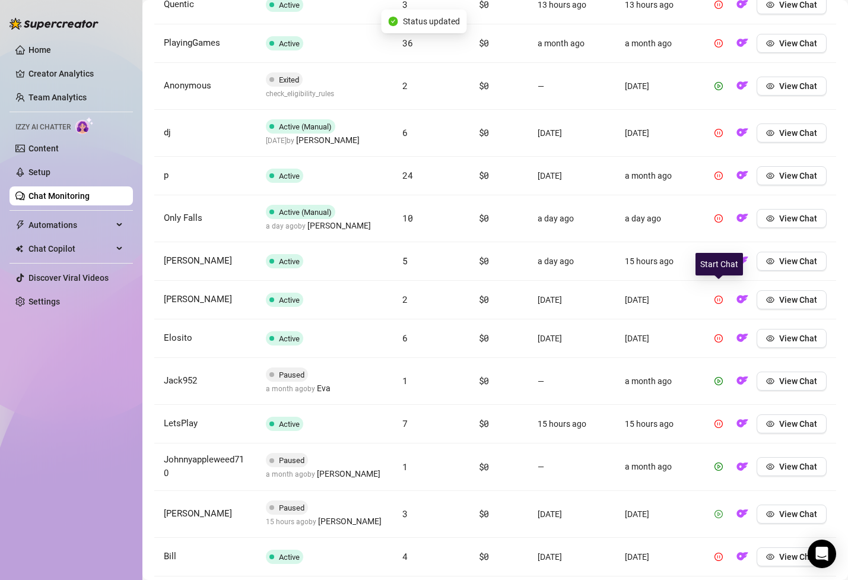
click at [717, 510] on icon "play-circle" at bounding box center [719, 514] width 8 height 8
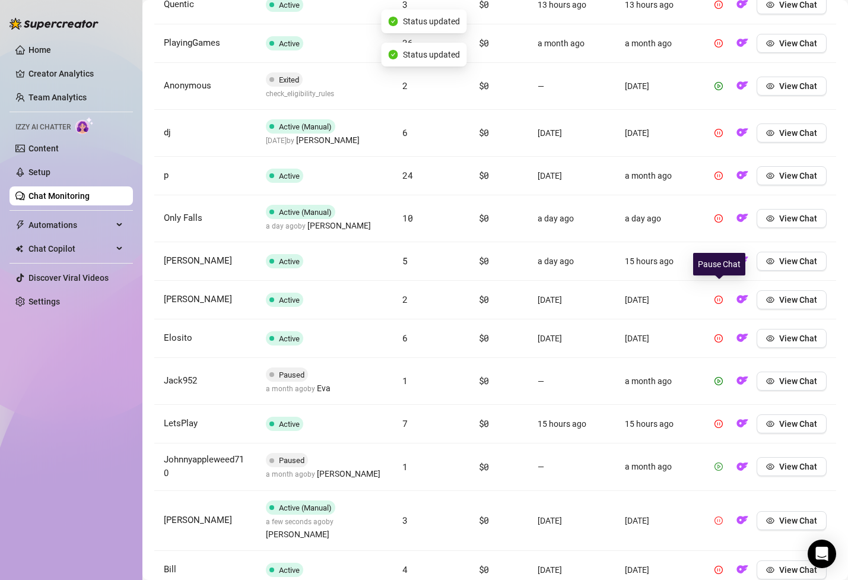
click at [719, 457] on button "button" at bounding box center [718, 466] width 19 height 19
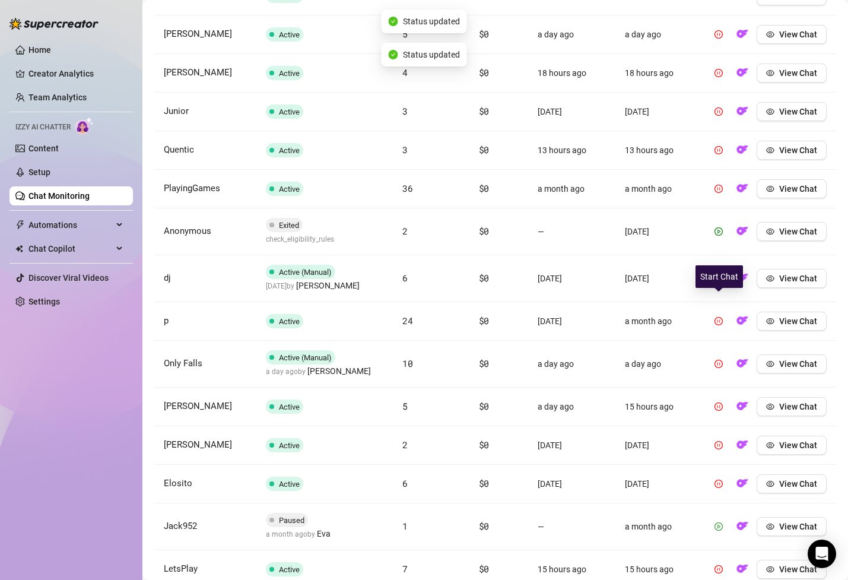
click at [720, 524] on icon "play-circle" at bounding box center [719, 526] width 3 height 4
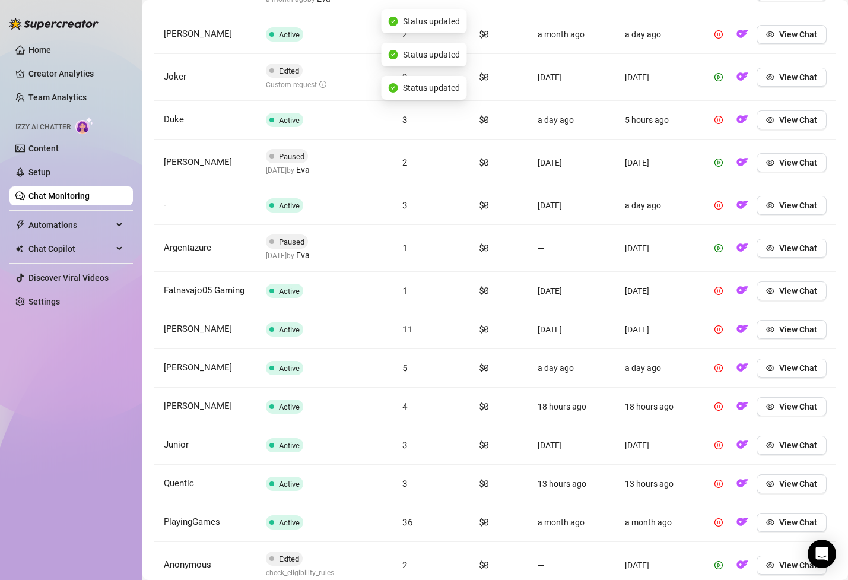
scroll to position [3327, 0]
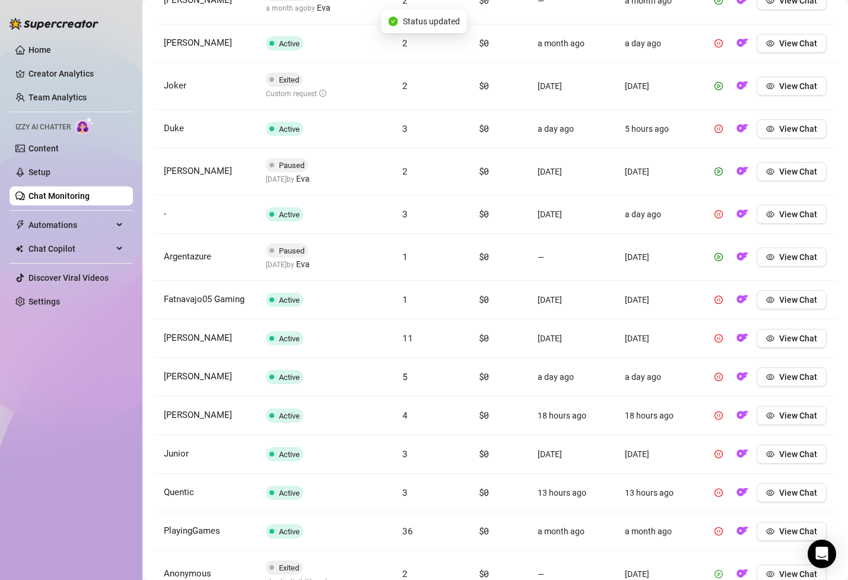
click at [718, 569] on span "button" at bounding box center [719, 573] width 8 height 9
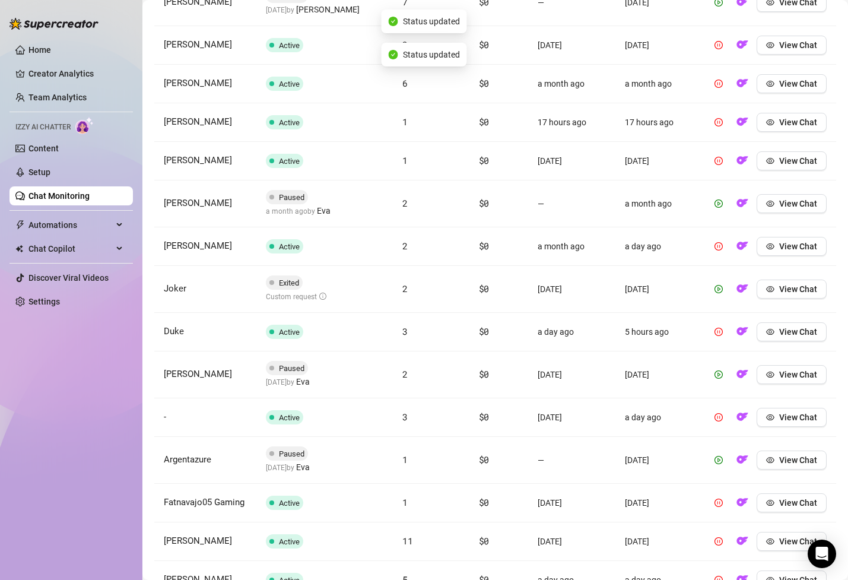
scroll to position [3046, 0]
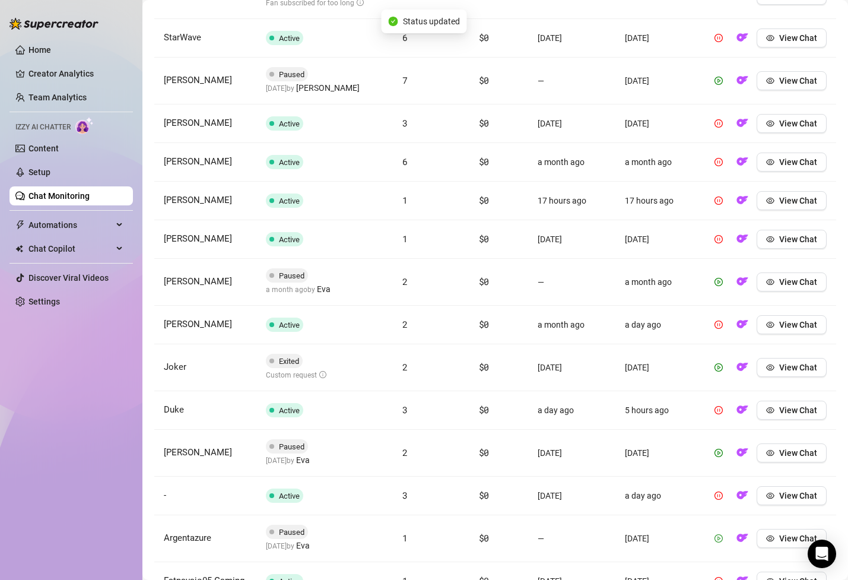
click at [723, 534] on icon "play-circle" at bounding box center [719, 538] width 8 height 8
click at [720, 451] on icon "play-circle" at bounding box center [719, 453] width 3 height 4
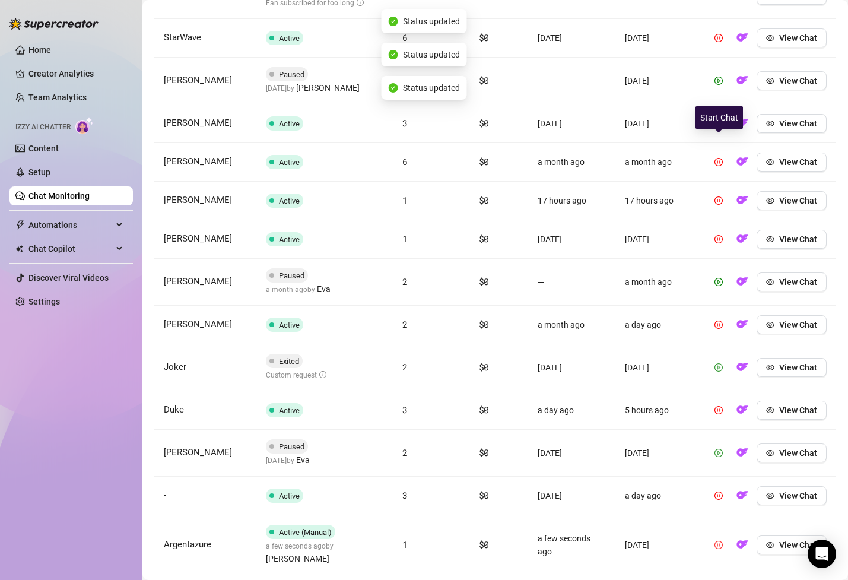
click at [721, 358] on button "button" at bounding box center [718, 367] width 19 height 19
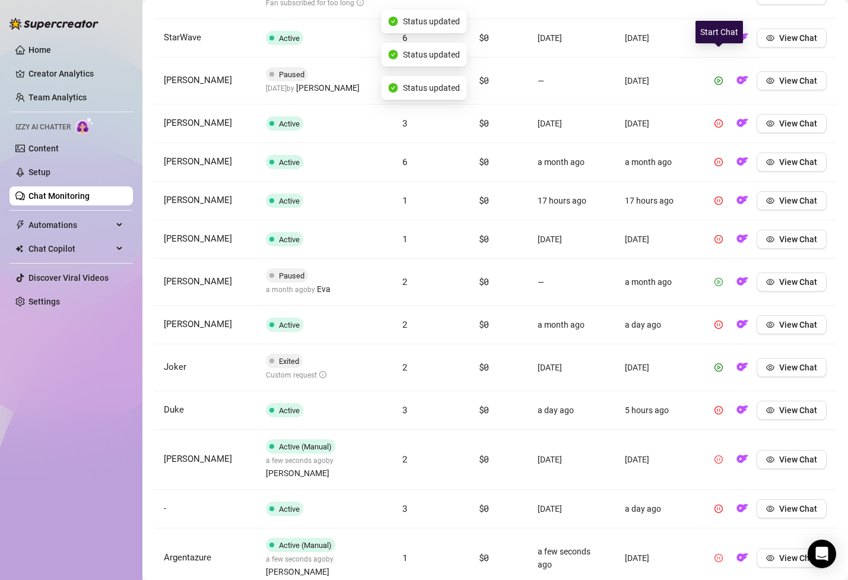
click at [719, 272] on button "button" at bounding box center [718, 281] width 19 height 19
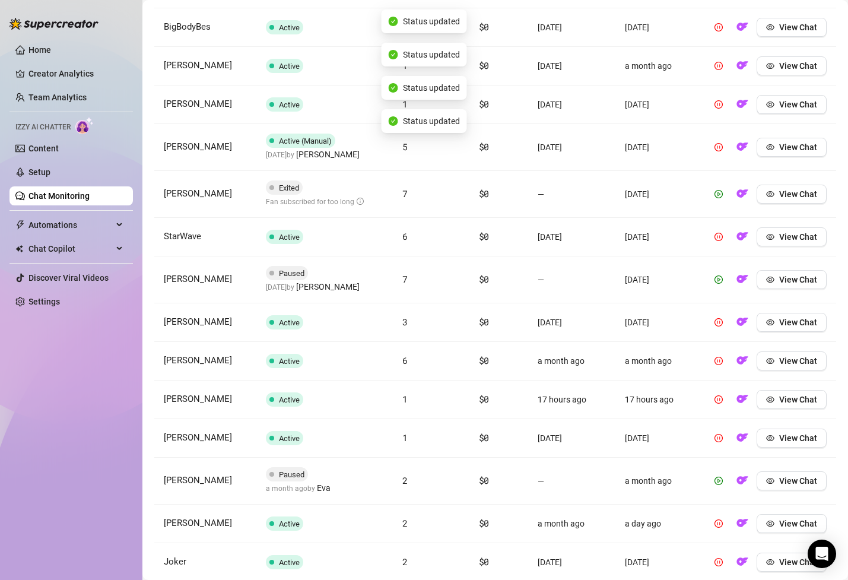
scroll to position [2802, 0]
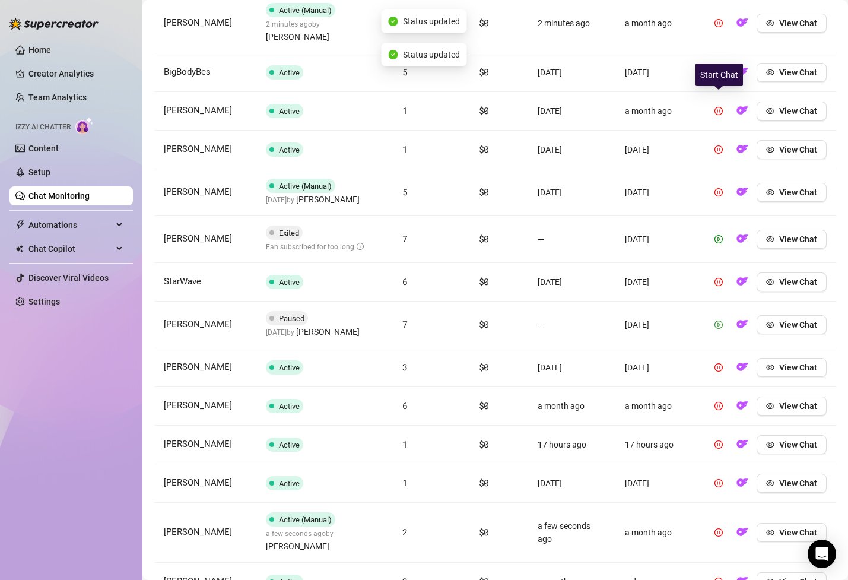
click at [719, 322] on icon "play-circle" at bounding box center [719, 324] width 3 height 4
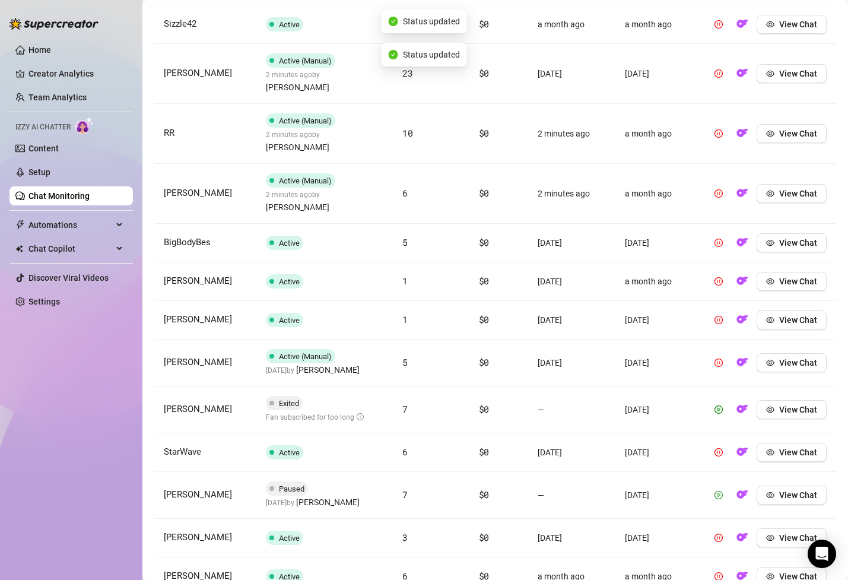
scroll to position [2557, 0]
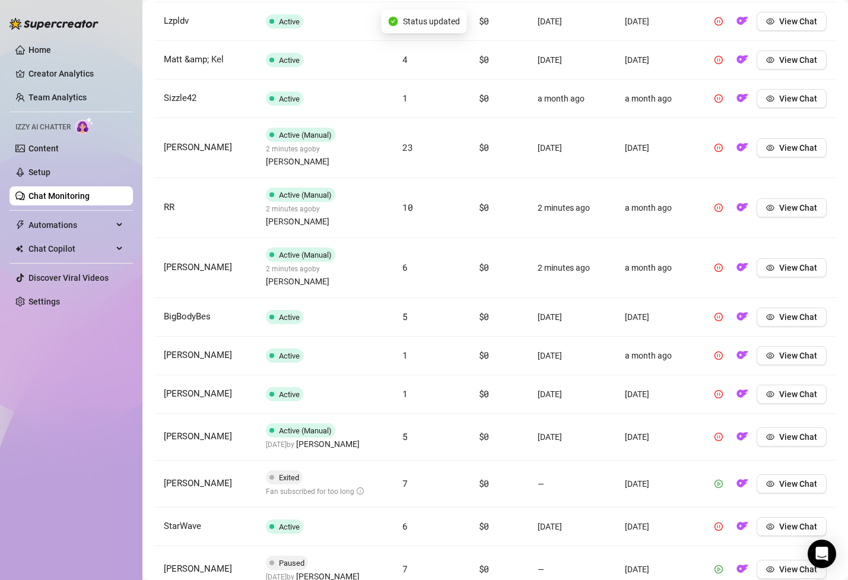
click at [719, 480] on icon "play-circle" at bounding box center [719, 484] width 8 height 8
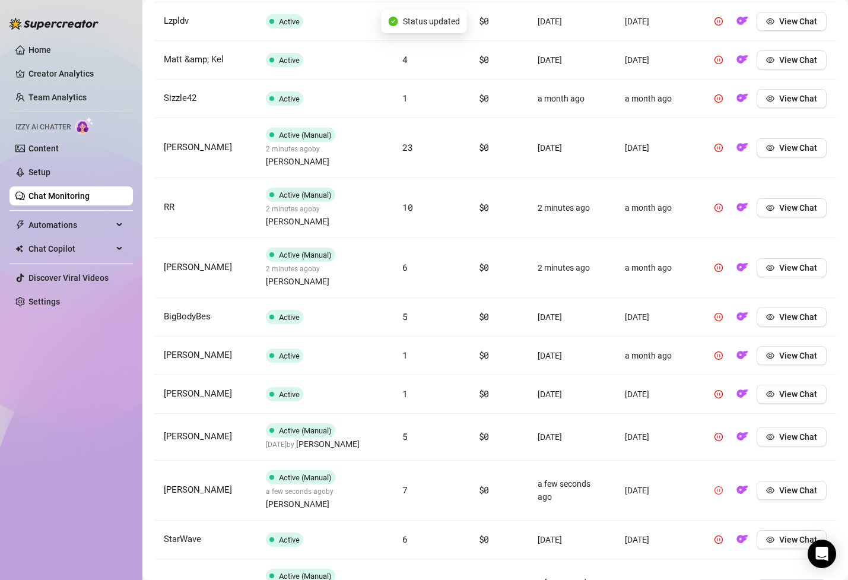
click at [722, 486] on icon "pause-circle" at bounding box center [719, 490] width 8 height 8
click at [718, 486] on icon "play-circle" at bounding box center [719, 490] width 8 height 8
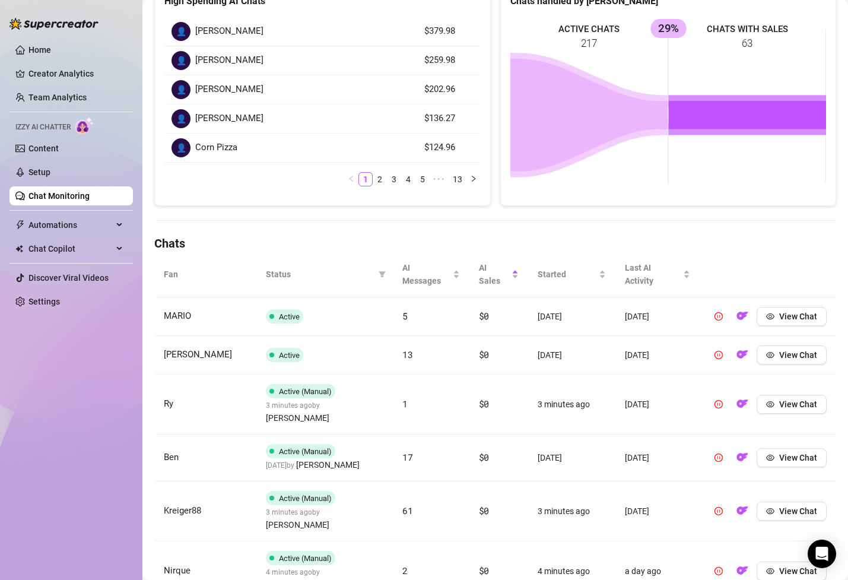
scroll to position [0, 0]
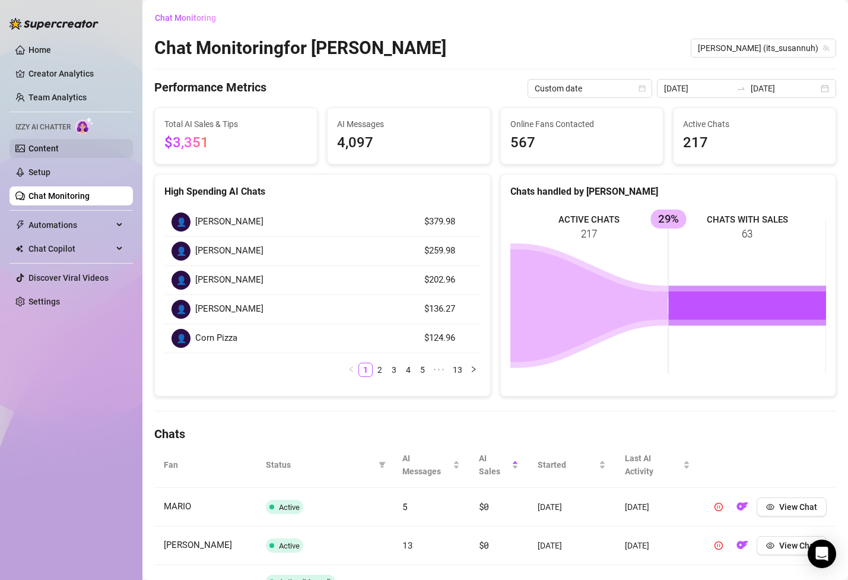
click at [59, 144] on link "Content" at bounding box center [43, 148] width 30 height 9
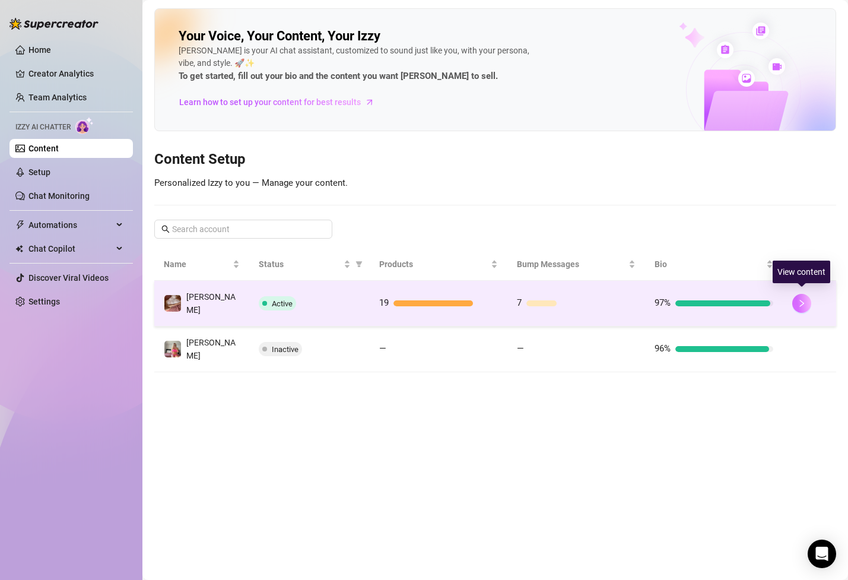
click at [800, 299] on icon "right" at bounding box center [802, 303] width 8 height 8
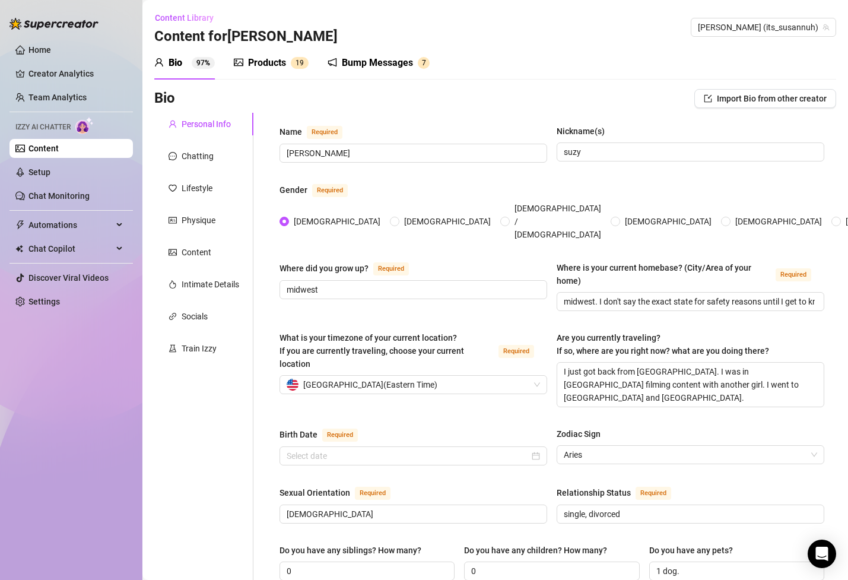
radio input "true"
type input "[DATE]"
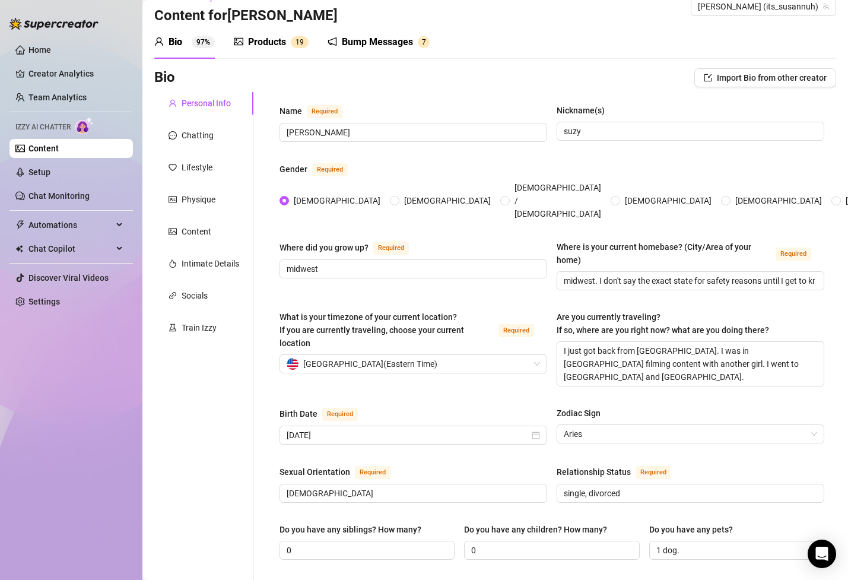
scroll to position [24, 0]
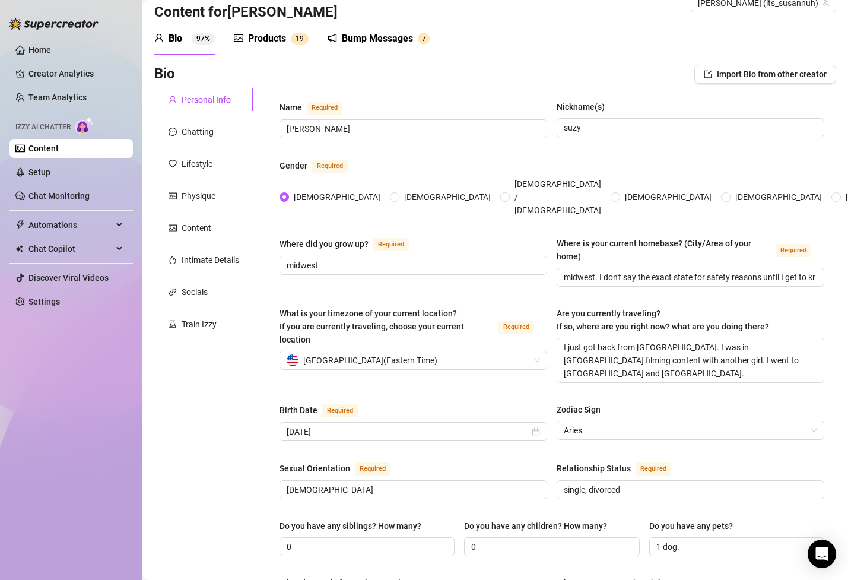
click at [277, 43] on div "Products" at bounding box center [267, 38] width 38 height 14
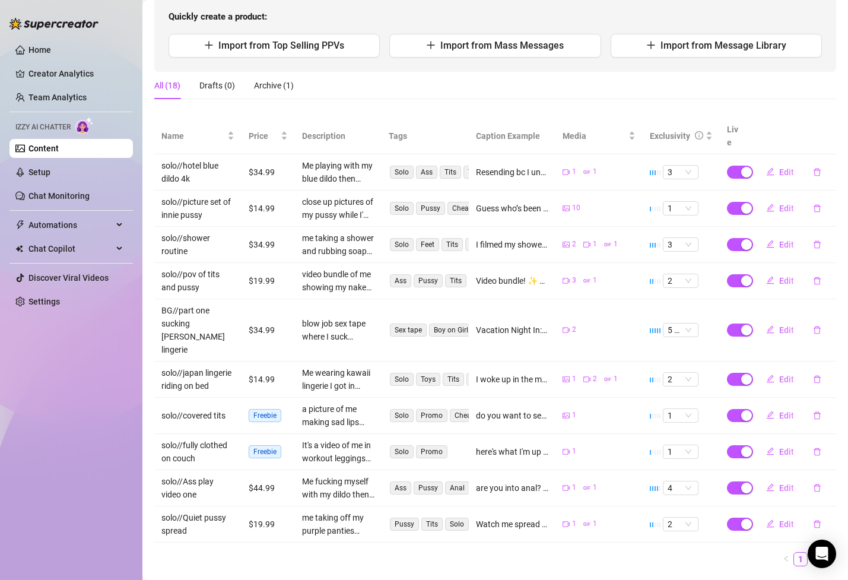
scroll to position [131, 0]
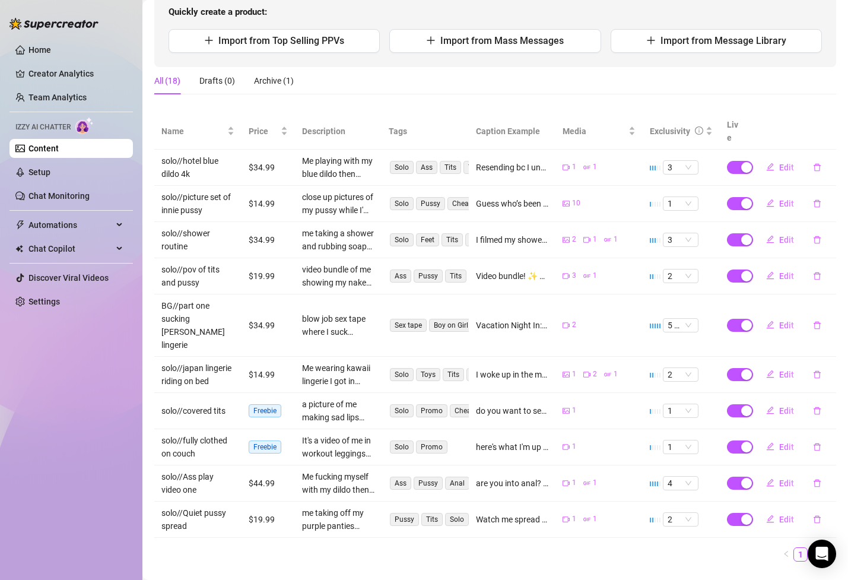
click at [817, 548] on link "2" at bounding box center [814, 554] width 13 height 13
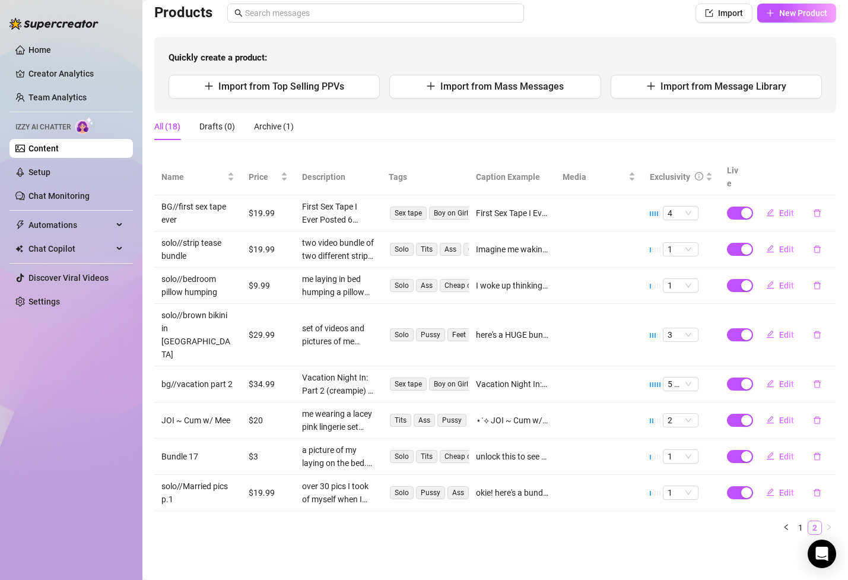
scroll to position [46, 0]
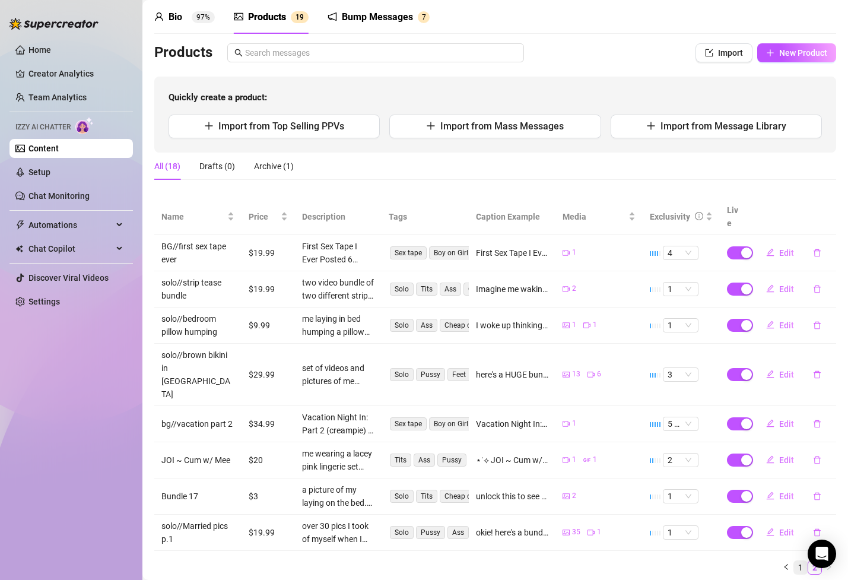
click at [800, 561] on link "1" at bounding box center [800, 567] width 13 height 13
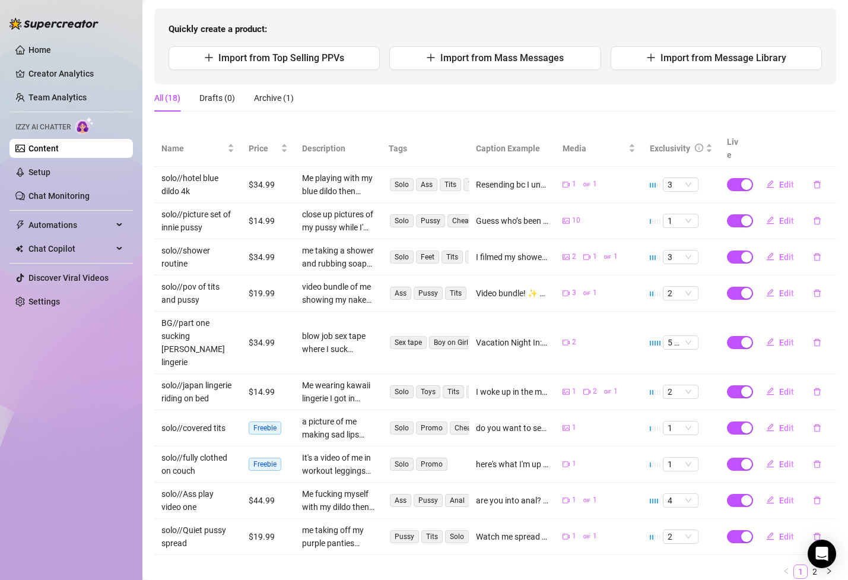
scroll to position [131, 0]
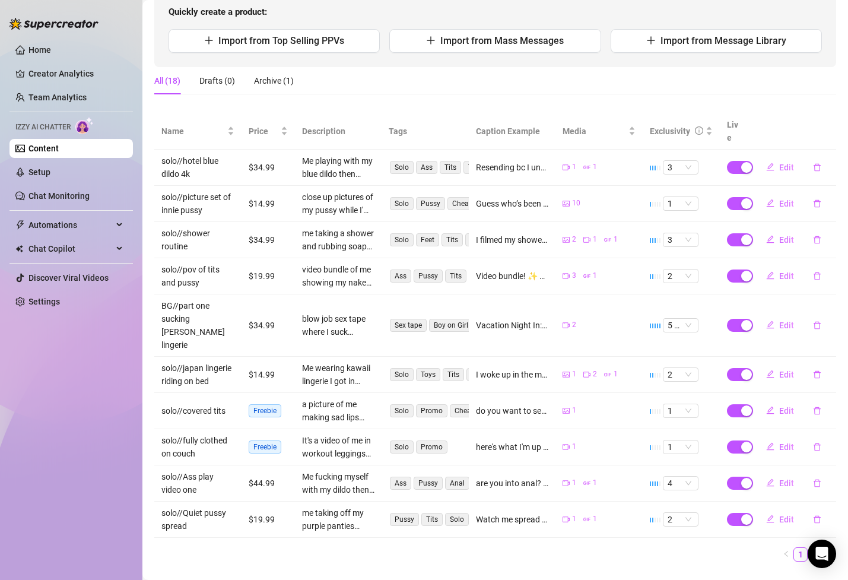
click at [815, 548] on link "2" at bounding box center [814, 554] width 13 height 13
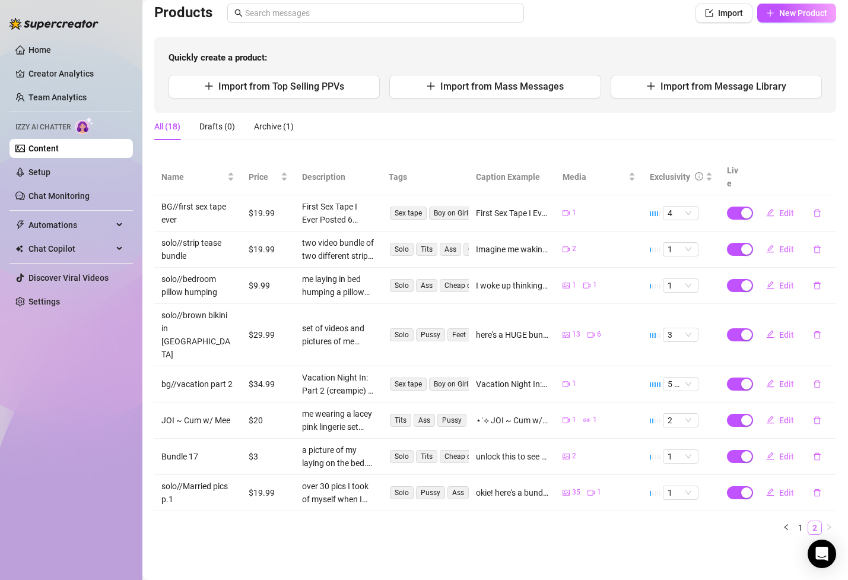
scroll to position [46, 0]
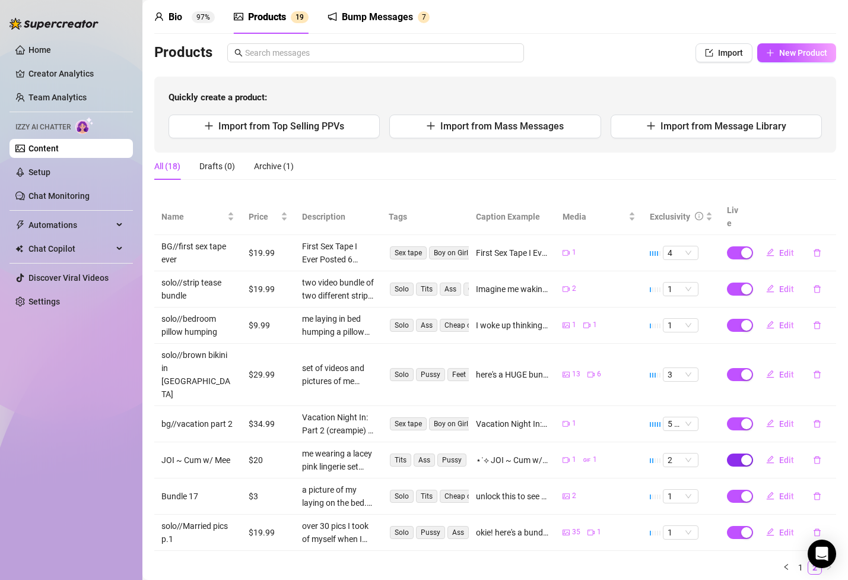
click at [743, 455] on div "button" at bounding box center [746, 460] width 11 height 11
click at [830, 393] on span "OK" at bounding box center [832, 392] width 11 height 9
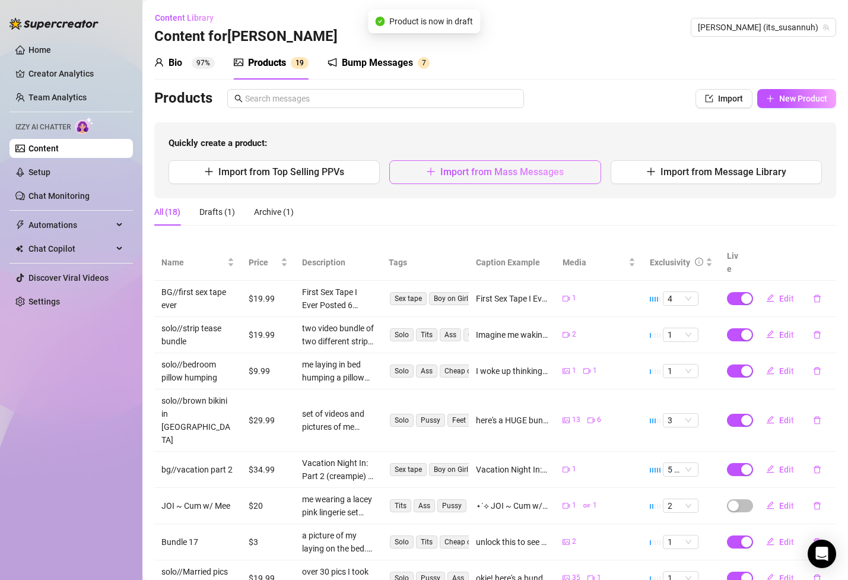
click at [467, 183] on button "Import from Mass Messages" at bounding box center [494, 172] width 211 height 24
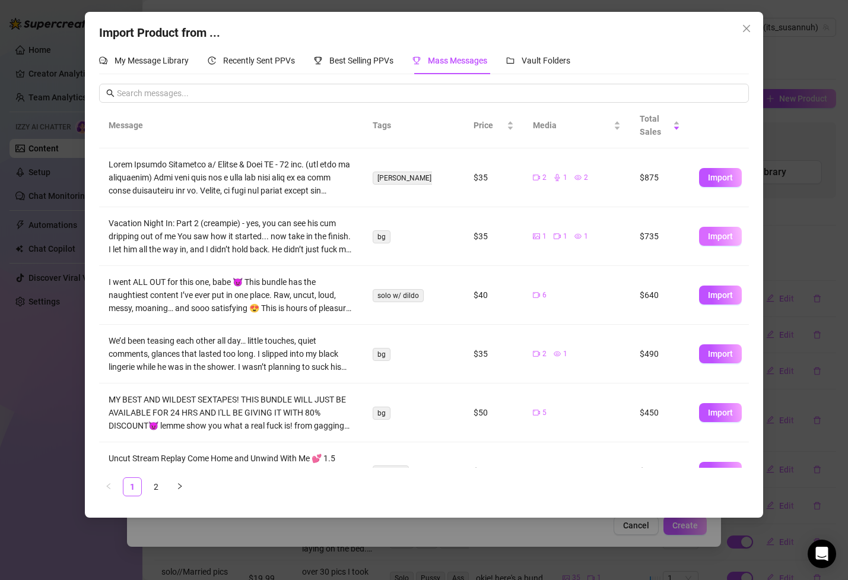
click at [728, 234] on span "Import" at bounding box center [720, 236] width 25 height 9
type textarea "Vacation Night In: Part 2 (creampie) - yes, you can see his cum dripping out of…"
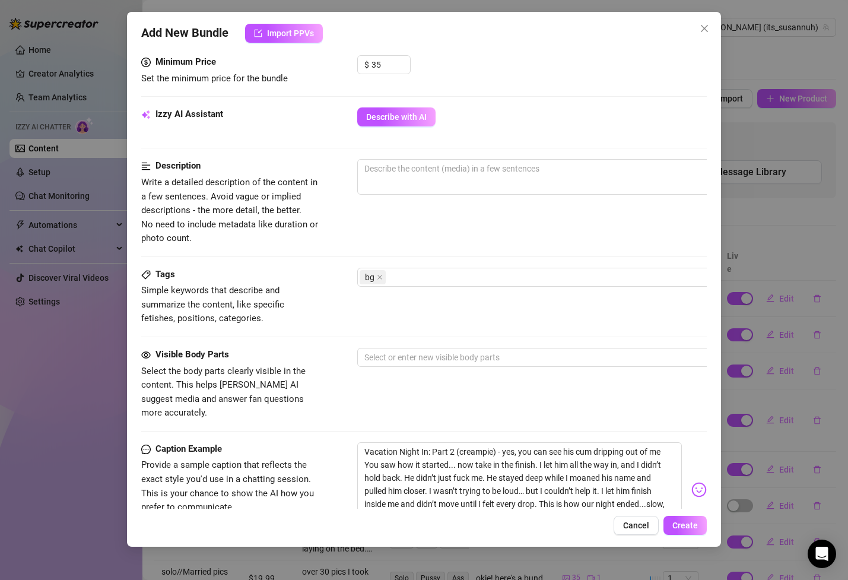
scroll to position [323, 0]
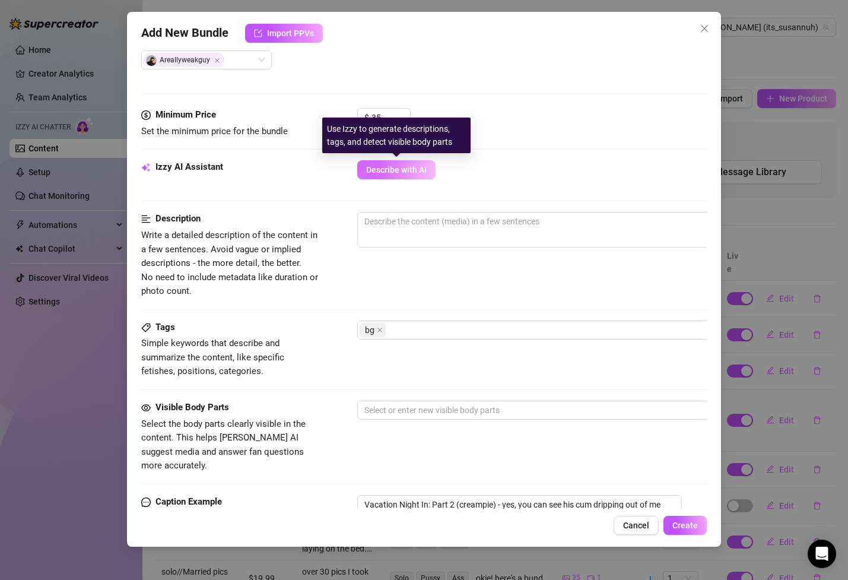
click at [406, 170] on span "Describe with AI" at bounding box center [396, 169] width 61 height 9
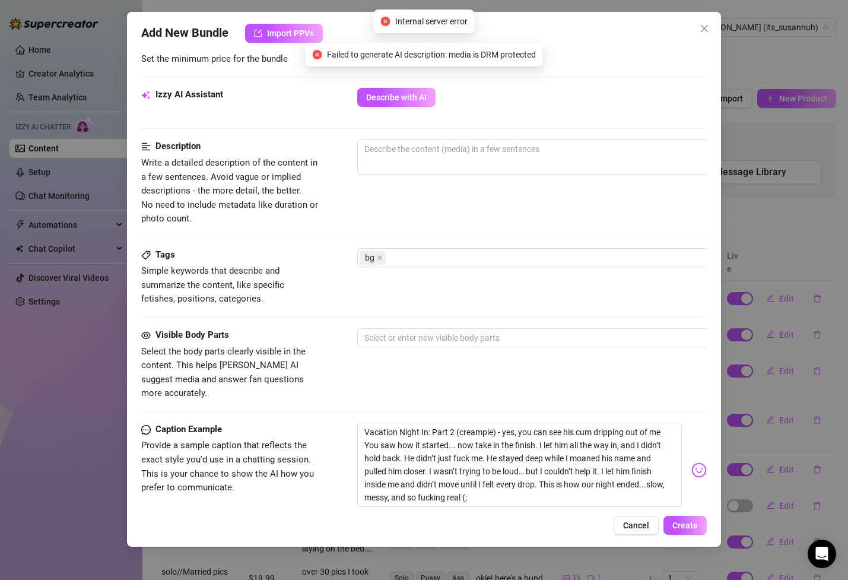
scroll to position [559, 0]
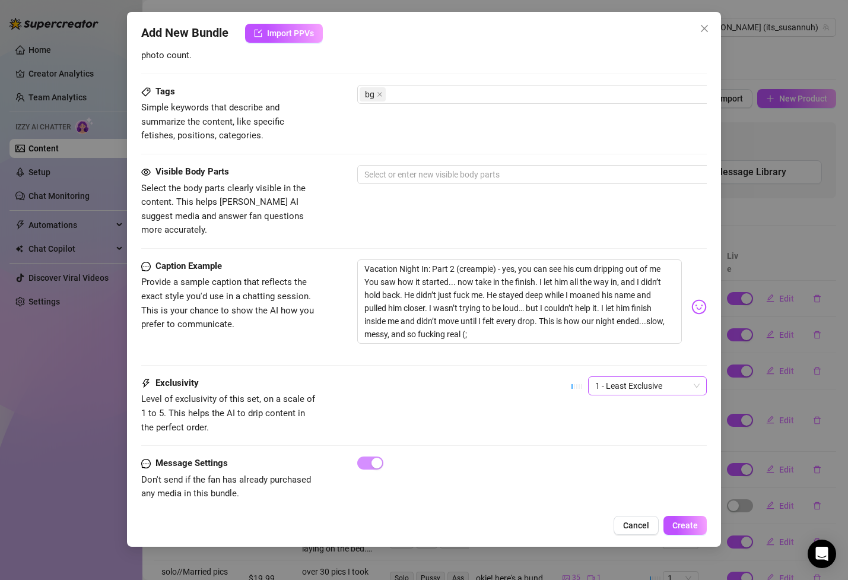
click at [655, 377] on span "1 - Least Exclusive" at bounding box center [647, 386] width 104 height 18
click at [629, 468] on div "5 - Most Exclusive 🔥" at bounding box center [648, 471] width 100 height 13
drag, startPoint x: 486, startPoint y: 325, endPoint x: 331, endPoint y: 208, distance: 194.1
click at [331, 208] on form "Account [PERSON_NAME] (@its_susannuh) Name Name is for your internal organizati…" at bounding box center [423, 13] width 565 height 1020
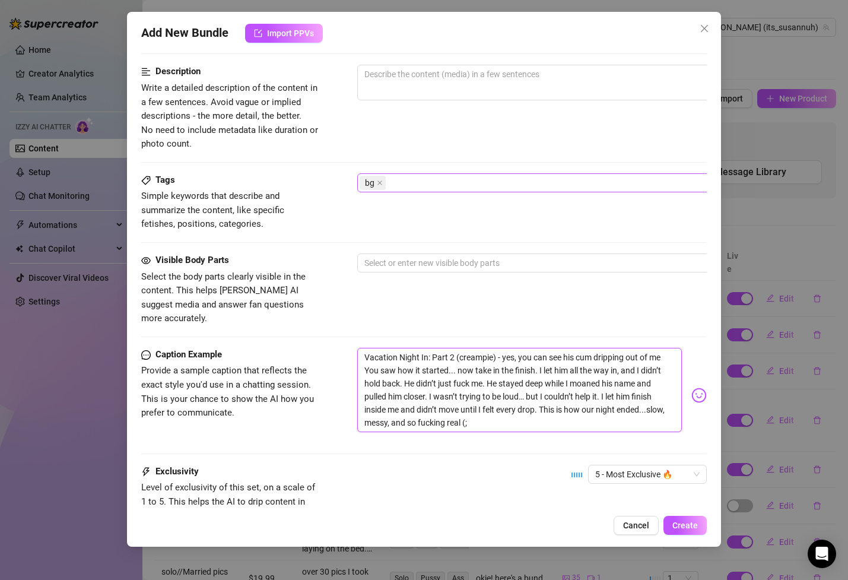
scroll to position [456, 0]
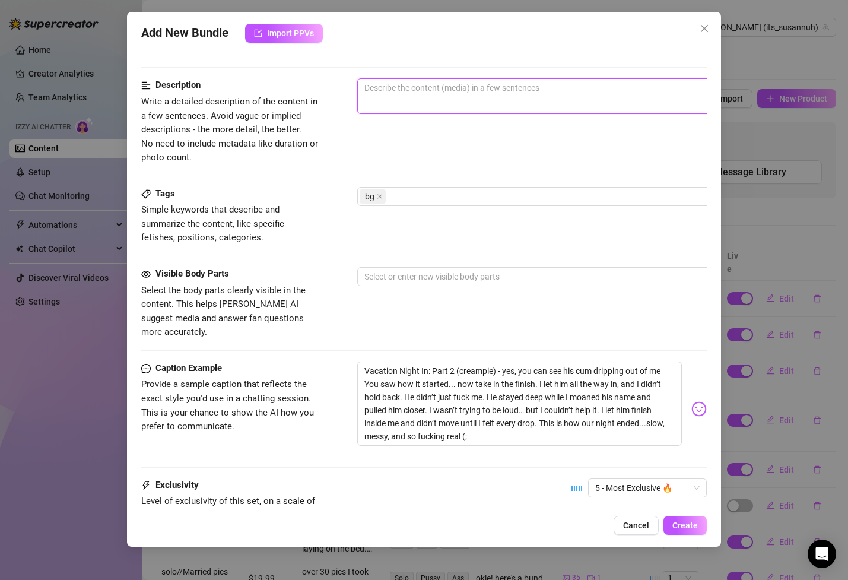
click at [423, 94] on textarea at bounding box center [565, 88] width 414 height 18
paste textarea "Vacation Night In: Part 2 (creampie) - yes, you can see his cum dripping out of…"
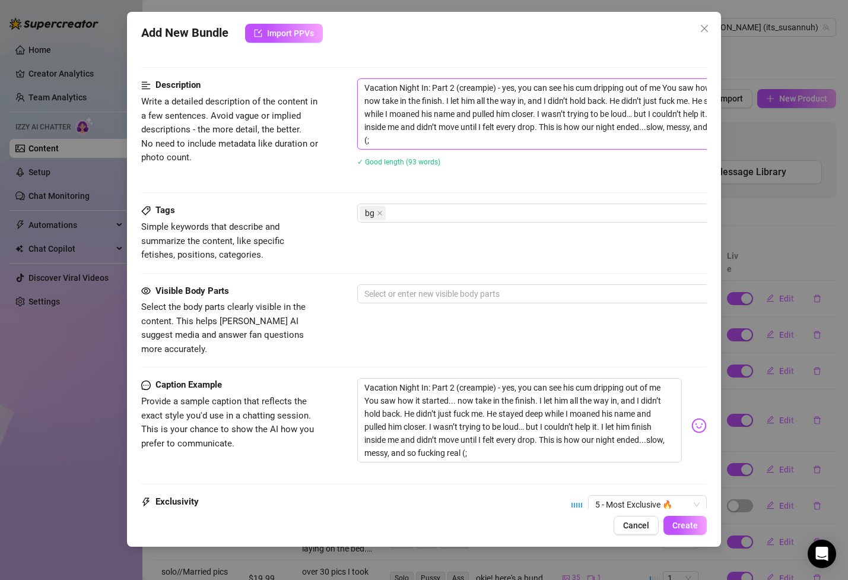
scroll to position [0, 0]
type textarea "Vacation Night In: Part 2 (creampie) - yes, you can see his cum dripping out of…"
click at [475, 337] on div "Visible Body Parts Select the body parts clearly visible in the content. This h…" at bounding box center [423, 320] width 565 height 72
click at [692, 522] on span "Create" at bounding box center [686, 525] width 26 height 9
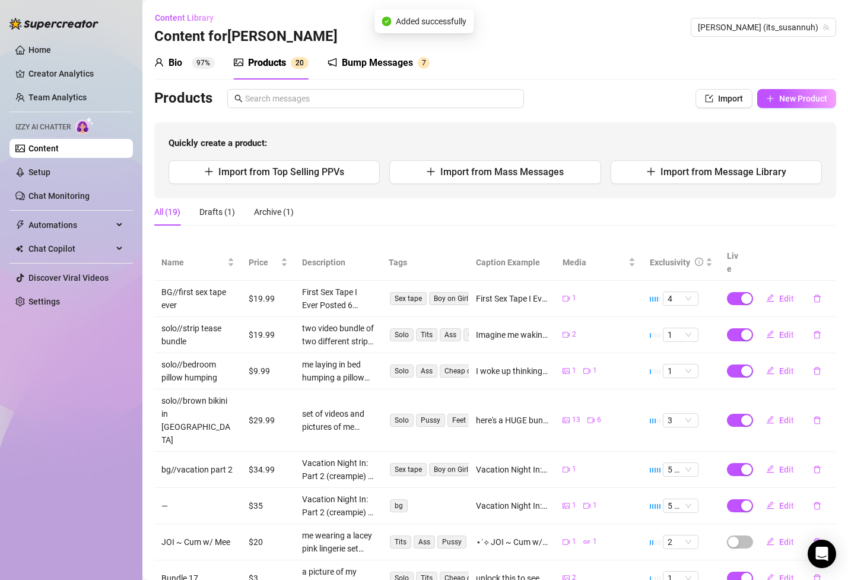
click at [385, 68] on div "Bump Messages" at bounding box center [377, 63] width 71 height 14
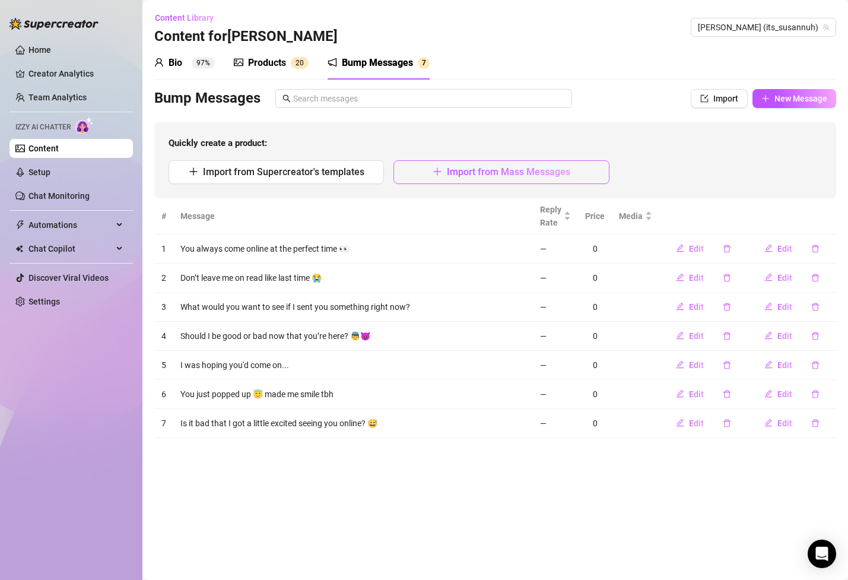
click at [553, 173] on span "Import from Mass Messages" at bounding box center [508, 171] width 123 height 11
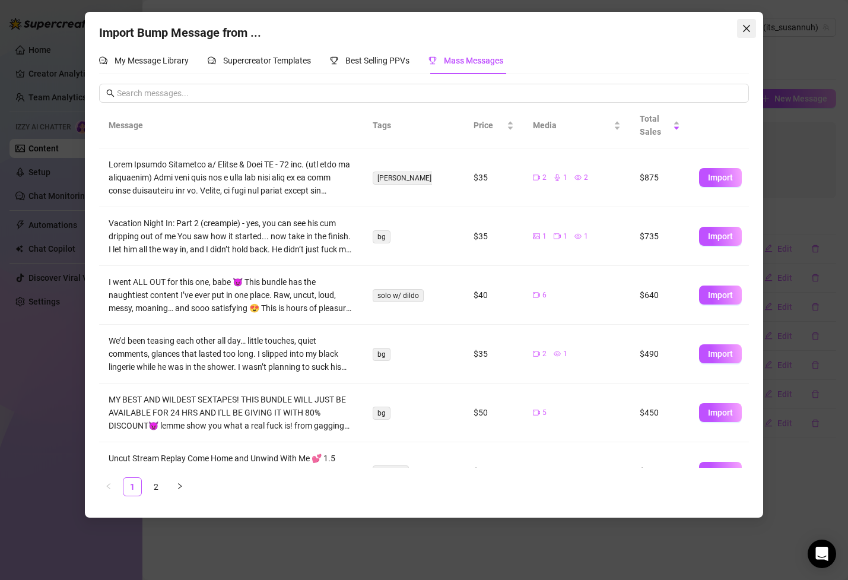
click at [746, 26] on icon "close" at bounding box center [746, 28] width 9 height 9
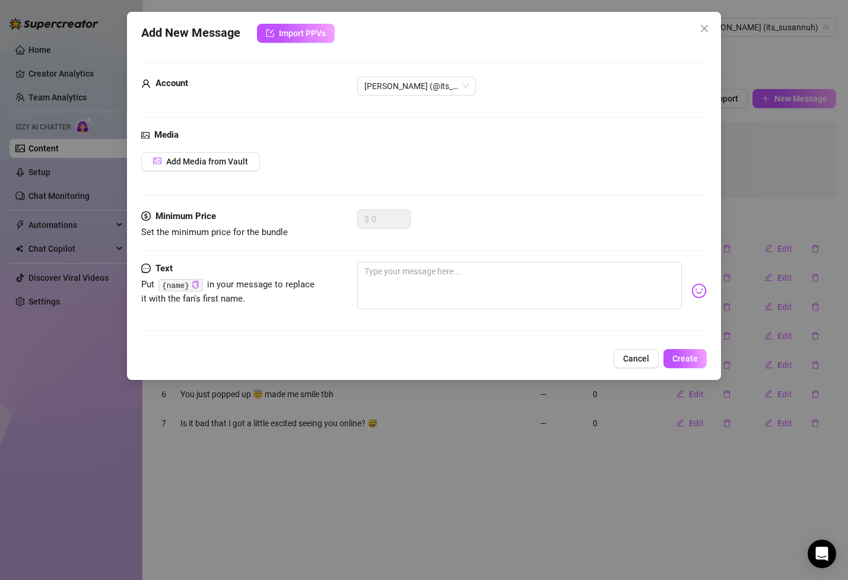
click at [645, 345] on div "Add New Message Import PPVs Account [PERSON_NAME] (@its_susannuh) Media Add Med…" at bounding box center [424, 196] width 594 height 368
click at [645, 357] on span "Cancel" at bounding box center [636, 358] width 26 height 9
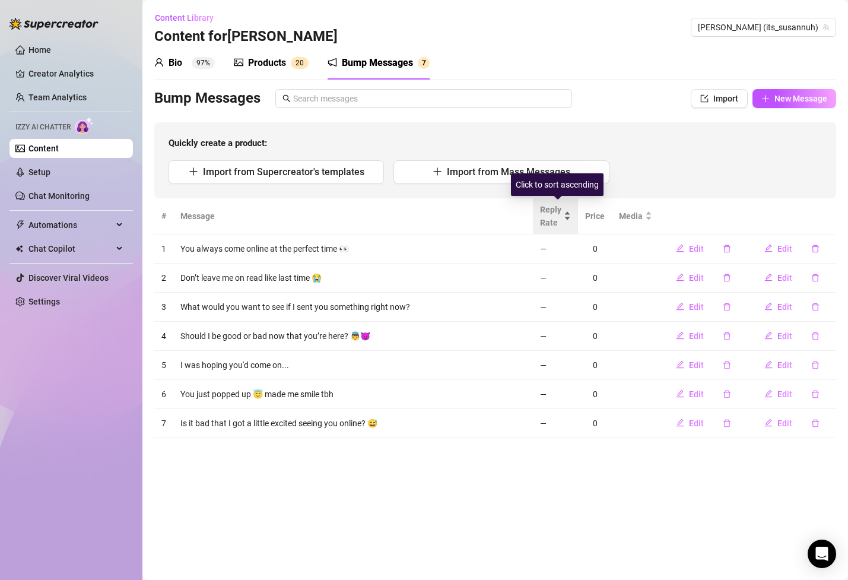
click at [544, 220] on span "Reply Rate" at bounding box center [550, 216] width 21 height 26
click at [814, 249] on icon "delete" at bounding box center [815, 249] width 8 height 8
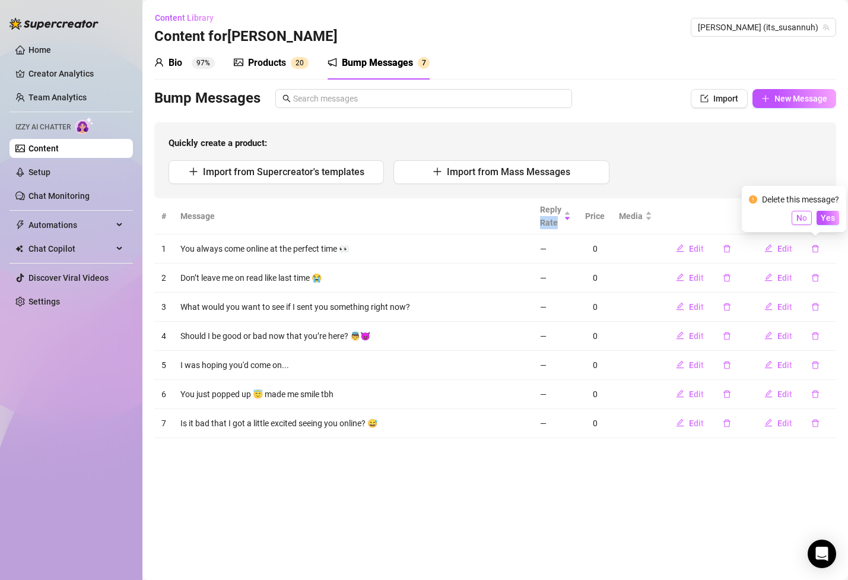
click at [807, 219] on span "No" at bounding box center [802, 217] width 11 height 9
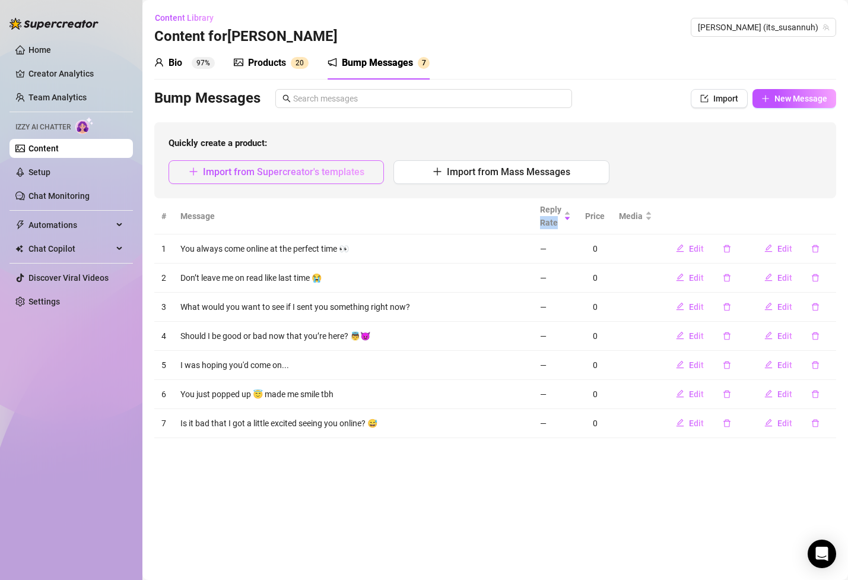
click at [310, 174] on span "Import from Supercreator's templates" at bounding box center [283, 171] width 161 height 11
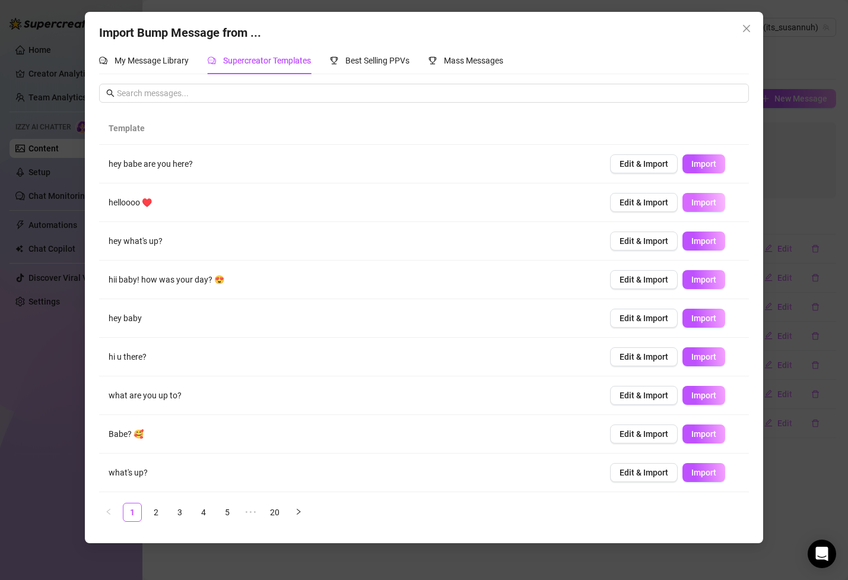
click at [711, 204] on span "Import" at bounding box center [704, 202] width 25 height 9
click at [711, 272] on button "Import" at bounding box center [704, 279] width 43 height 19
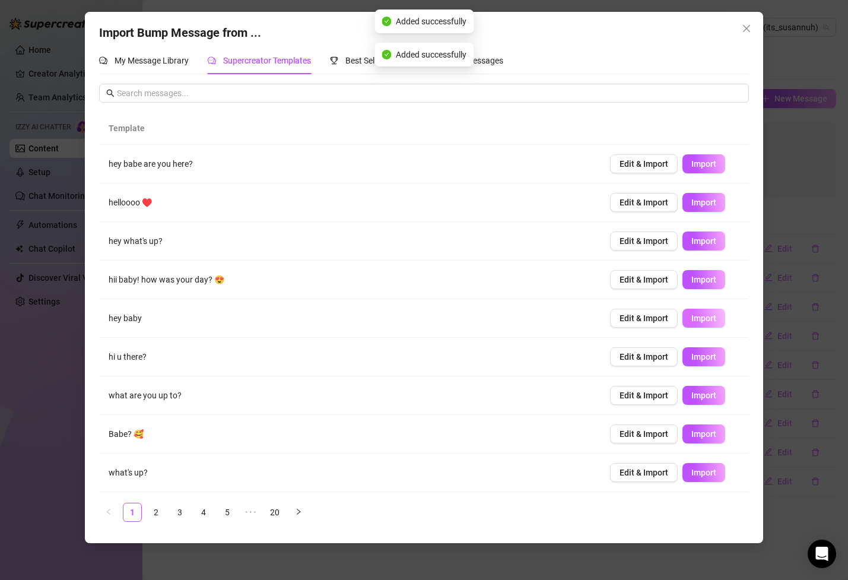
click at [709, 326] on button "Import" at bounding box center [704, 318] width 43 height 19
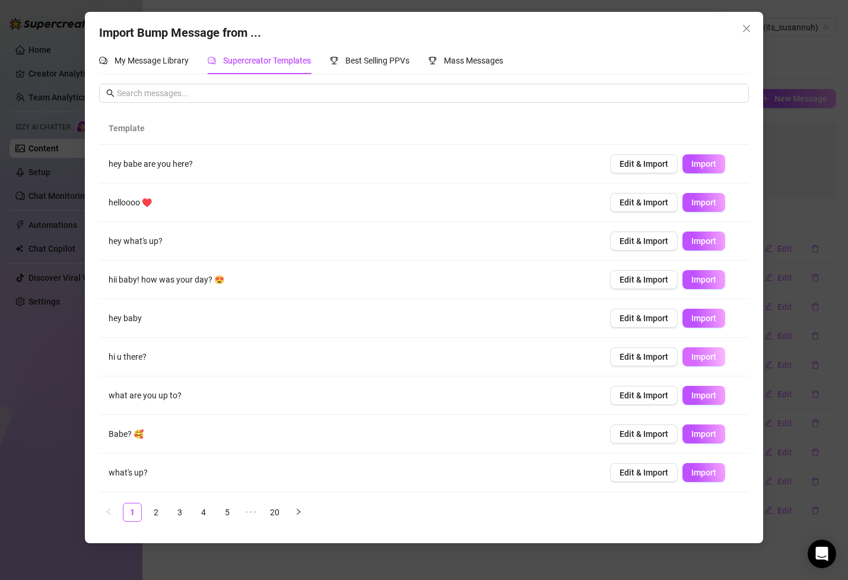
click at [706, 357] on span "Import" at bounding box center [704, 356] width 25 height 9
click at [708, 475] on span "Import" at bounding box center [704, 472] width 25 height 9
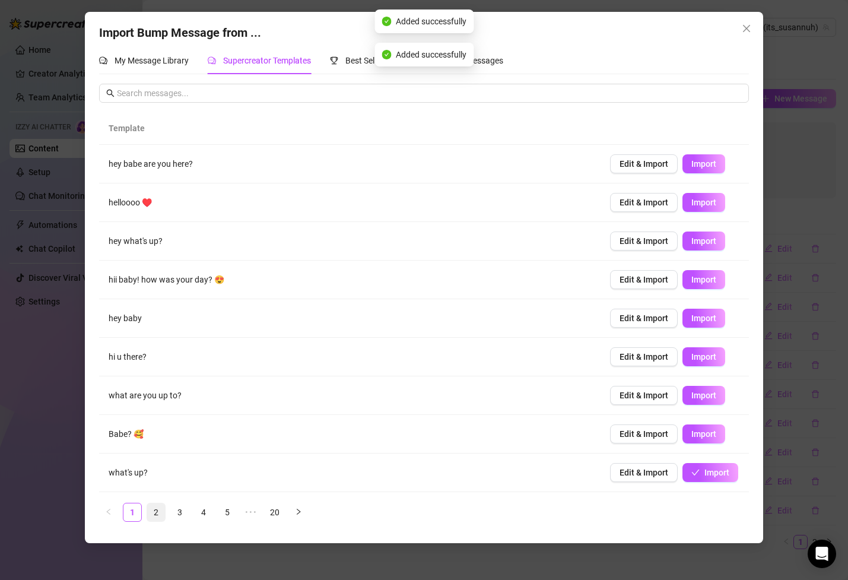
click at [154, 514] on link "2" at bounding box center [156, 512] width 18 height 18
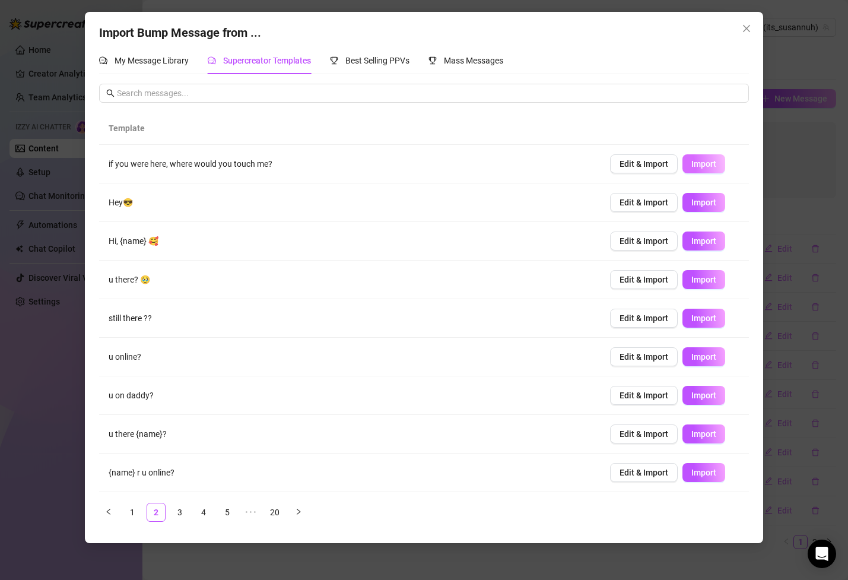
click at [699, 160] on span "Import" at bounding box center [704, 163] width 25 height 9
click at [180, 510] on link "3" at bounding box center [180, 512] width 18 height 18
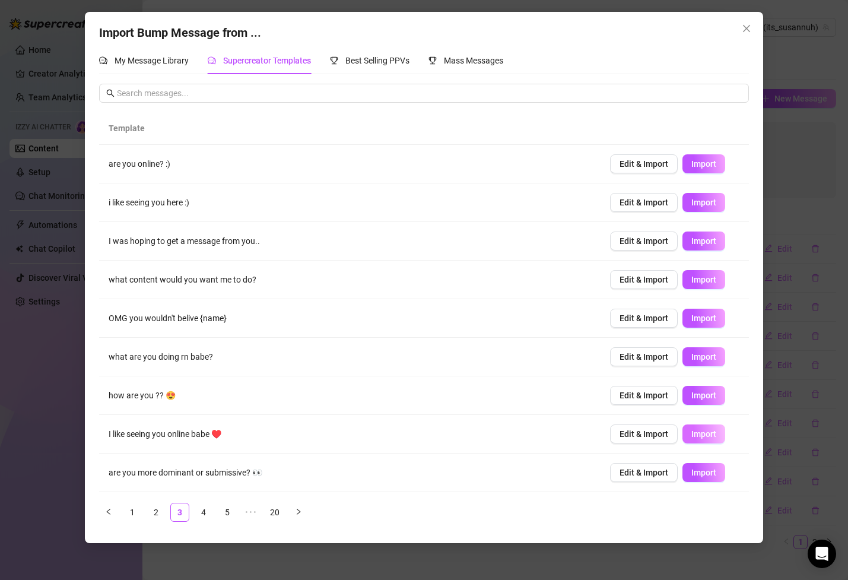
click at [716, 436] on span "Import" at bounding box center [704, 433] width 25 height 9
click at [694, 398] on span "Import" at bounding box center [704, 395] width 25 height 9
click at [703, 321] on span "Import" at bounding box center [704, 317] width 25 height 9
click at [711, 197] on button "Import" at bounding box center [704, 202] width 43 height 19
click at [708, 477] on span "Import" at bounding box center [704, 472] width 25 height 9
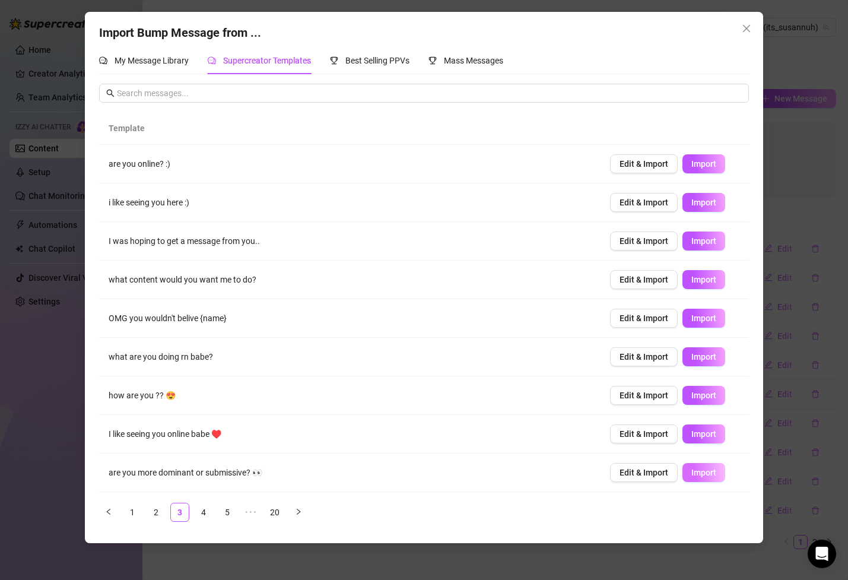
type textarea "are you more dominant or submissive? 👀"
click at [384, 62] on span "Best Selling PPVs" at bounding box center [377, 60] width 64 height 9
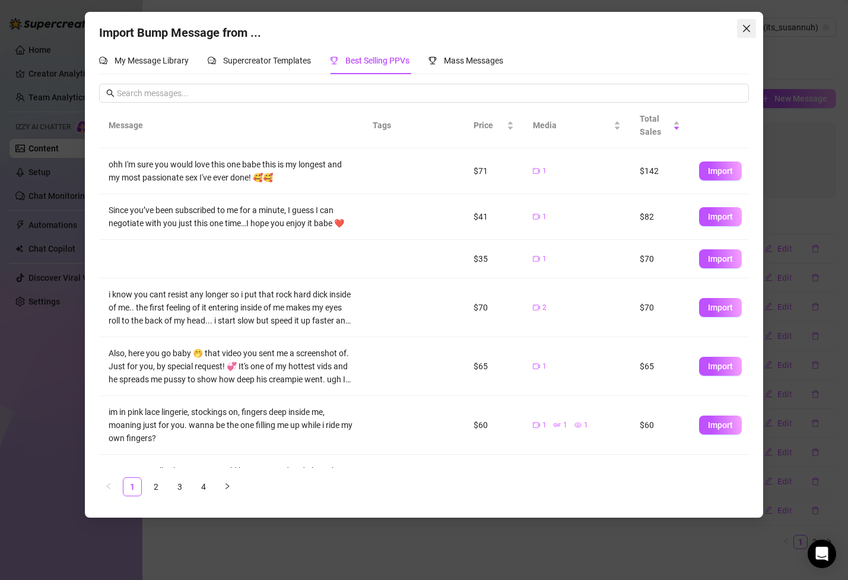
click at [749, 28] on icon "close" at bounding box center [746, 28] width 9 height 9
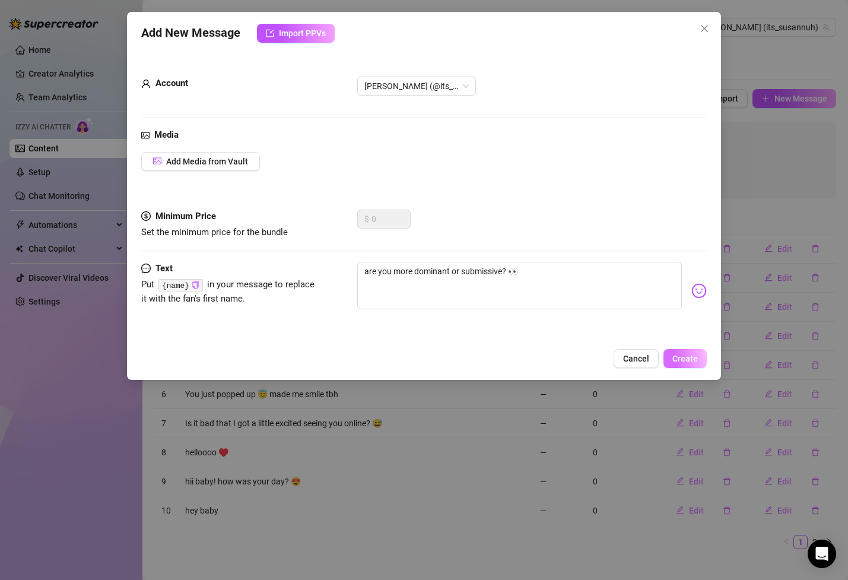
click at [690, 361] on span "Create" at bounding box center [686, 358] width 26 height 9
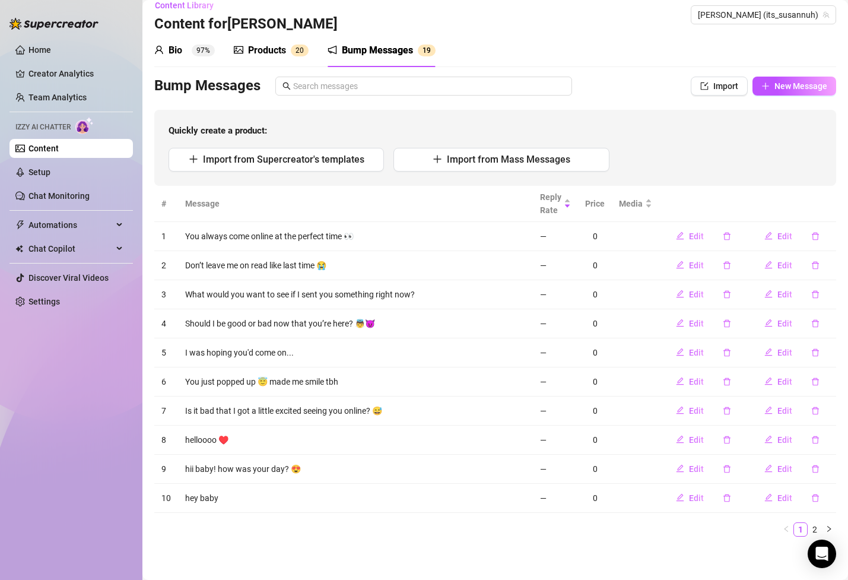
scroll to position [14, 0]
click at [814, 524] on link "2" at bounding box center [814, 528] width 13 height 13
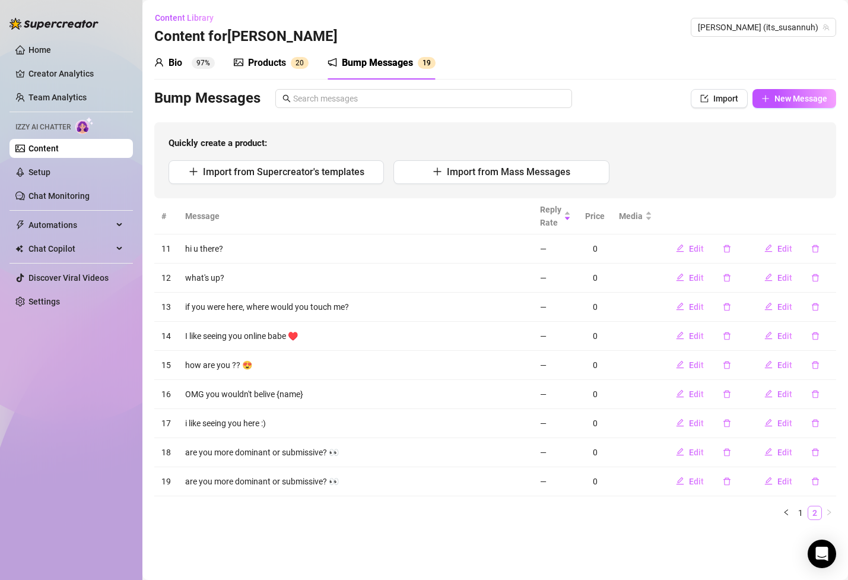
scroll to position [0, 0]
click at [819, 479] on icon "delete" at bounding box center [815, 481] width 7 height 8
click at [835, 451] on span "Yes" at bounding box center [828, 450] width 14 height 9
click at [239, 435] on td "i like seeing you here :)" at bounding box center [355, 423] width 355 height 29
click at [50, 177] on link "Setup" at bounding box center [39, 171] width 22 height 9
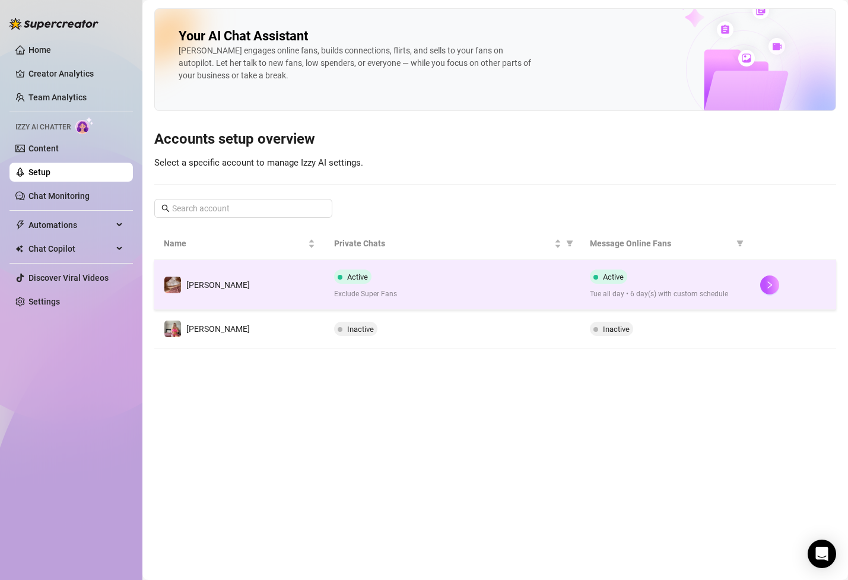
click at [784, 288] on div at bounding box center [793, 284] width 66 height 19
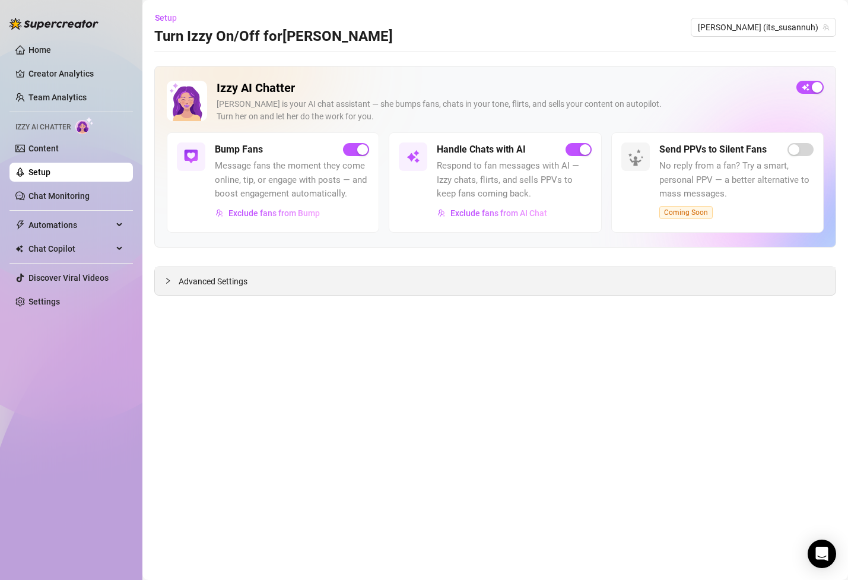
click at [468, 280] on div "Advanced Settings" at bounding box center [495, 281] width 681 height 28
click at [236, 283] on span "Advanced Settings" at bounding box center [213, 281] width 69 height 13
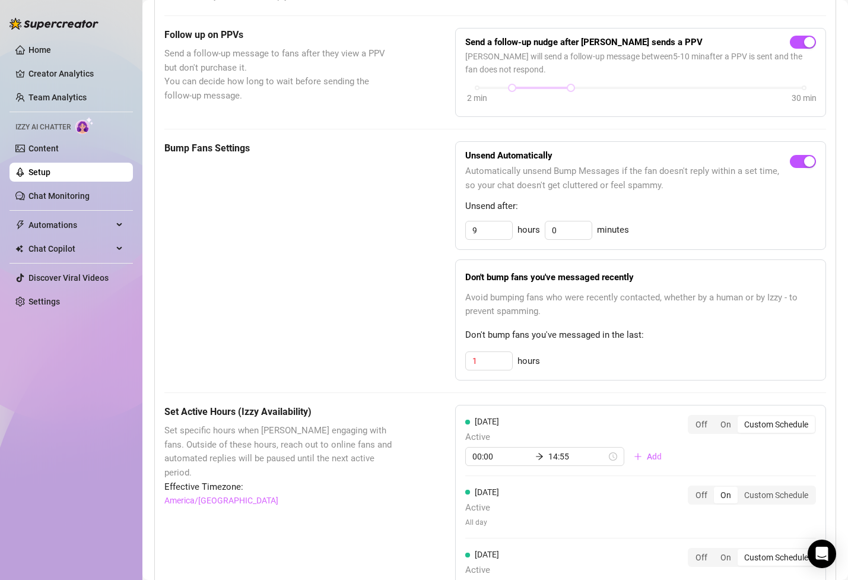
scroll to position [366, 0]
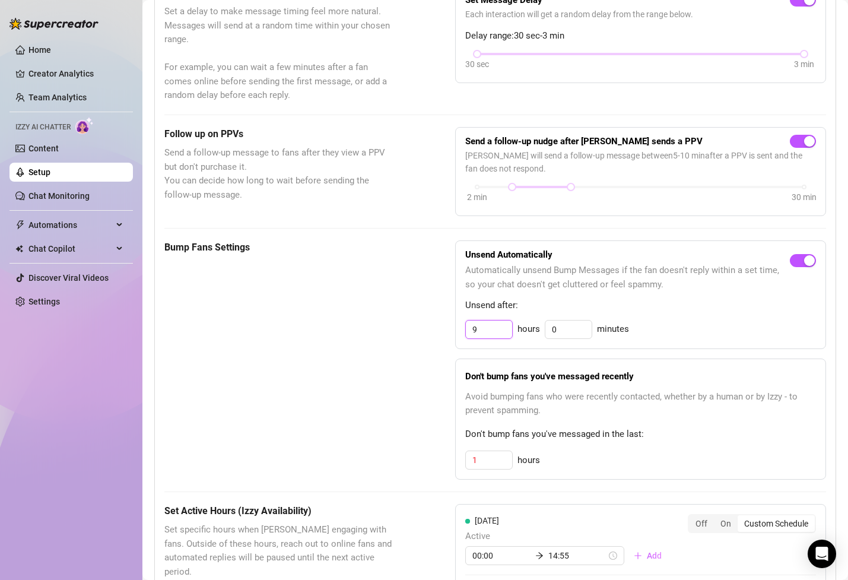
click at [490, 332] on input "9" at bounding box center [489, 330] width 46 height 18
type input "2"
click at [357, 359] on div "Bump Fans Settings" at bounding box center [280, 359] width 232 height 239
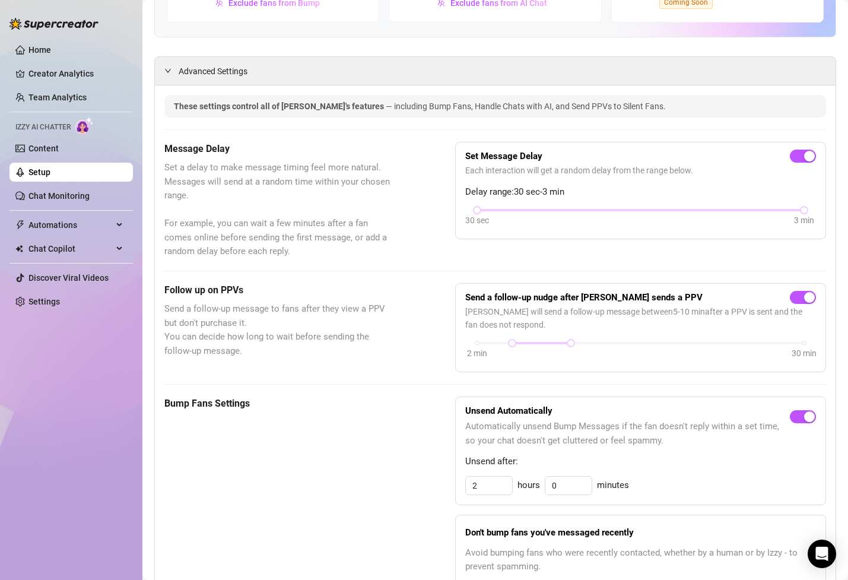
scroll to position [208, 0]
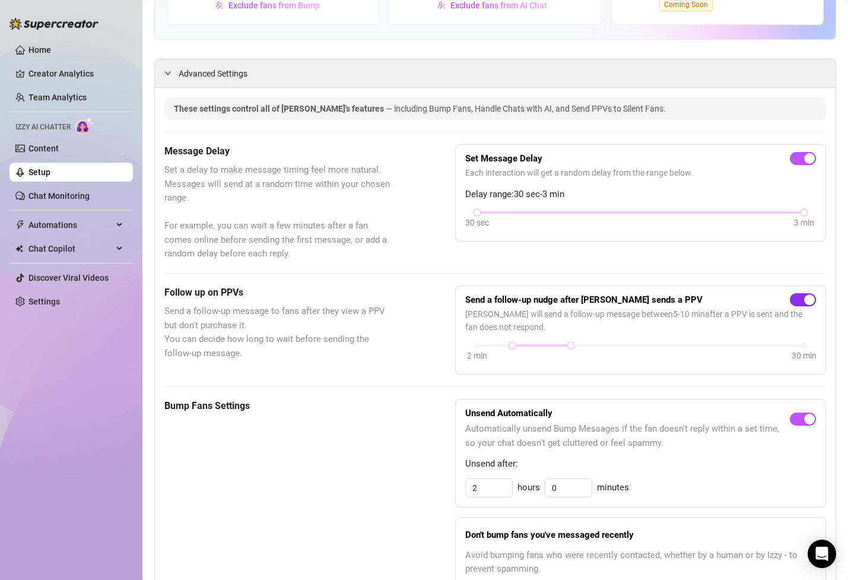
click at [810, 301] on div "button" at bounding box center [809, 299] width 11 height 11
click at [802, 302] on span "button" at bounding box center [803, 299] width 26 height 13
drag, startPoint x: 575, startPoint y: 343, endPoint x: 630, endPoint y: 351, distance: 56.4
click at [630, 351] on div "2 min 30 min" at bounding box center [640, 353] width 351 height 23
click at [601, 305] on strong "Send a follow-up nudge after [PERSON_NAME] sends a PPV" at bounding box center [583, 299] width 237 height 11
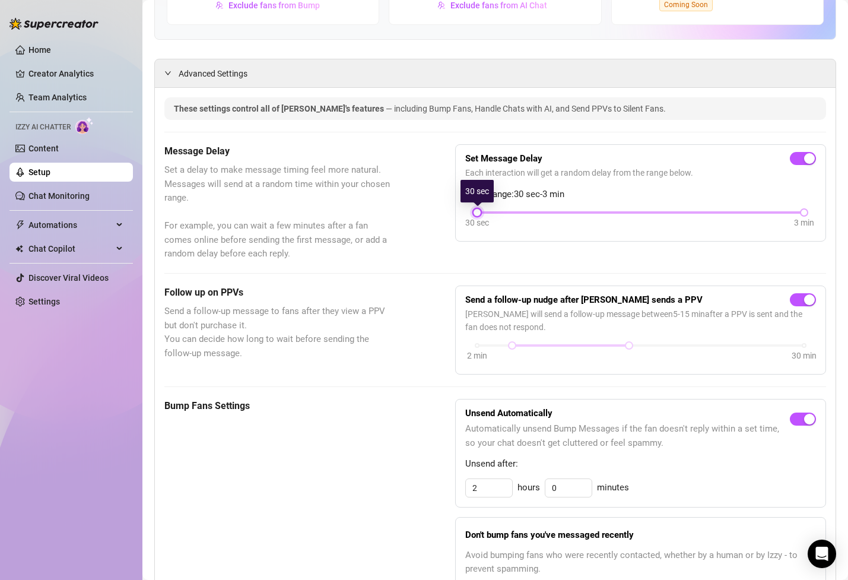
click at [478, 210] on div at bounding box center [477, 213] width 6 height 6
drag, startPoint x: 478, startPoint y: 210, endPoint x: 528, endPoint y: 211, distance: 49.9
click at [528, 211] on div "30 sec 3 min" at bounding box center [640, 211] width 327 height 5
click at [543, 242] on div "Message Delay Set a delay to make message timing feel more natural. Messages wi…" at bounding box center [495, 202] width 662 height 117
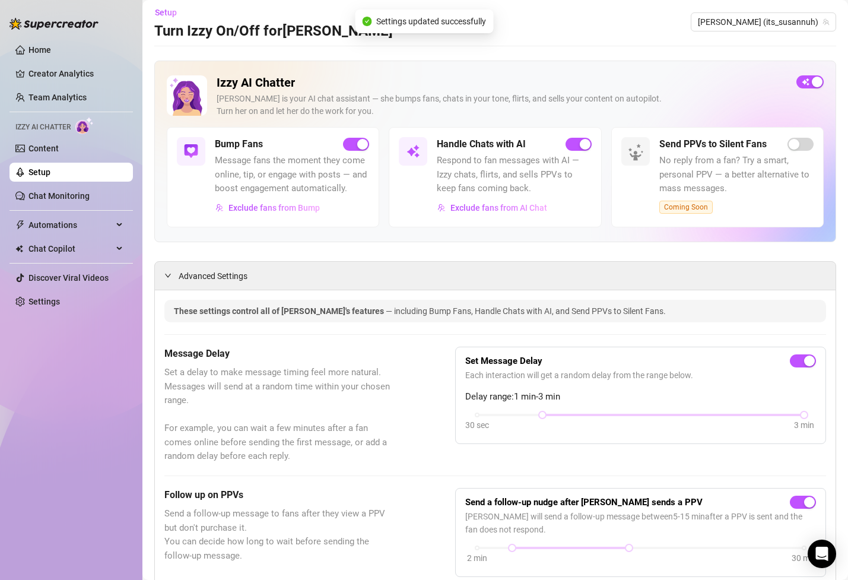
scroll to position [0, 0]
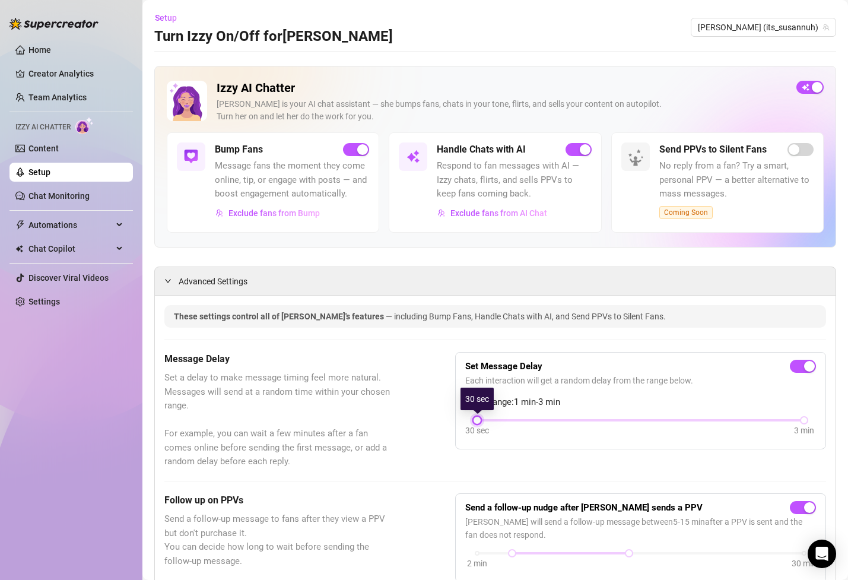
drag, startPoint x: 544, startPoint y: 420, endPoint x: 505, endPoint y: 426, distance: 39.6
click at [505, 426] on div "30 sec 3 min" at bounding box center [640, 428] width 351 height 23
click at [416, 410] on div "Message Delay Set a delay to make message timing feel more natural. Messages wi…" at bounding box center [495, 410] width 662 height 117
drag, startPoint x: 480, startPoint y: 420, endPoint x: 529, endPoint y: 417, distance: 49.4
click at [529, 417] on div "30 sec 3 min" at bounding box center [640, 419] width 327 height 5
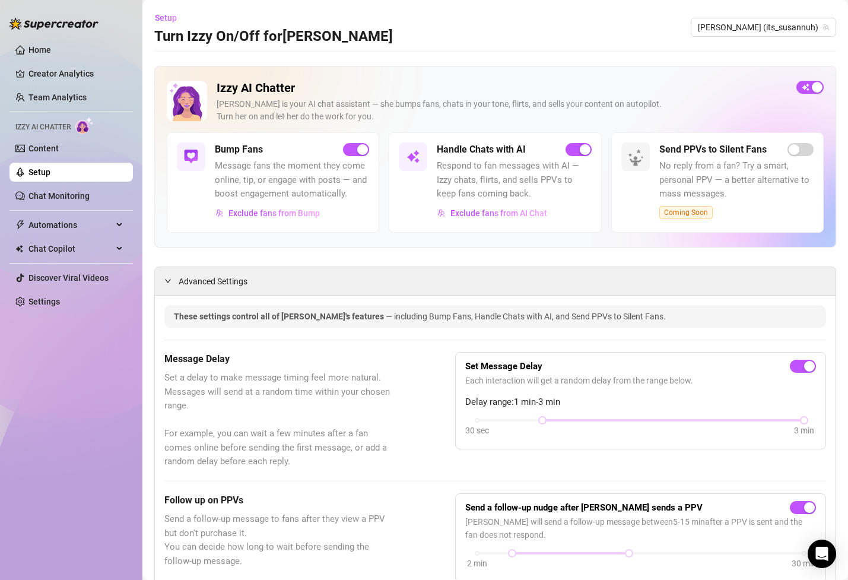
click at [404, 407] on div "Message Delay Set a delay to make message timing feel more natural. Messages wi…" at bounding box center [495, 410] width 662 height 117
click at [804, 420] on div at bounding box center [804, 420] width 6 height 6
